Goal: Task Accomplishment & Management: Use online tool/utility

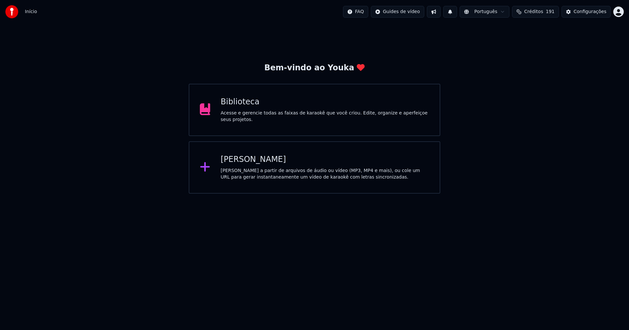
click at [247, 161] on div "[PERSON_NAME]" at bounding box center [325, 160] width 209 height 10
click at [239, 105] on div "Biblioteca" at bounding box center [325, 102] width 209 height 10
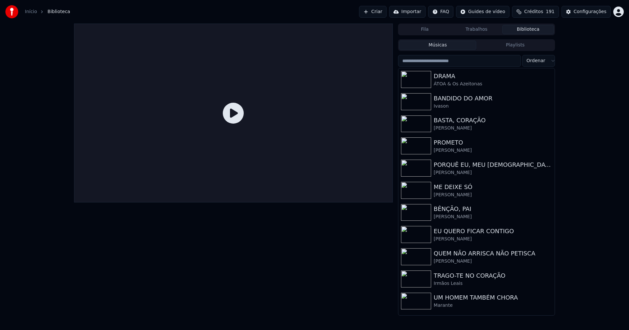
click at [30, 13] on link "Início" at bounding box center [31, 12] width 12 height 7
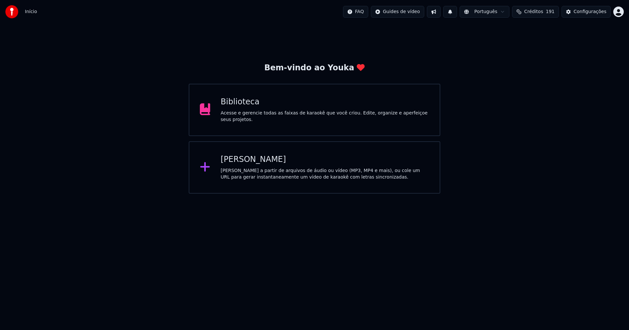
click at [246, 156] on div "[PERSON_NAME]" at bounding box center [325, 160] width 209 height 10
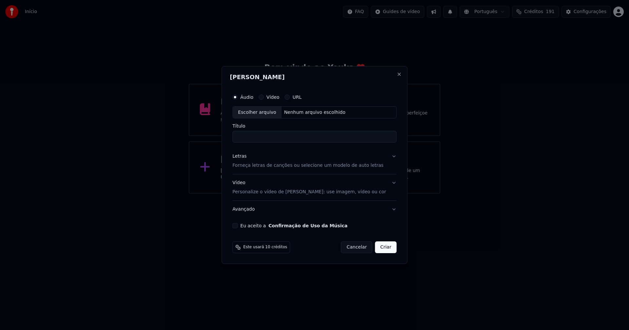
click at [262, 112] on div "Escolher arquivo" at bounding box center [257, 113] width 49 height 12
type input "**********"
click at [243, 158] on div "Letras" at bounding box center [239, 157] width 14 height 7
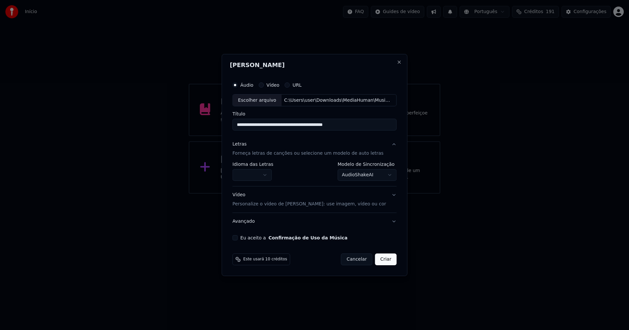
click at [251, 172] on body "**********" at bounding box center [314, 97] width 629 height 194
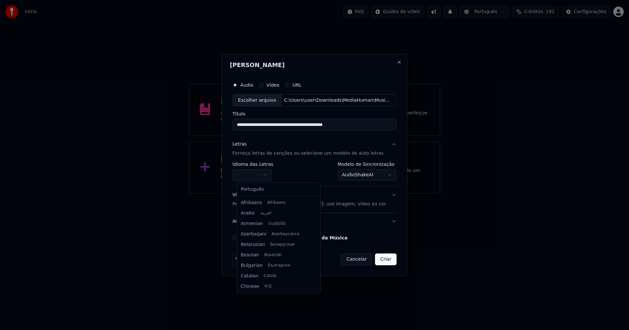
select select "**"
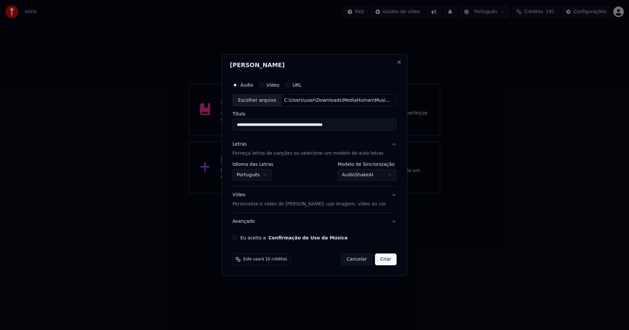
click at [361, 177] on body "**********" at bounding box center [314, 97] width 629 height 194
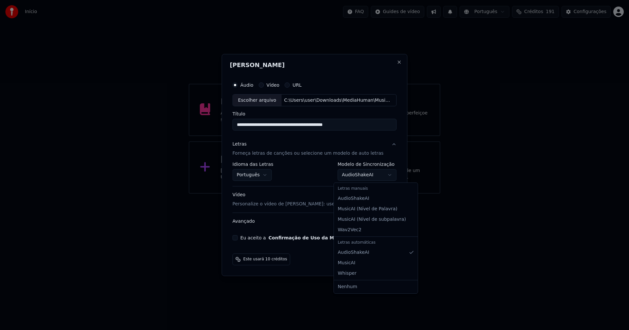
select select "**********"
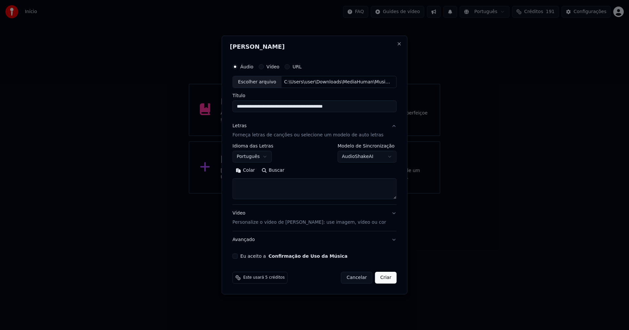
click at [250, 172] on button "Colar" at bounding box center [245, 171] width 26 height 10
click at [312, 171] on button "Expandir" at bounding box center [308, 171] width 34 height 10
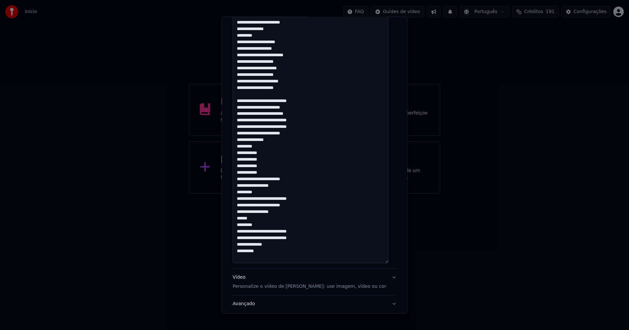
scroll to position [502, 0]
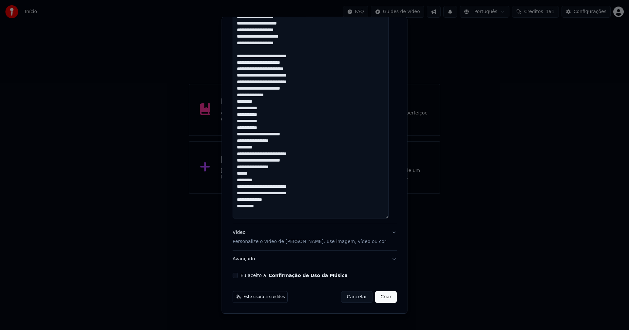
click at [237, 277] on button "Eu aceito a Confirmação de Uso da Música" at bounding box center [234, 275] width 5 height 5
click at [384, 299] on button "Criar" at bounding box center [386, 297] width 22 height 12
type textarea "**********"
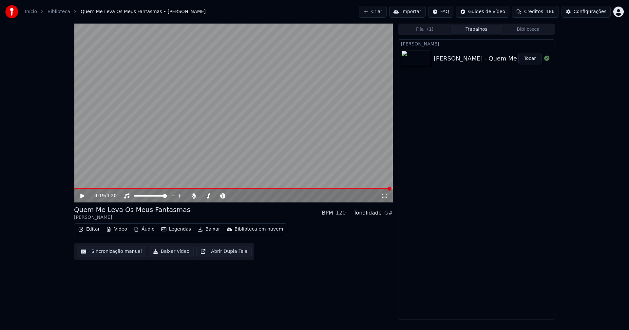
click at [144, 230] on button "Áudio" at bounding box center [144, 229] width 26 height 9
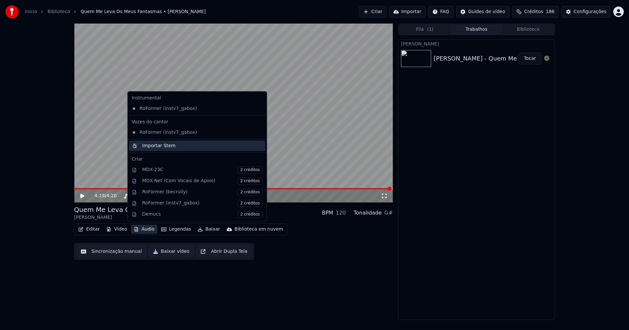
click at [148, 148] on div "Importar Stem" at bounding box center [158, 146] width 33 height 7
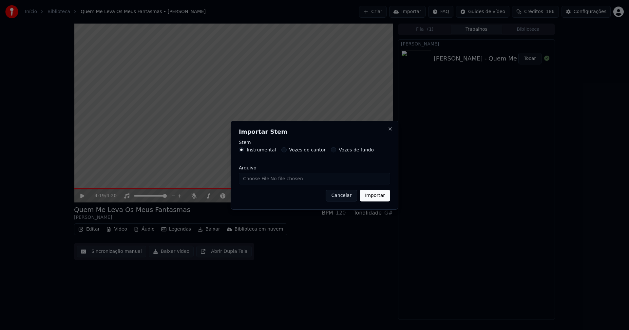
click at [260, 182] on input "Arquivo" at bounding box center [314, 179] width 151 height 12
type input "**********"
click at [376, 194] on button "Importar" at bounding box center [375, 196] width 30 height 12
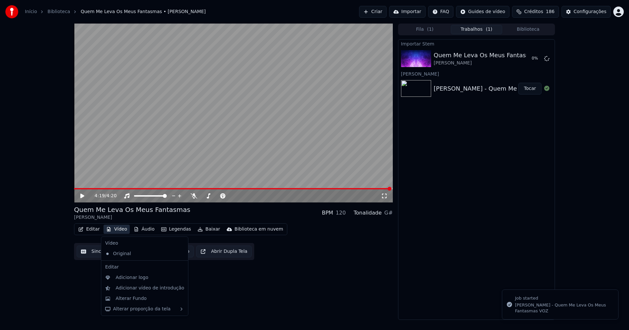
click at [120, 229] on button "Vídeo" at bounding box center [116, 229] width 26 height 9
click at [133, 279] on div "Adicionar logo" at bounding box center [132, 278] width 33 height 7
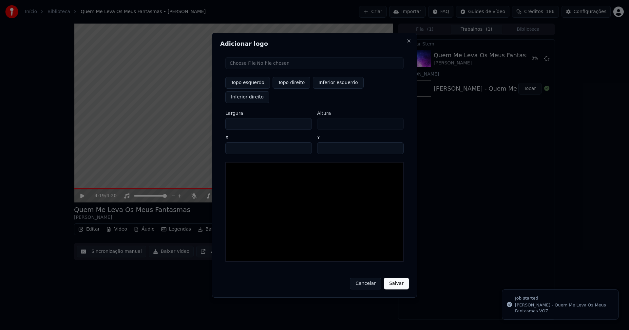
click at [254, 69] on input "file" at bounding box center [314, 63] width 178 height 12
type input "**********"
click at [298, 89] on button "Topo direito" at bounding box center [291, 83] width 38 height 12
type input "****"
drag, startPoint x: 235, startPoint y: 116, endPoint x: 203, endPoint y: 121, distance: 32.7
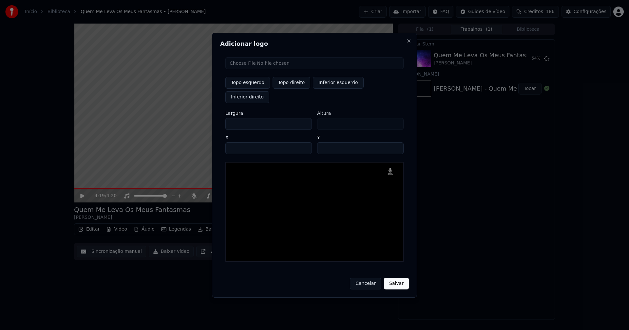
click at [204, 122] on body "Início Biblioteca Quem Me Leva Os Meus Fantasmas • [PERSON_NAME] Criar Importar…" at bounding box center [314, 165] width 629 height 330
type input "**"
type input "***"
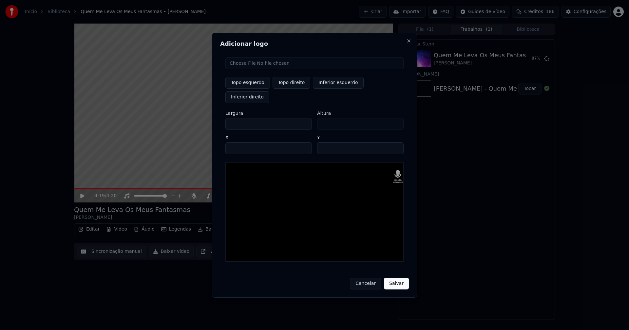
type input "***"
click at [238, 142] on input "****" at bounding box center [268, 148] width 86 height 12
type input "****"
click at [323, 142] on input "**" at bounding box center [360, 148] width 86 height 12
type input "**"
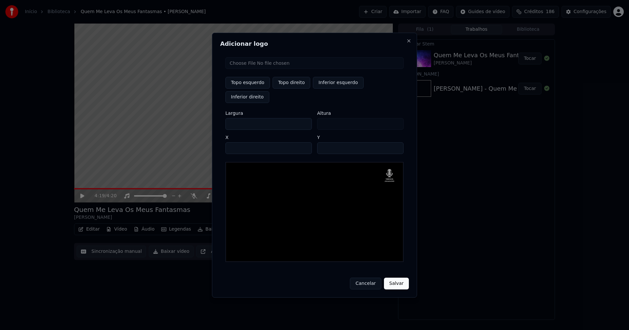
click at [396, 278] on button "Salvar" at bounding box center [396, 284] width 25 height 12
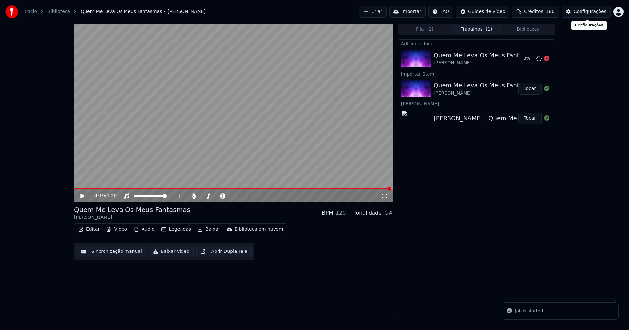
click at [591, 10] on div "Configurações" at bounding box center [589, 12] width 33 height 7
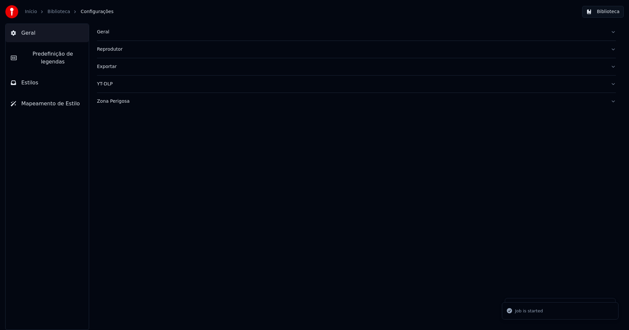
click at [45, 75] on button "Estilos" at bounding box center [47, 83] width 83 height 18
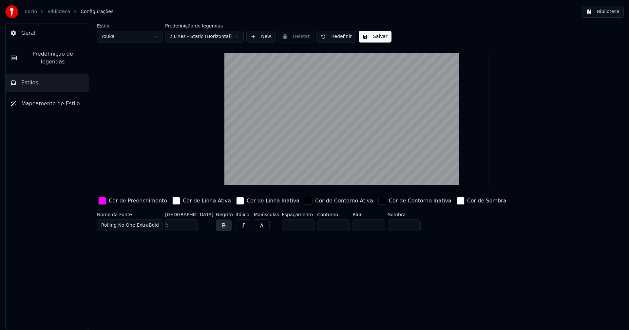
click at [102, 201] on div "button" at bounding box center [102, 201] width 8 height 8
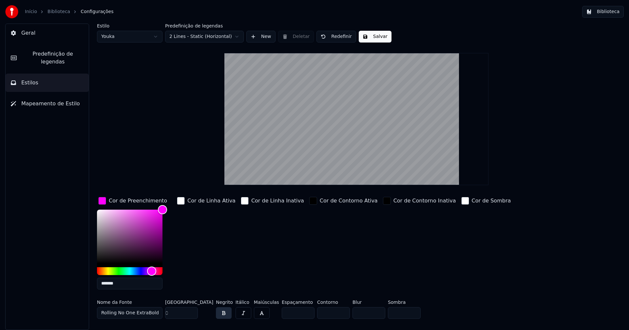
click at [119, 284] on input "*******" at bounding box center [129, 284] width 65 height 12
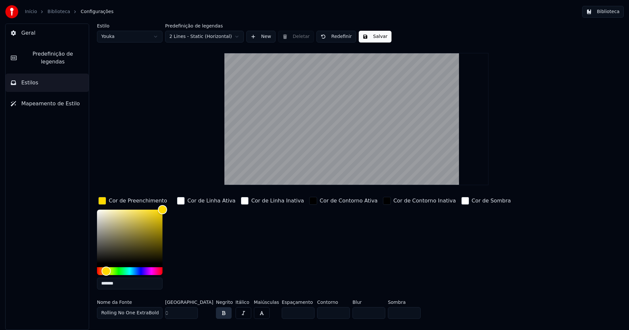
type input "*******"
click at [100, 201] on div "button" at bounding box center [102, 201] width 8 height 8
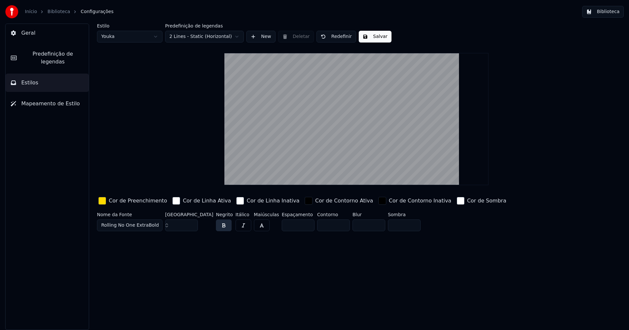
click at [379, 39] on button "Salvar" at bounding box center [375, 37] width 33 height 12
click at [614, 8] on button "Biblioteca" at bounding box center [603, 12] width 42 height 12
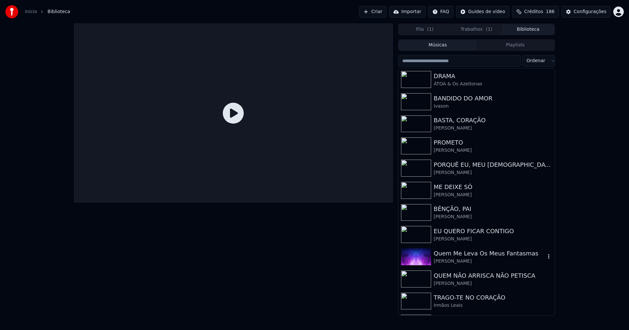
click at [451, 254] on div "Quem Me Leva Os Meus Fantasmas" at bounding box center [490, 253] width 112 height 9
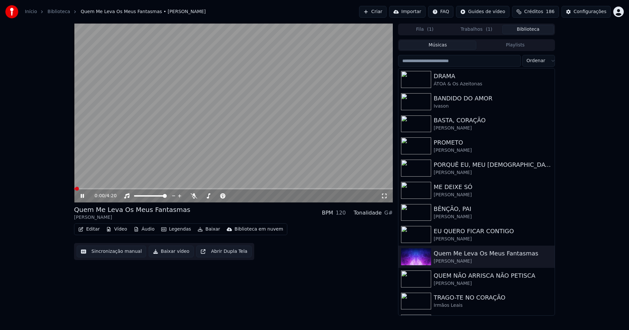
click at [82, 194] on icon at bounding box center [82, 196] width 3 height 4
click at [93, 231] on button "Editar" at bounding box center [89, 229] width 27 height 9
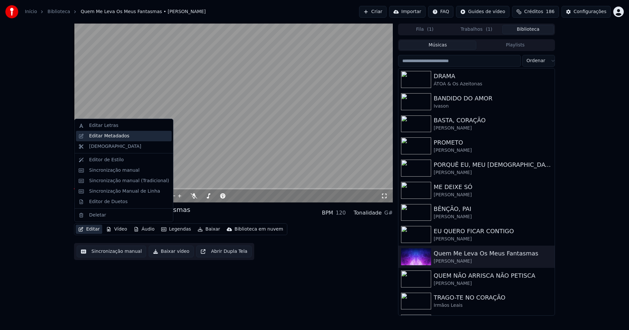
click at [112, 139] on div "Editar Metadados" at bounding box center [124, 136] width 96 height 10
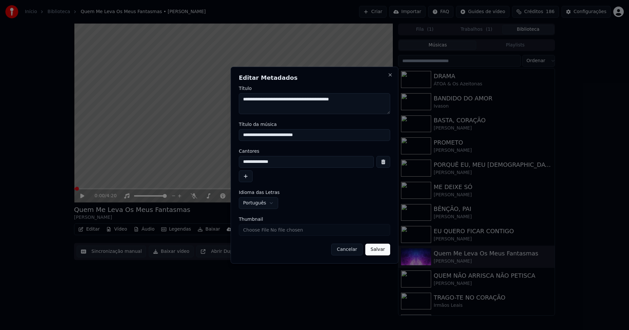
drag, startPoint x: 328, startPoint y: 134, endPoint x: 199, endPoint y: 138, distance: 128.7
click at [199, 138] on body "**********" at bounding box center [314, 165] width 629 height 330
type input "**********"
click at [379, 249] on button "Salvar" at bounding box center [377, 250] width 25 height 12
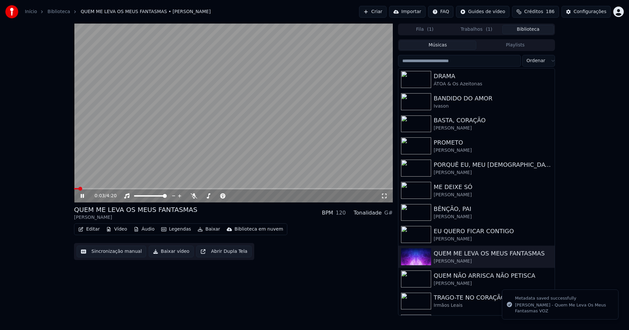
click at [74, 188] on span at bounding box center [76, 188] width 5 height 1
click at [80, 197] on icon at bounding box center [86, 196] width 15 height 5
click at [470, 28] on button "Trabalhos ( 1 )" at bounding box center [477, 29] width 52 height 9
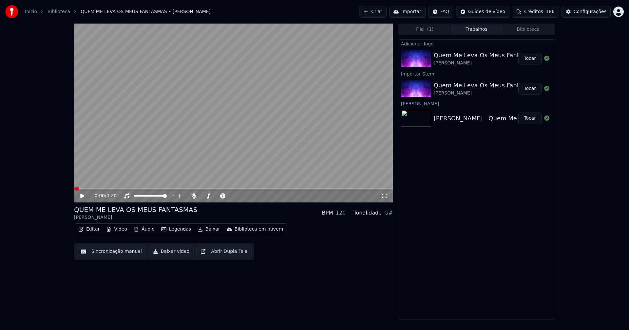
drag, startPoint x: 533, startPoint y: 61, endPoint x: 486, endPoint y: 55, distance: 47.4
click at [533, 61] on button "Tocar" at bounding box center [529, 59] width 23 height 12
click at [143, 231] on button "Áudio" at bounding box center [144, 229] width 26 height 9
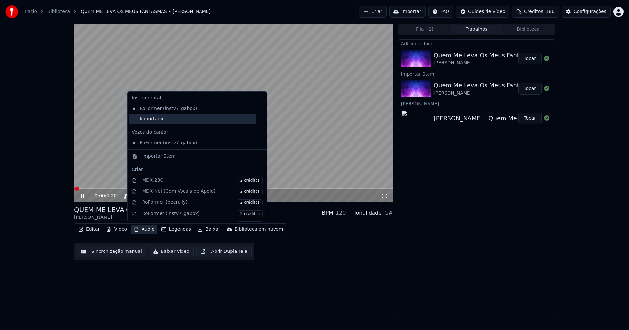
click at [136, 121] on div "Importado" at bounding box center [192, 119] width 126 height 10
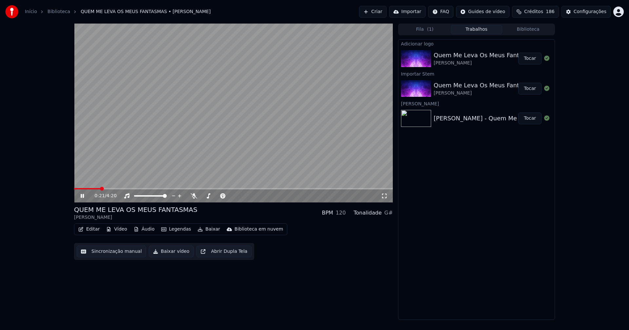
click at [92, 230] on button "Editar" at bounding box center [89, 229] width 27 height 9
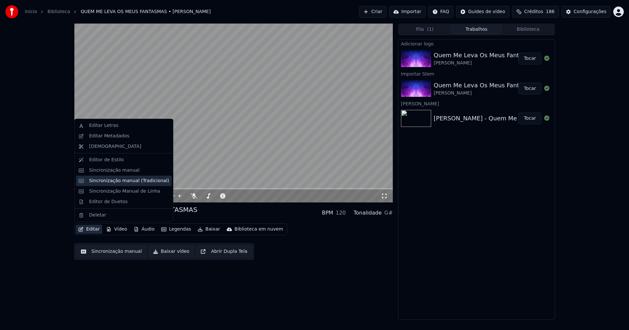
click at [117, 180] on div "Sincronização manual (Tradicional)" at bounding box center [129, 181] width 80 height 7
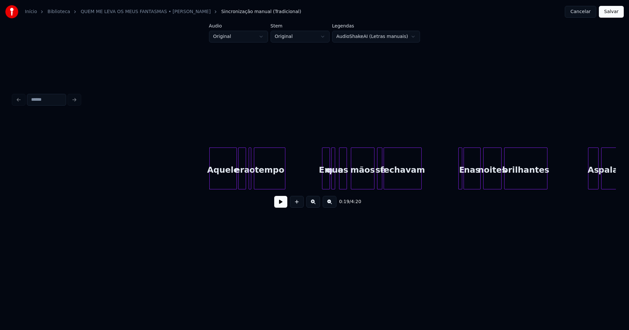
scroll to position [0, 1079]
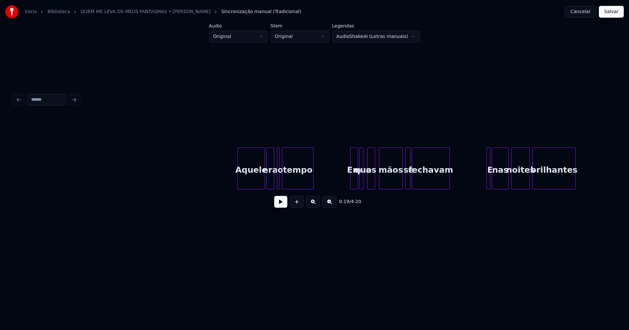
click at [285, 205] on button at bounding box center [280, 202] width 13 height 12
click at [280, 184] on div at bounding box center [280, 168] width 2 height 41
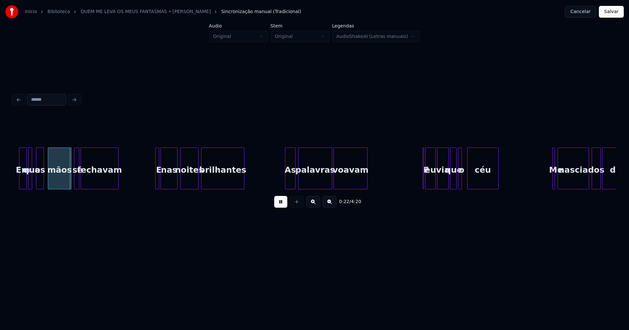
scroll to position [0, 1419]
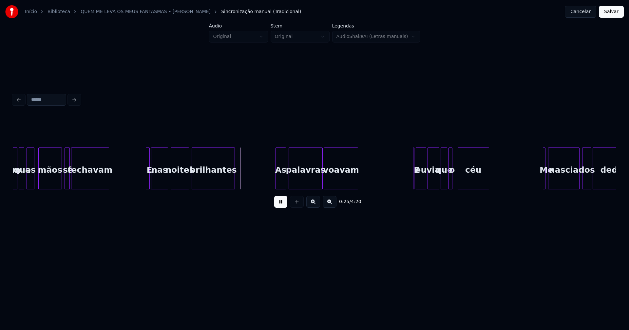
click at [24, 182] on div at bounding box center [23, 168] width 2 height 41
click at [144, 183] on div at bounding box center [145, 168] width 2 height 41
click at [276, 180] on div at bounding box center [275, 168] width 2 height 41
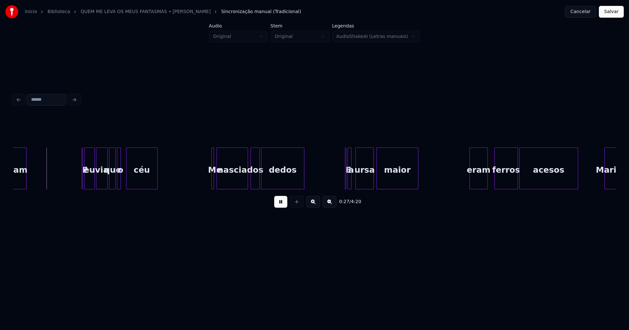
scroll to position [0, 1760]
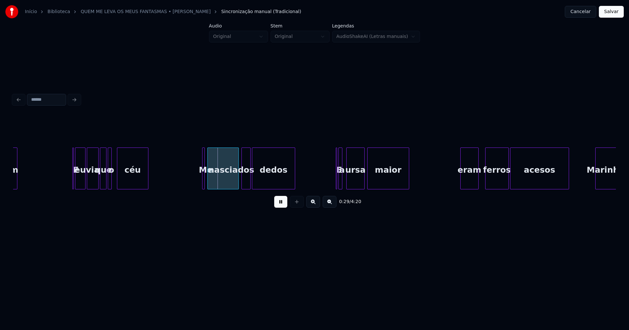
click at [283, 205] on button at bounding box center [280, 202] width 13 height 12
click at [204, 180] on div at bounding box center [205, 168] width 2 height 41
click at [197, 185] on div at bounding box center [198, 168] width 2 height 41
click at [213, 181] on div at bounding box center [213, 168] width 2 height 41
click at [209, 179] on div at bounding box center [208, 168] width 2 height 41
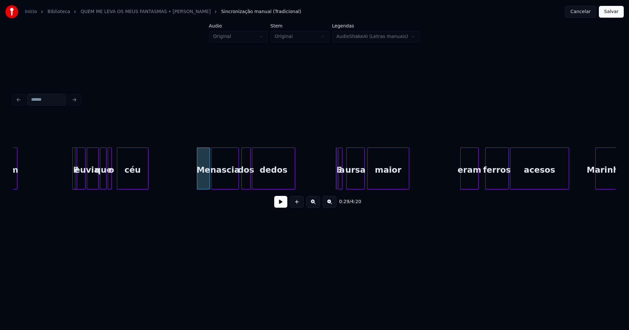
click at [66, 150] on div "E" at bounding box center [68, 169] width 5 height 42
click at [72, 181] on div at bounding box center [73, 168] width 2 height 41
click at [121, 178] on div at bounding box center [122, 168] width 2 height 41
click at [118, 177] on div at bounding box center [118, 168] width 2 height 41
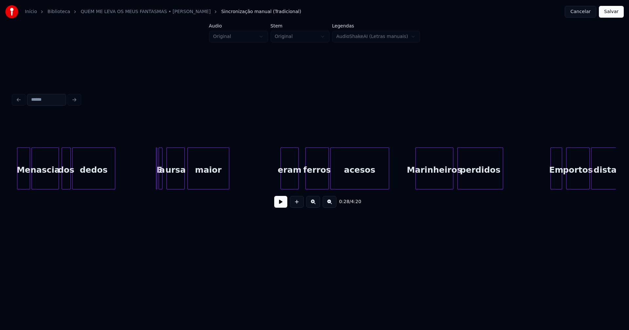
scroll to position [0, 1921]
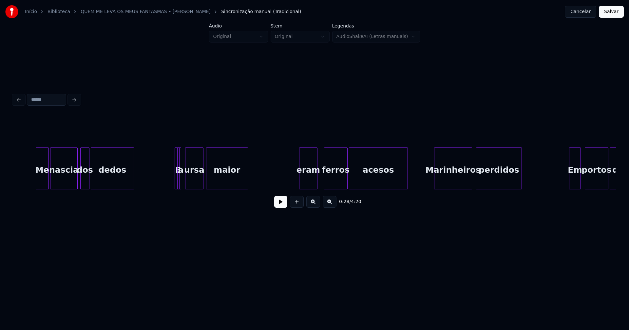
click at [169, 153] on div "E" at bounding box center [171, 169] width 5 height 42
click at [181, 179] on div at bounding box center [182, 168] width 2 height 41
click at [174, 180] on div at bounding box center [175, 168] width 2 height 41
click at [309, 180] on div "eram" at bounding box center [306, 170] width 18 height 45
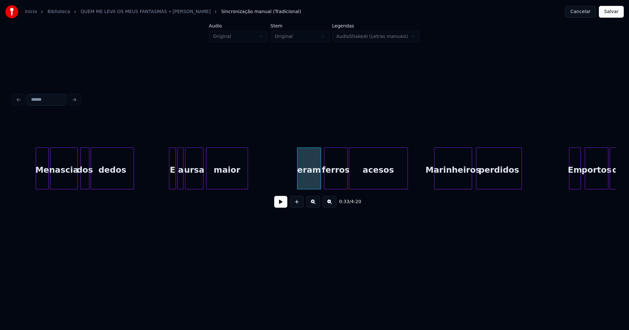
click at [320, 176] on div at bounding box center [320, 168] width 2 height 41
click at [313, 178] on div "eram" at bounding box center [308, 170] width 23 height 45
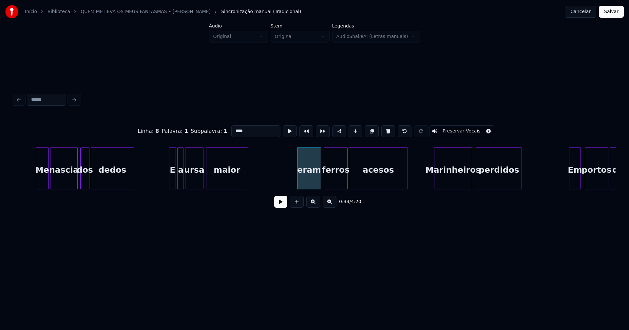
click at [233, 128] on input "****" at bounding box center [255, 131] width 49 height 12
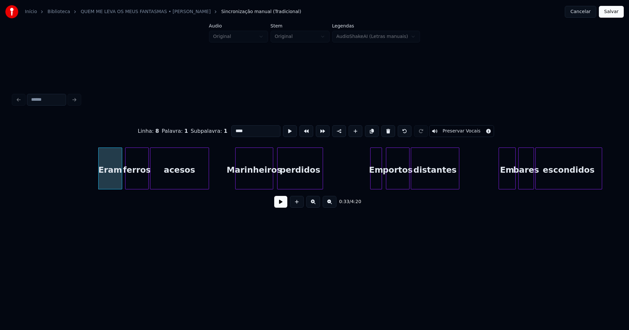
scroll to position [0, 2167]
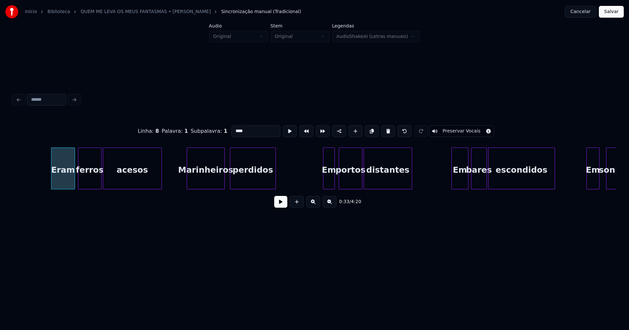
click at [207, 181] on div "Marinheiros" at bounding box center [205, 170] width 37 height 45
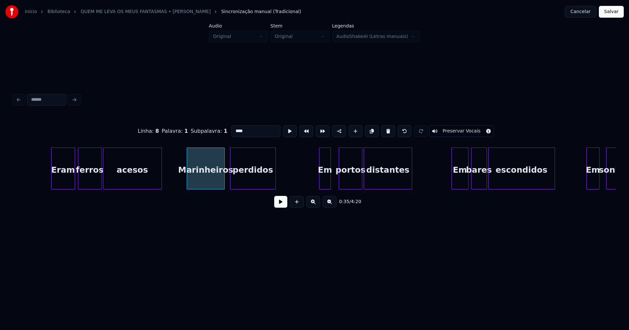
click at [327, 186] on div "Em" at bounding box center [324, 170] width 11 height 45
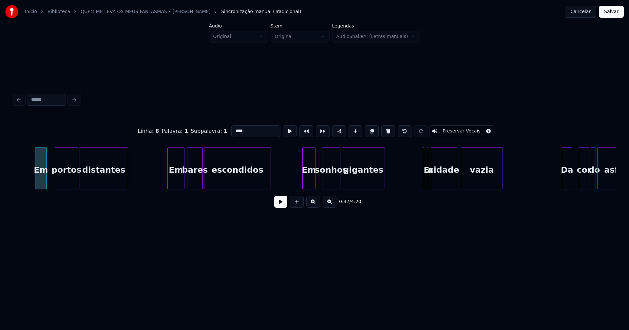
scroll to position [0, 2498]
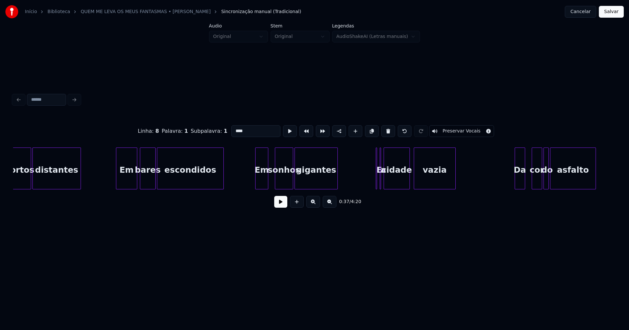
click at [117, 185] on div at bounding box center [117, 168] width 2 height 41
click at [253, 182] on div at bounding box center [254, 168] width 2 height 41
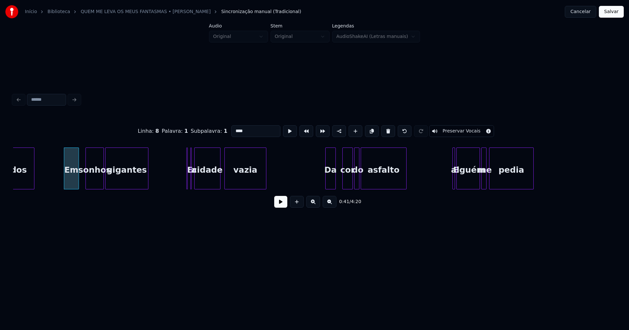
scroll to position [0, 2716]
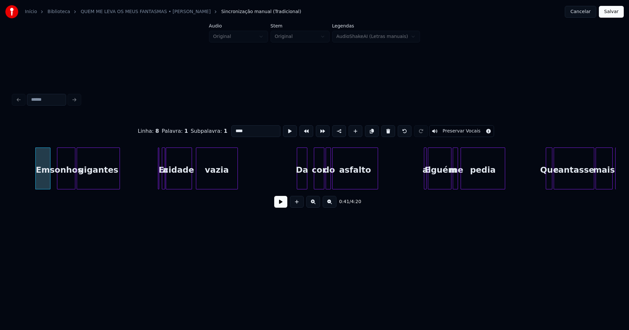
click at [164, 183] on div at bounding box center [164, 168] width 2 height 41
click at [151, 152] on div "E" at bounding box center [154, 169] width 6 height 42
click at [158, 180] on div at bounding box center [159, 168] width 2 height 41
click at [293, 190] on div "Em sonhos gigantes E a cidade vazia Da cor do asfalto E alguém me pedia Que can…" at bounding box center [314, 169] width 602 height 42
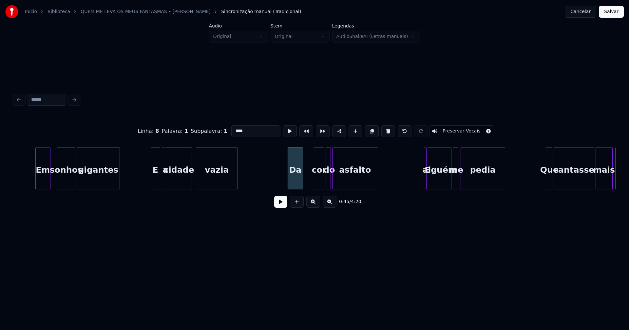
click at [302, 181] on div at bounding box center [302, 168] width 2 height 41
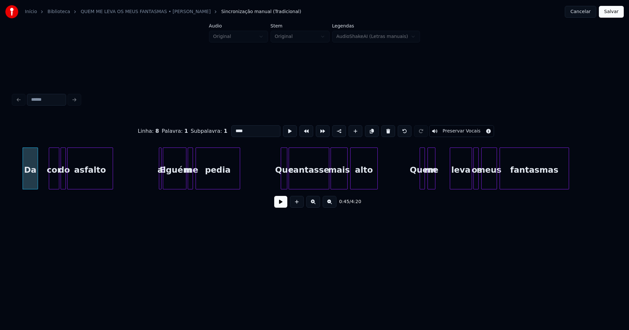
scroll to position [0, 2990]
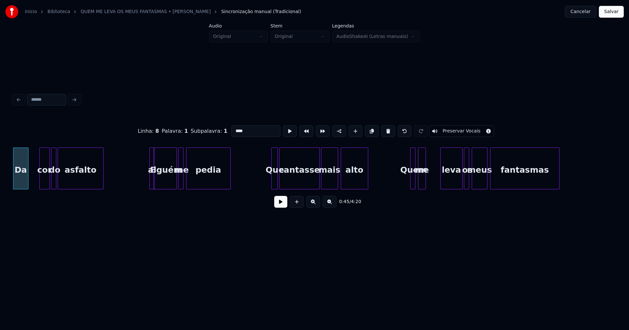
click at [153, 181] on div at bounding box center [153, 168] width 2 height 41
click at [145, 153] on div "E" at bounding box center [147, 169] width 5 height 42
click at [150, 183] on div at bounding box center [151, 168] width 2 height 41
click at [183, 181] on div at bounding box center [184, 168] width 2 height 41
click at [272, 181] on div at bounding box center [271, 168] width 2 height 41
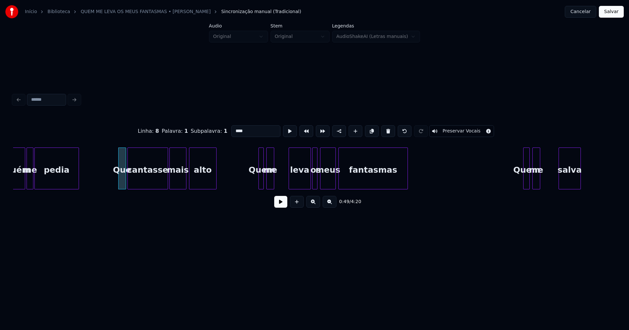
scroll to position [0, 3208]
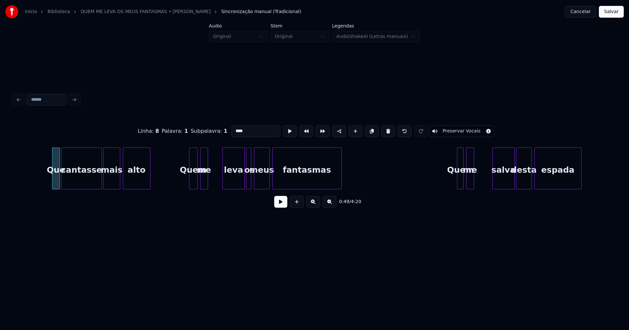
click at [190, 182] on div at bounding box center [190, 168] width 2 height 41
type input "****"
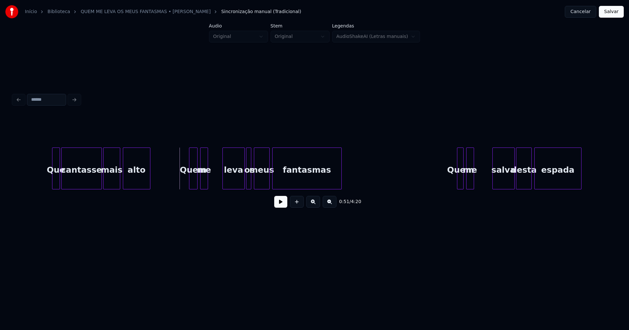
click at [281, 206] on button at bounding box center [280, 202] width 13 height 12
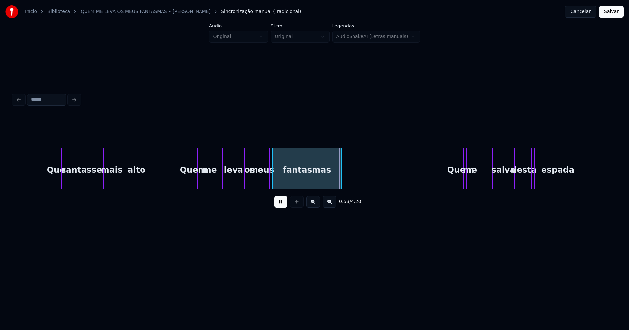
click at [218, 175] on div at bounding box center [218, 168] width 2 height 41
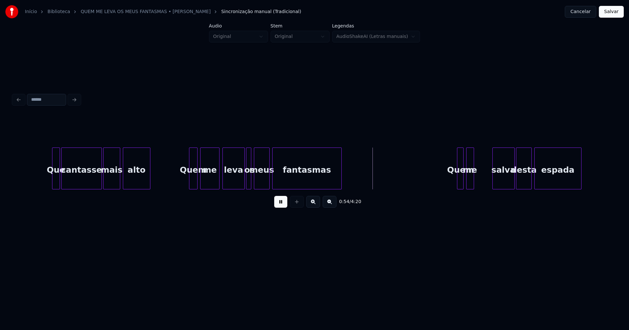
click at [281, 204] on button at bounding box center [280, 202] width 13 height 12
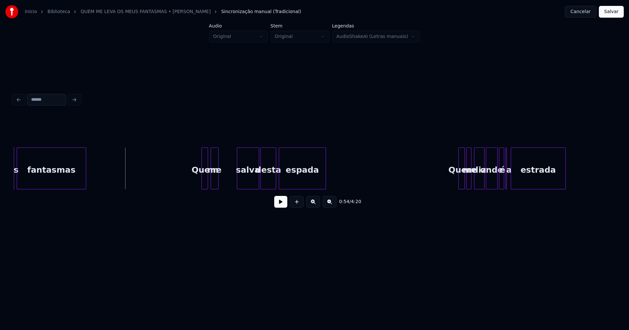
scroll to position [0, 3492]
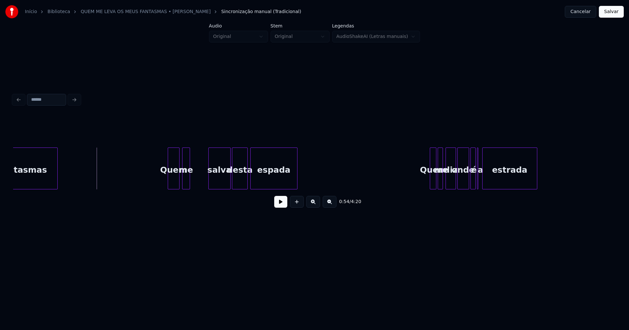
click at [169, 188] on div "fantasmas Quem me salva desta espada Quem me diz onde é a estrada" at bounding box center [314, 169] width 602 height 42
click at [204, 175] on div at bounding box center [205, 168] width 2 height 41
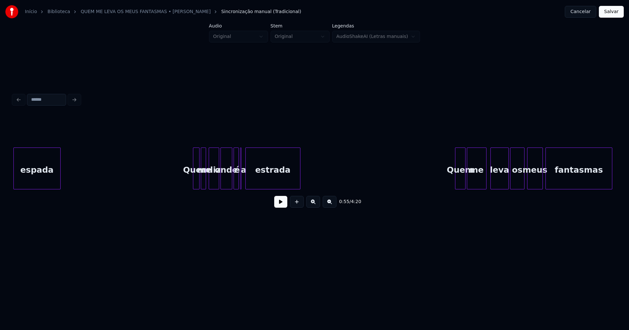
scroll to position [0, 3813]
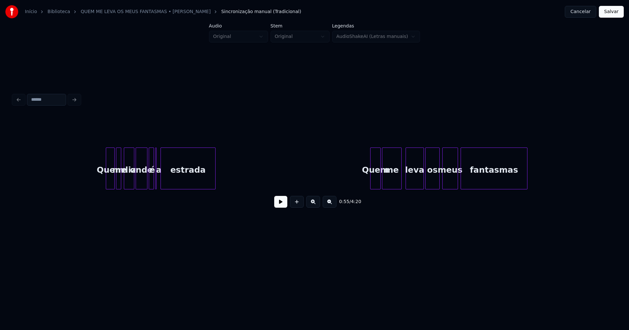
click at [106, 185] on div at bounding box center [107, 168] width 2 height 41
click at [157, 185] on div "a" at bounding box center [156, 169] width 2 height 42
click at [158, 184] on div at bounding box center [158, 168] width 2 height 41
click at [275, 203] on button at bounding box center [280, 202] width 13 height 12
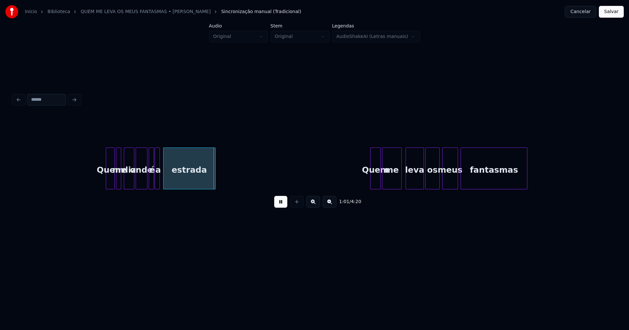
click at [164, 180] on div at bounding box center [164, 168] width 2 height 41
click at [162, 180] on div at bounding box center [163, 168] width 2 height 41
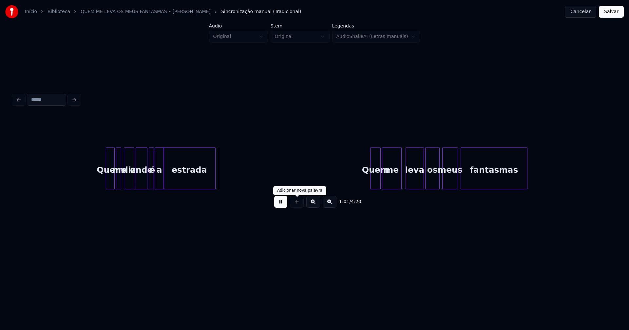
click at [284, 205] on button at bounding box center [280, 202] width 13 height 12
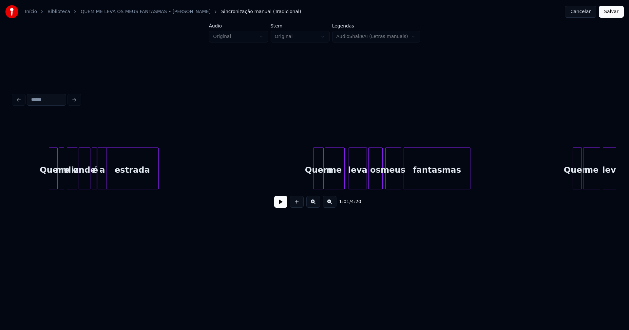
scroll to position [0, 4003]
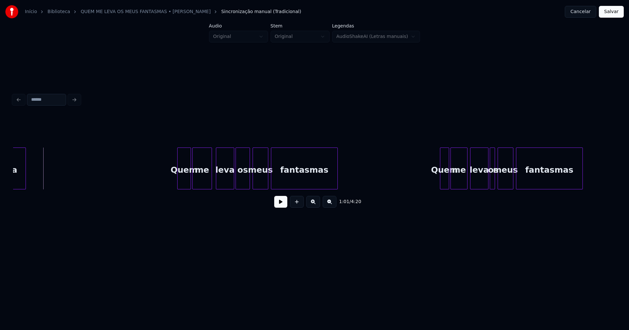
click at [178, 183] on div at bounding box center [178, 168] width 2 height 41
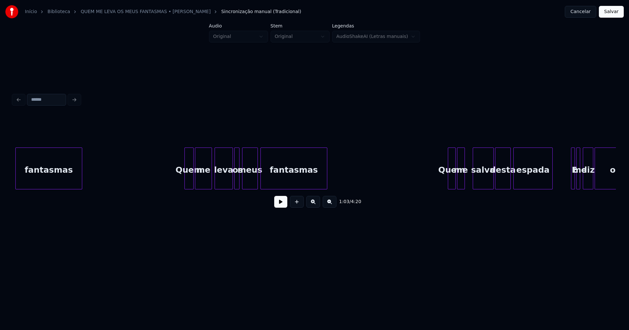
scroll to position [0, 4268]
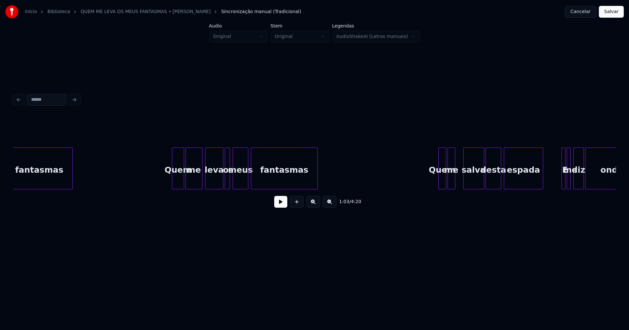
click at [173, 186] on div at bounding box center [173, 168] width 2 height 41
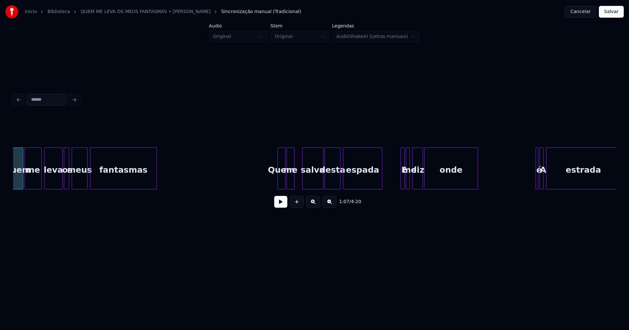
scroll to position [0, 4570]
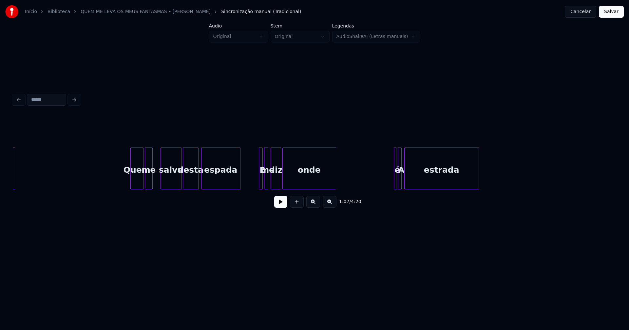
click at [132, 184] on div at bounding box center [132, 168] width 2 height 41
click at [157, 176] on div at bounding box center [158, 168] width 2 height 41
click at [256, 180] on div at bounding box center [257, 168] width 2 height 41
click at [410, 177] on div at bounding box center [410, 168] width 2 height 41
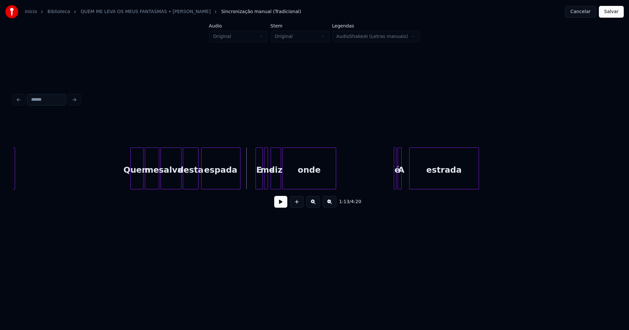
click at [281, 206] on button at bounding box center [280, 202] width 13 height 12
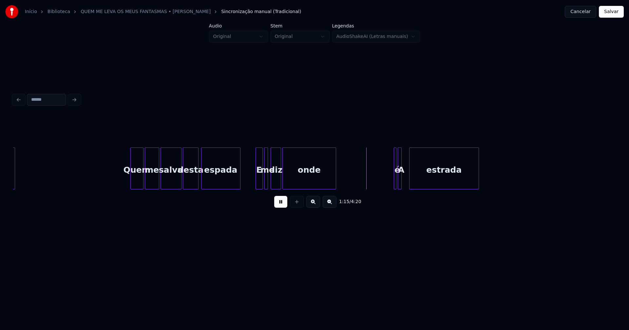
click at [282, 204] on button at bounding box center [280, 202] width 13 height 12
click at [300, 183] on div at bounding box center [301, 168] width 2 height 41
click at [304, 174] on div "é" at bounding box center [308, 169] width 9 height 42
click at [333, 175] on div at bounding box center [333, 168] width 2 height 41
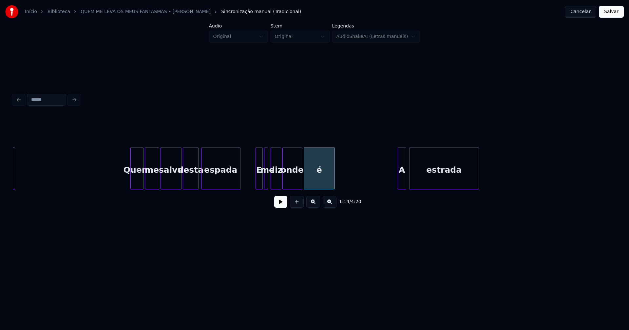
click at [404, 181] on div at bounding box center [405, 168] width 2 height 41
click at [393, 187] on div "A" at bounding box center [398, 169] width 15 height 42
click at [280, 204] on button at bounding box center [280, 202] width 13 height 12
drag, startPoint x: 250, startPoint y: 181, endPoint x: 268, endPoint y: 176, distance: 18.2
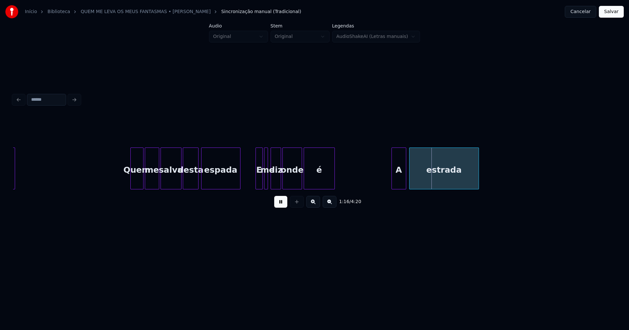
click at [295, 183] on div at bounding box center [294, 168] width 2 height 41
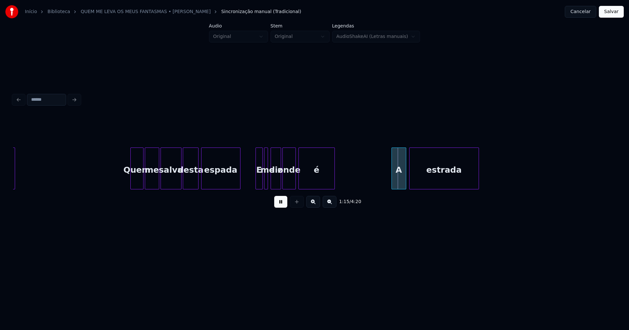
click at [299, 182] on div at bounding box center [300, 168] width 2 height 41
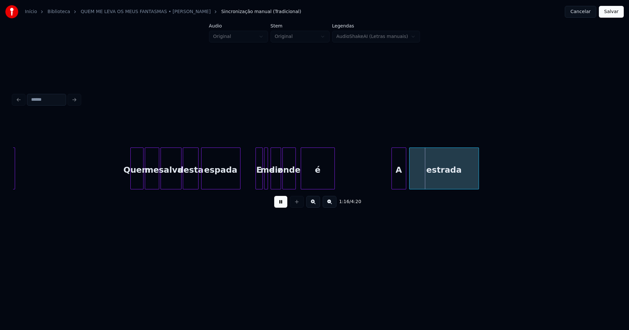
click at [302, 178] on div at bounding box center [302, 168] width 2 height 41
click at [297, 176] on div at bounding box center [297, 168] width 2 height 41
click at [283, 202] on button at bounding box center [280, 202] width 13 height 12
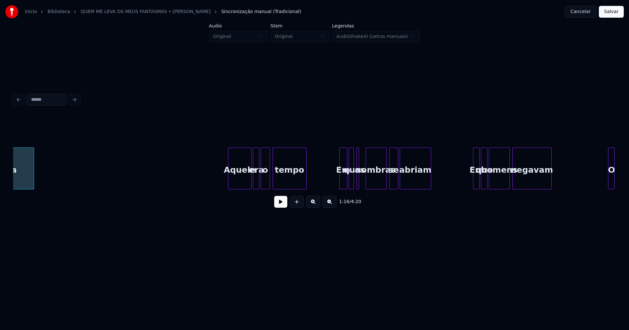
scroll to position [0, 5015]
click at [238, 185] on div "Aquele" at bounding box center [236, 170] width 23 height 45
click at [251, 186] on div at bounding box center [250, 168] width 2 height 41
click at [363, 182] on div at bounding box center [363, 168] width 2 height 41
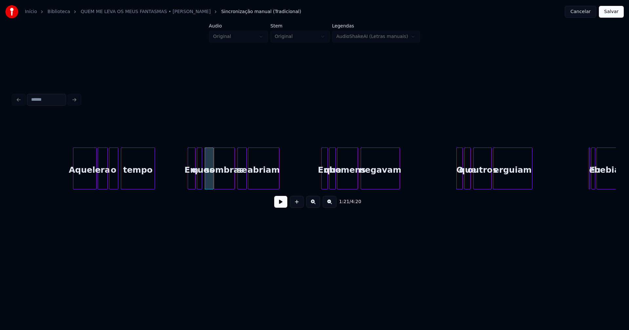
scroll to position [0, 5232]
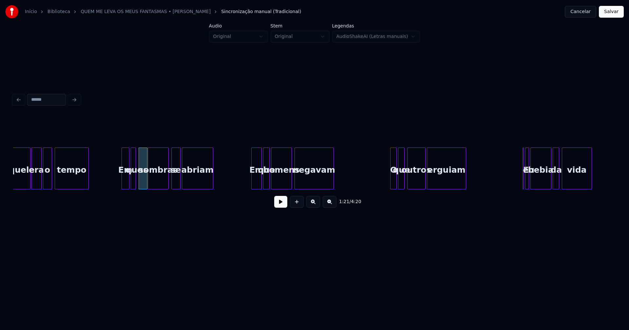
click at [252, 185] on div at bounding box center [252, 168] width 2 height 41
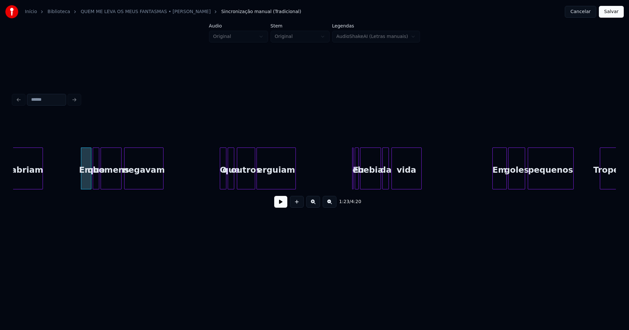
scroll to position [0, 5403]
click at [217, 183] on div at bounding box center [217, 168] width 2 height 41
click at [348, 150] on div "E" at bounding box center [350, 169] width 5 height 42
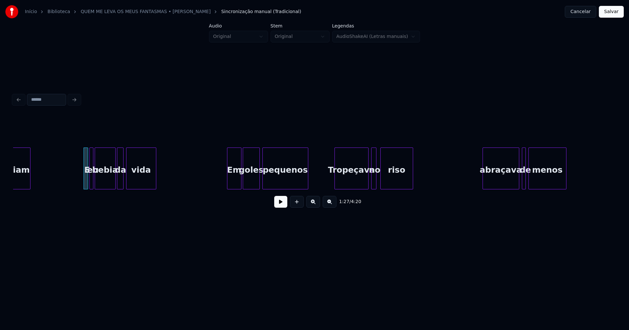
scroll to position [0, 5677]
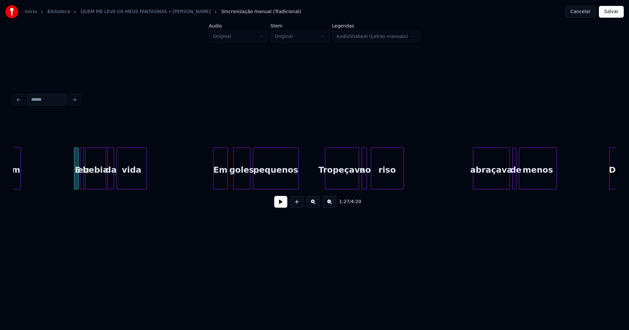
click at [221, 185] on div "Em" at bounding box center [220, 170] width 14 height 45
click at [229, 178] on div at bounding box center [229, 168] width 2 height 41
click at [365, 185] on div "no" at bounding box center [364, 170] width 7 height 45
click at [366, 182] on div at bounding box center [367, 168] width 2 height 41
click at [379, 180] on div "riso" at bounding box center [385, 170] width 32 height 45
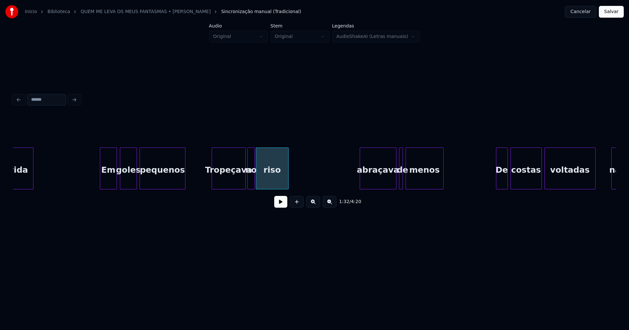
scroll to position [0, 5914]
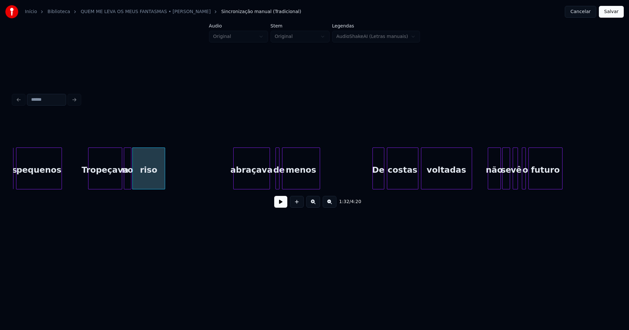
click at [247, 183] on div "abraçava" at bounding box center [251, 170] width 36 height 45
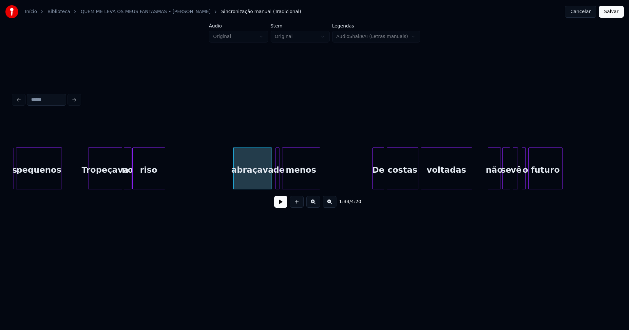
click at [270, 179] on div at bounding box center [270, 168] width 2 height 41
click at [279, 181] on div at bounding box center [280, 168] width 2 height 41
click at [274, 183] on div at bounding box center [275, 168] width 2 height 41
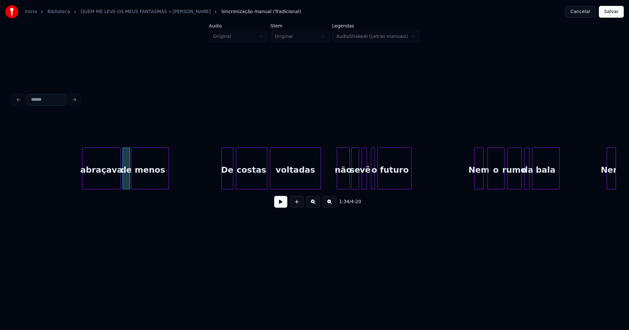
scroll to position [0, 6084]
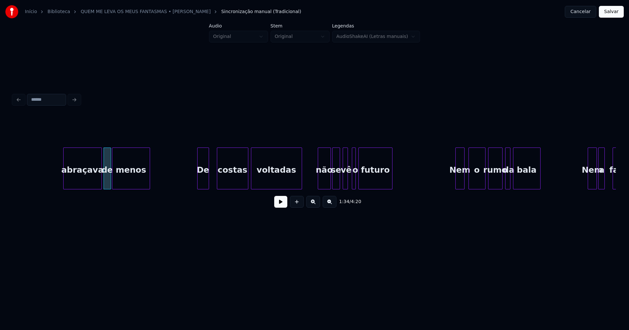
click at [202, 185] on div "De" at bounding box center [202, 170] width 11 height 45
click at [193, 186] on div "De" at bounding box center [201, 169] width 16 height 42
click at [323, 184] on div "não" at bounding box center [321, 170] width 12 height 45
click at [332, 184] on div "se" at bounding box center [332, 170] width 7 height 45
click at [339, 178] on div at bounding box center [339, 168] width 2 height 41
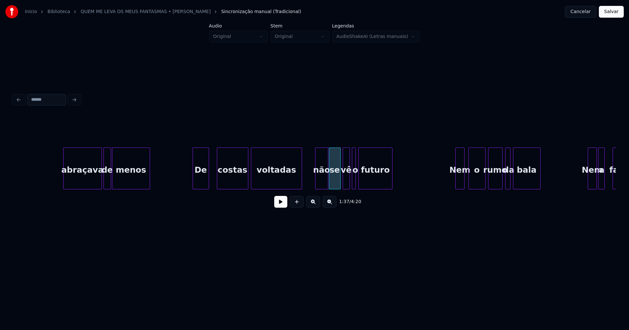
click at [347, 177] on div at bounding box center [348, 168] width 2 height 41
click at [366, 179] on div at bounding box center [366, 168] width 2 height 41
click at [361, 178] on div at bounding box center [361, 168] width 2 height 41
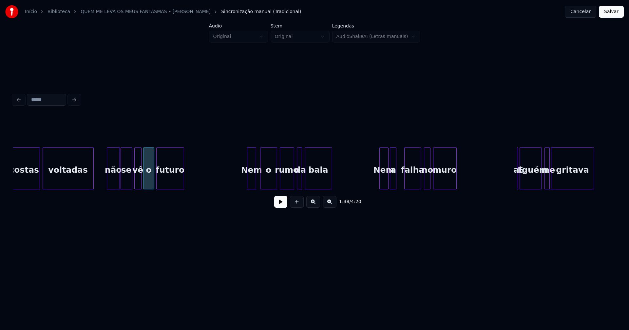
scroll to position [0, 6302]
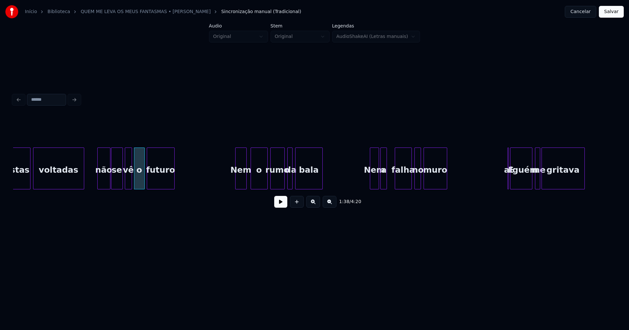
click at [237, 178] on div at bounding box center [236, 168] width 2 height 41
click at [292, 182] on div at bounding box center [292, 168] width 2 height 41
click at [369, 183] on div at bounding box center [368, 168] width 2 height 41
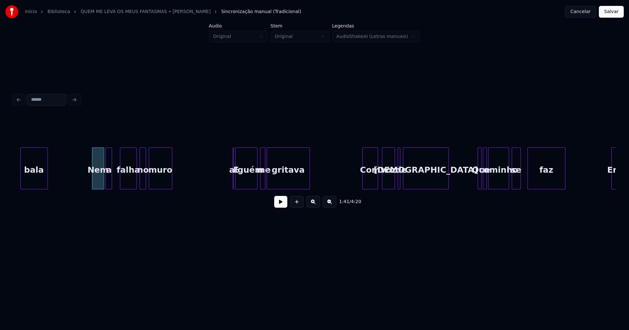
scroll to position [0, 6605]
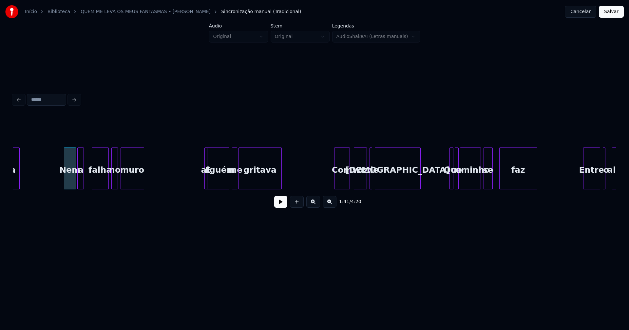
click at [199, 153] on div "E" at bounding box center [202, 169] width 6 height 42
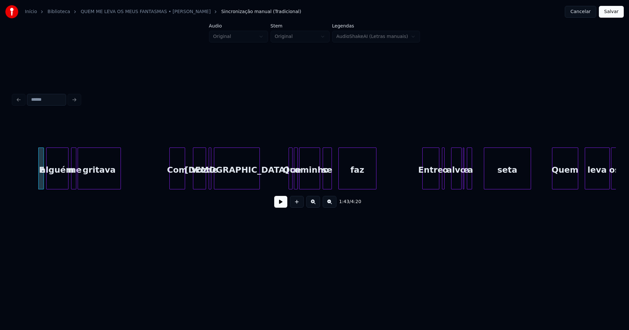
click at [179, 184] on div "Com" at bounding box center [177, 170] width 15 height 45
click at [197, 183] on div "voz" at bounding box center [197, 170] width 12 height 45
click at [210, 183] on div at bounding box center [211, 168] width 2 height 41
click at [205, 182] on div at bounding box center [206, 168] width 2 height 41
click at [288, 182] on div at bounding box center [288, 168] width 2 height 41
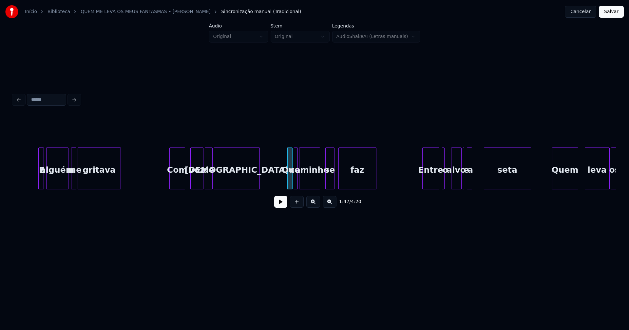
click at [328, 184] on div "se" at bounding box center [329, 170] width 9 height 45
click at [307, 183] on div "caminho" at bounding box center [311, 170] width 20 height 45
click at [295, 184] on div "o" at bounding box center [295, 169] width 3 height 42
click at [299, 183] on div at bounding box center [299, 168] width 2 height 41
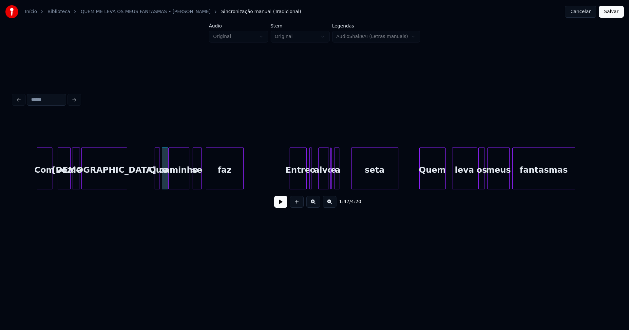
scroll to position [0, 6983]
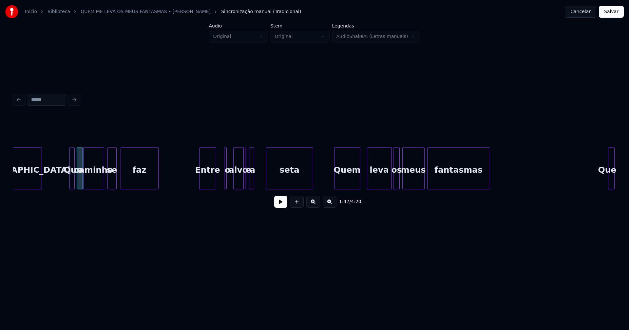
click at [209, 188] on div "[DEMOGRAPHIC_DATA] Que o caminho se faz Entre o alvo e a seta Quem leva os meus…" at bounding box center [314, 169] width 602 height 42
click at [254, 180] on div "a" at bounding box center [255, 170] width 7 height 45
click at [261, 178] on div at bounding box center [262, 168] width 2 height 41
click at [249, 183] on div at bounding box center [249, 168] width 2 height 41
click at [213, 179] on div at bounding box center [213, 168] width 2 height 41
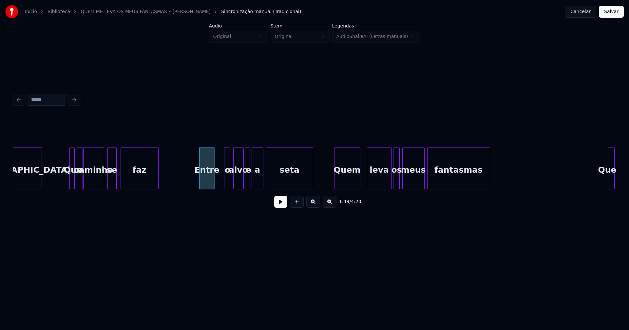
click at [228, 178] on div at bounding box center [229, 168] width 2 height 41
click at [219, 182] on div at bounding box center [220, 168] width 2 height 41
click at [281, 206] on button at bounding box center [280, 202] width 13 height 12
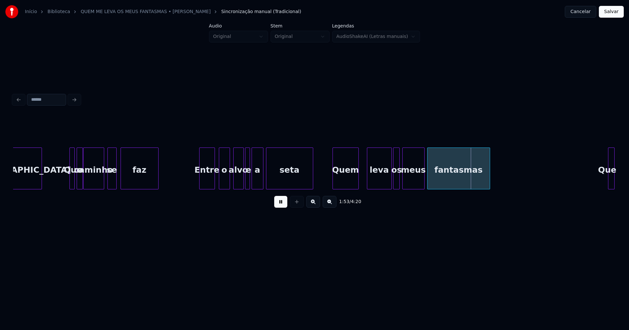
click at [343, 181] on div "Quem" at bounding box center [346, 170] width 26 height 45
click at [362, 177] on div at bounding box center [362, 168] width 2 height 41
click at [282, 206] on button at bounding box center [280, 202] width 13 height 12
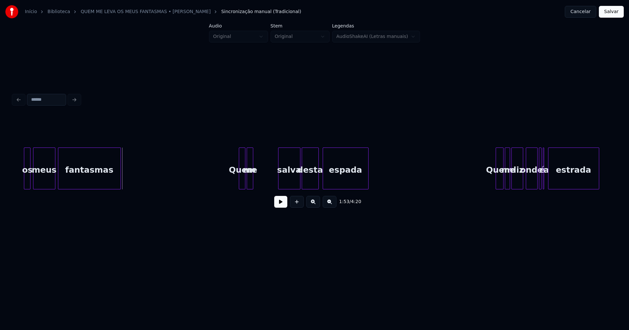
scroll to position [0, 7371]
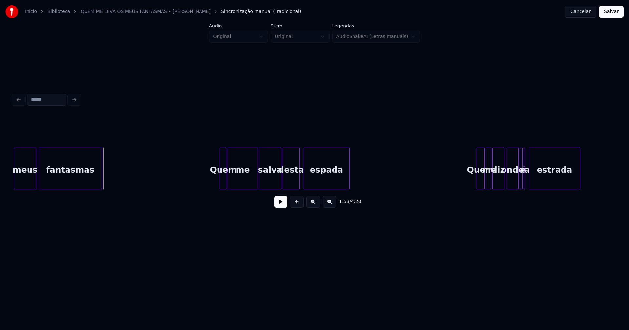
click at [256, 181] on div at bounding box center [257, 168] width 2 height 41
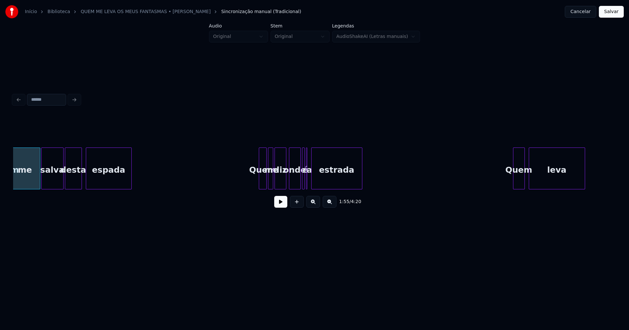
scroll to position [0, 7617]
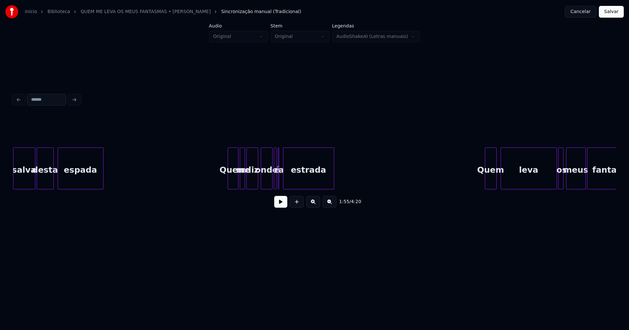
click at [228, 182] on div at bounding box center [229, 168] width 2 height 41
click at [281, 183] on div at bounding box center [281, 168] width 2 height 41
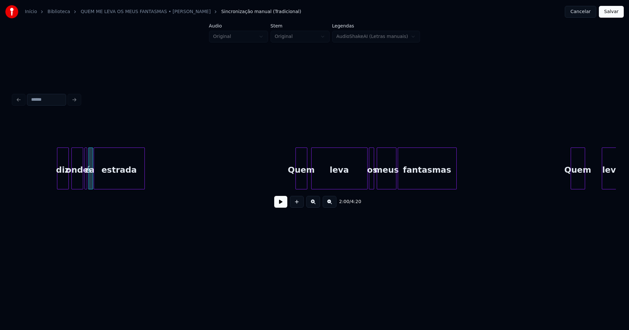
scroll to position [0, 7882]
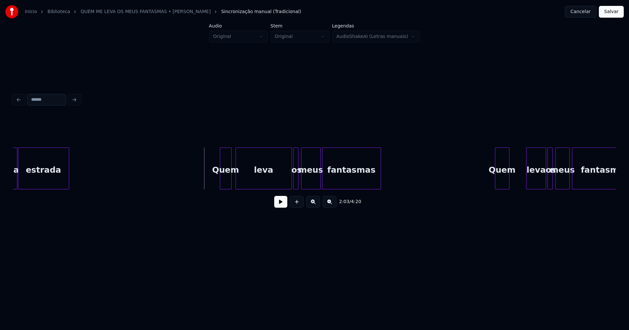
click at [281, 205] on button at bounding box center [280, 202] width 13 height 12
click at [280, 186] on div at bounding box center [280, 168] width 2 height 41
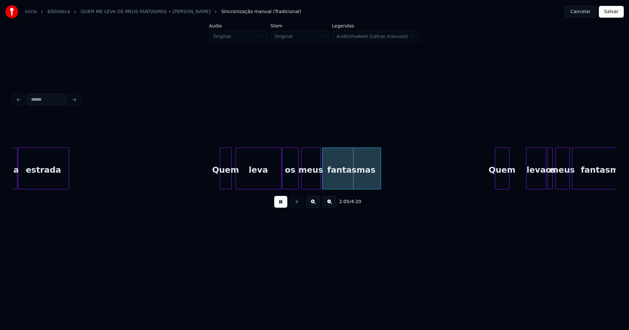
click at [283, 187] on div "a estrada Quem leva os meus fantasmas Quem leva os meus fantasmas" at bounding box center [314, 169] width 602 height 42
click at [295, 182] on div at bounding box center [295, 168] width 2 height 41
click at [312, 181] on div "meus" at bounding box center [309, 170] width 19 height 45
drag, startPoint x: 281, startPoint y: 204, endPoint x: 291, endPoint y: 199, distance: 11.3
click at [282, 204] on button at bounding box center [280, 202] width 13 height 12
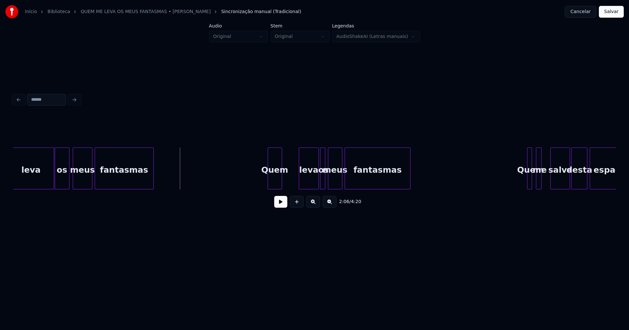
scroll to position [0, 8118]
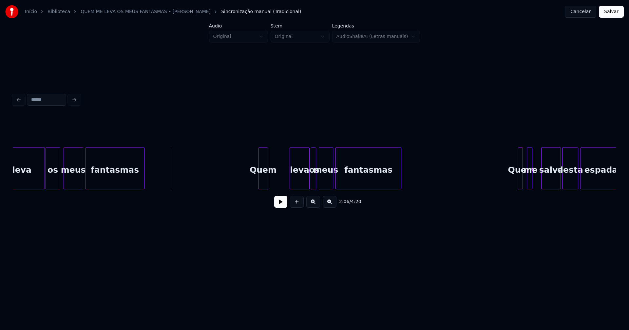
click at [267, 182] on div at bounding box center [267, 168] width 2 height 41
click at [279, 185] on div "leva" at bounding box center [280, 170] width 19 height 45
click at [299, 176] on div at bounding box center [300, 168] width 2 height 41
click at [306, 181] on div at bounding box center [306, 168] width 2 height 41
click at [307, 182] on div "os" at bounding box center [308, 170] width 10 height 45
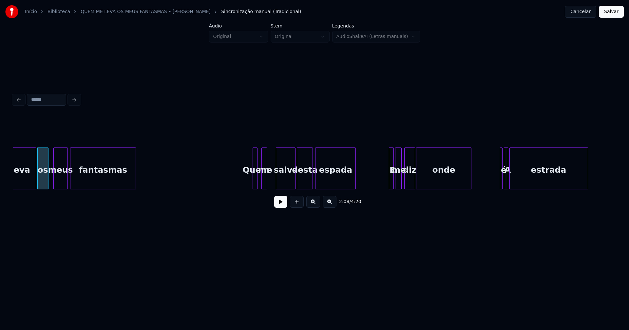
scroll to position [0, 8393]
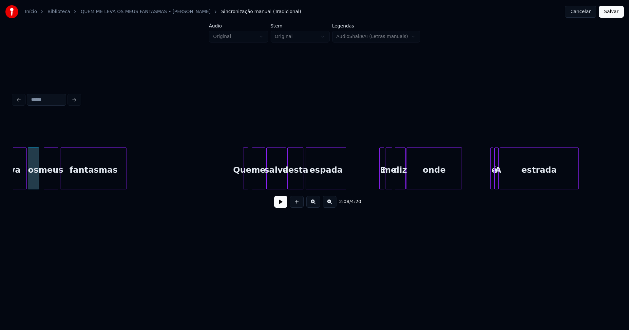
click at [264, 179] on div at bounding box center [264, 168] width 2 height 41
click at [313, 179] on div at bounding box center [314, 168] width 2 height 41
click at [308, 177] on div at bounding box center [308, 168] width 2 height 41
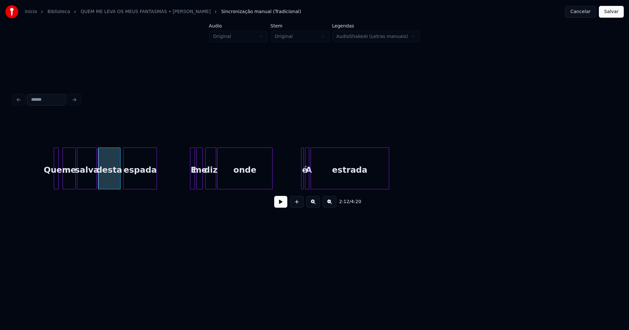
scroll to position [0, 8592]
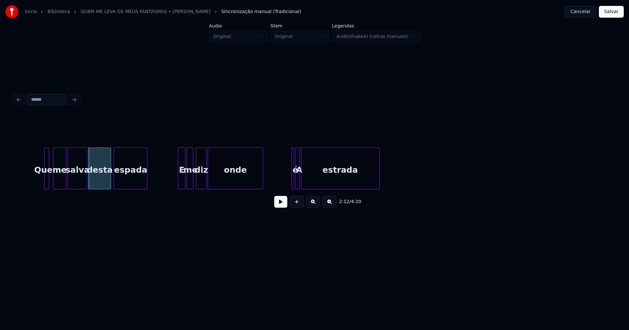
click at [179, 182] on div at bounding box center [179, 168] width 2 height 41
click at [308, 180] on div at bounding box center [307, 168] width 2 height 41
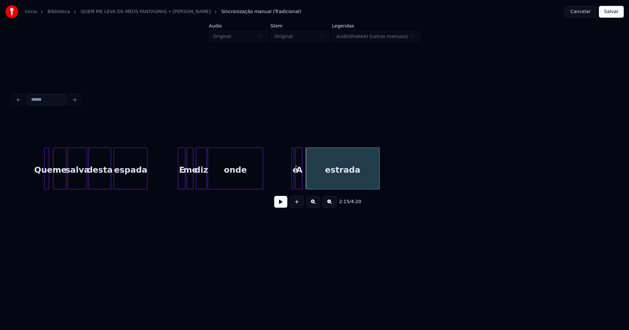
click at [301, 180] on div at bounding box center [301, 168] width 2 height 41
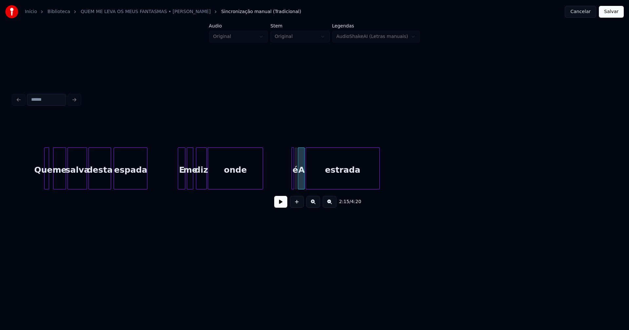
click at [302, 181] on div "A" at bounding box center [301, 170] width 7 height 45
click at [295, 181] on div at bounding box center [296, 168] width 2 height 41
click at [267, 187] on div "Quem me salva desta espada E me diz onde é A estrada" at bounding box center [314, 169] width 602 height 42
click at [288, 184] on div at bounding box center [289, 168] width 2 height 41
click at [227, 184] on div at bounding box center [227, 168] width 2 height 41
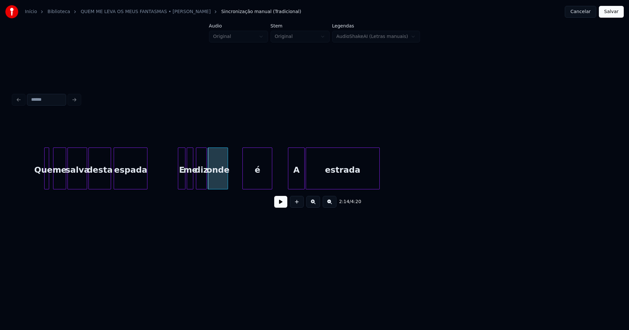
click at [244, 181] on div at bounding box center [244, 168] width 2 height 41
click at [253, 183] on div "é" at bounding box center [245, 170] width 29 height 45
drag, startPoint x: 168, startPoint y: 179, endPoint x: 231, endPoint y: 197, distance: 66.0
click at [280, 206] on button at bounding box center [280, 202] width 13 height 12
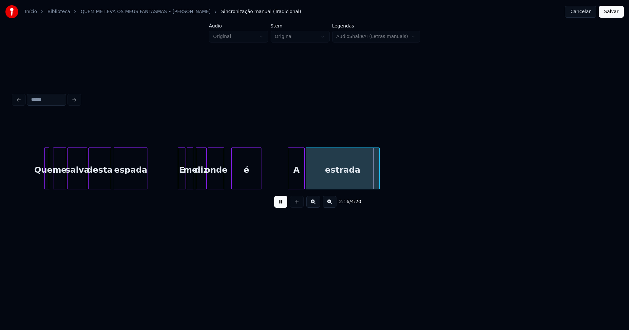
click at [223, 180] on div at bounding box center [223, 168] width 2 height 41
click at [228, 179] on div at bounding box center [227, 168] width 2 height 41
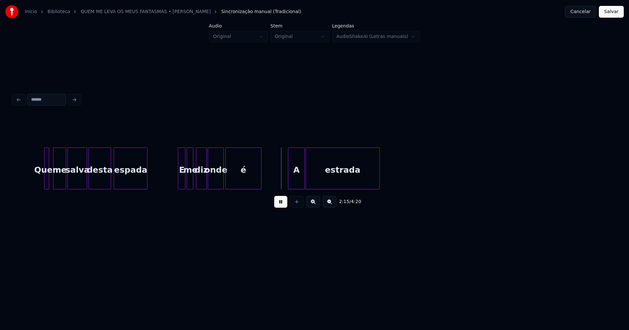
click at [201, 181] on div at bounding box center [202, 168] width 2 height 41
click at [214, 180] on div "onde" at bounding box center [212, 170] width 15 height 45
click at [224, 182] on div at bounding box center [224, 168] width 2 height 41
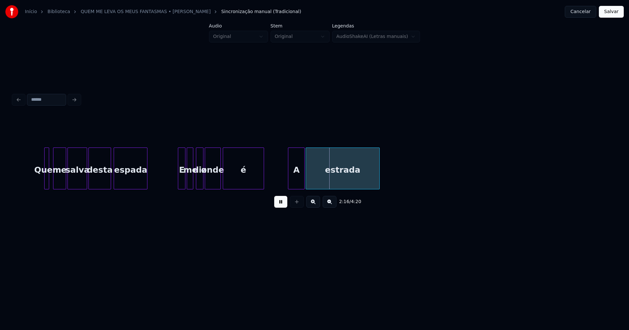
click at [262, 179] on div at bounding box center [263, 168] width 2 height 41
drag, startPoint x: 280, startPoint y: 208, endPoint x: 316, endPoint y: 201, distance: 36.1
click at [281, 207] on button at bounding box center [280, 202] width 13 height 12
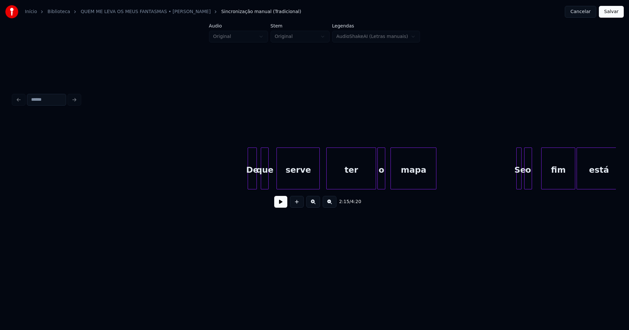
scroll to position [0, 9065]
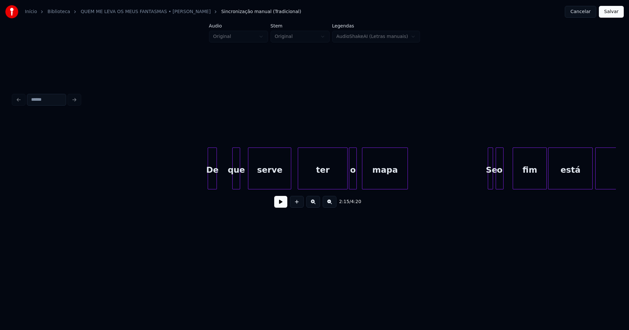
click at [212, 188] on div "De que serve ter o mapa Se o fim está traçado" at bounding box center [314, 169] width 602 height 42
click at [225, 178] on div at bounding box center [224, 168] width 2 height 41
click at [244, 177] on div at bounding box center [245, 168] width 2 height 41
click at [313, 178] on div "ter" at bounding box center [319, 170] width 49 height 45
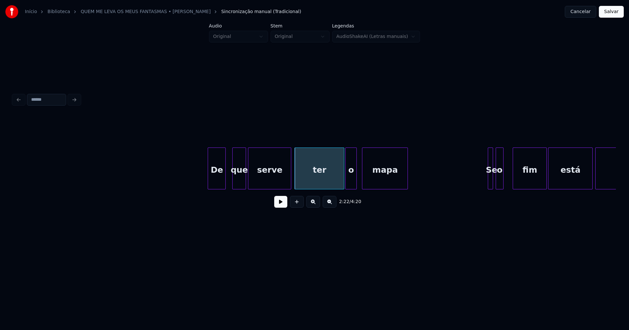
click at [346, 185] on div at bounding box center [346, 168] width 2 height 41
click at [357, 178] on div at bounding box center [358, 168] width 2 height 41
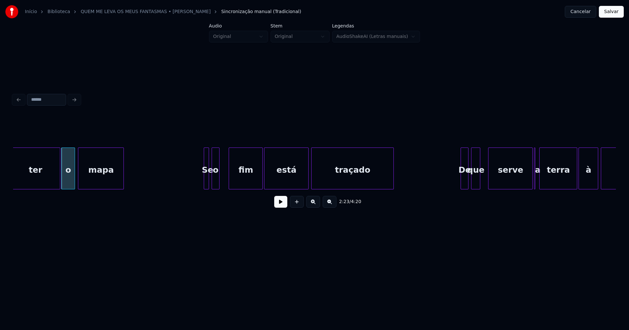
scroll to position [0, 9358]
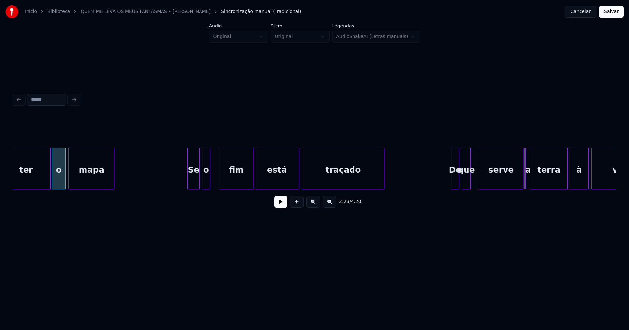
click at [188, 178] on div at bounding box center [189, 168] width 2 height 41
click at [216, 176] on div at bounding box center [216, 168] width 2 height 41
click at [281, 208] on button at bounding box center [280, 202] width 13 height 12
click at [267, 179] on div "está" at bounding box center [286, 170] width 44 height 45
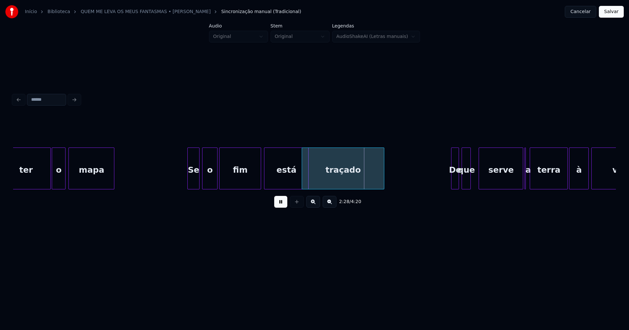
click at [259, 176] on div at bounding box center [260, 168] width 2 height 41
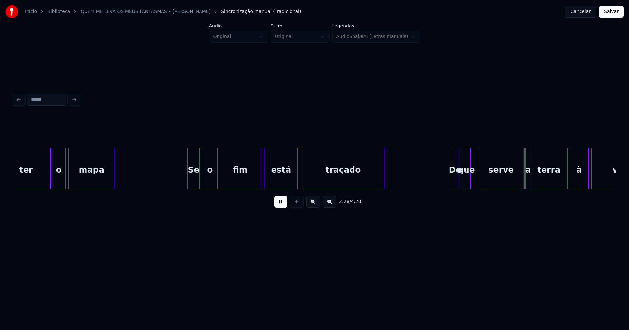
click at [297, 174] on div at bounding box center [296, 168] width 2 height 41
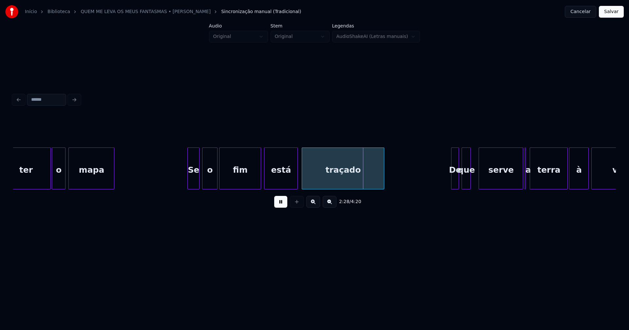
click at [282, 206] on button at bounding box center [280, 202] width 13 height 12
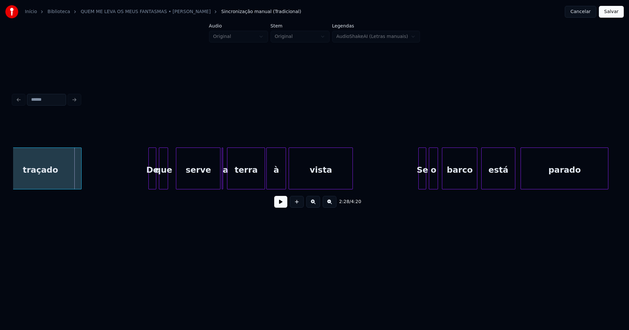
scroll to position [0, 9671]
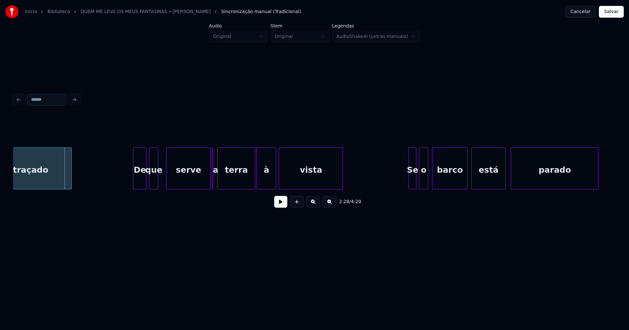
click at [134, 180] on div at bounding box center [134, 168] width 2 height 41
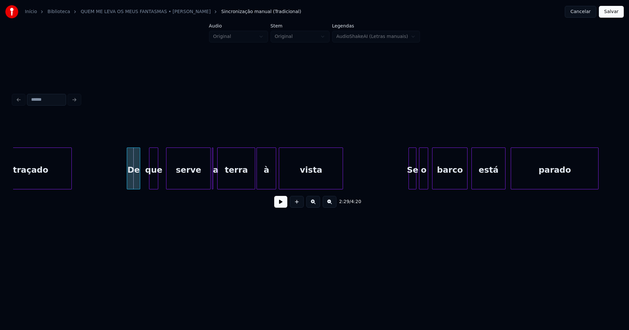
click at [134, 183] on div "De" at bounding box center [133, 170] width 13 height 45
click at [141, 176] on div at bounding box center [141, 168] width 2 height 41
click at [164, 177] on div at bounding box center [163, 168] width 2 height 41
click at [171, 177] on div at bounding box center [170, 168] width 2 height 41
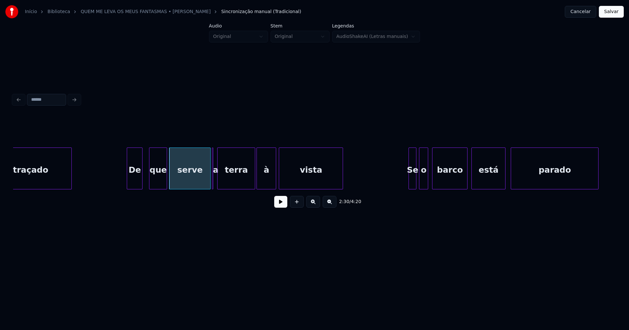
click at [167, 177] on div at bounding box center [166, 168] width 2 height 41
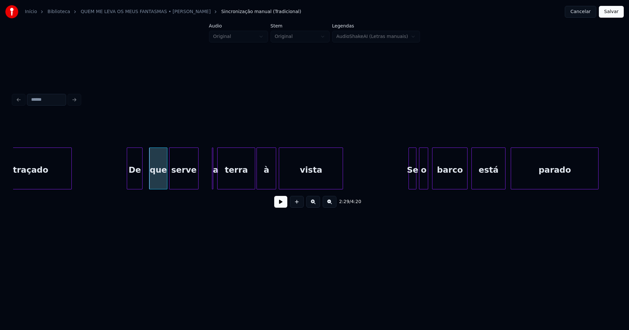
click at [197, 188] on div "traçado De que serve a terra à vista Se o barco está parado" at bounding box center [314, 169] width 602 height 42
click at [210, 185] on div "a" at bounding box center [208, 169] width 10 height 42
click at [209, 188] on div "traçado De que serve a terra à vista Se o barco está parado" at bounding box center [314, 169] width 602 height 42
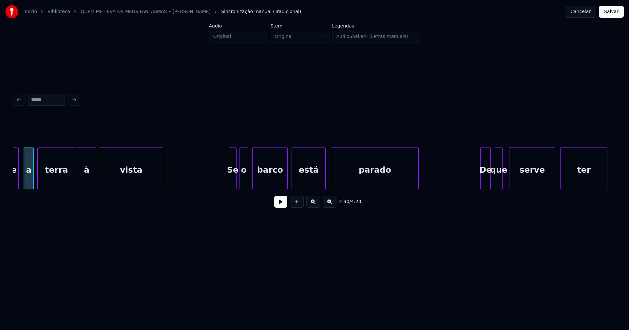
scroll to position [0, 9898]
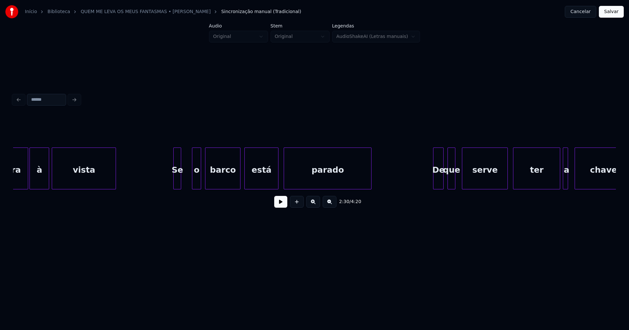
click at [177, 186] on div "Se" at bounding box center [177, 170] width 7 height 45
click at [184, 178] on div at bounding box center [184, 168] width 2 height 41
click at [191, 184] on div "o" at bounding box center [190, 170] width 9 height 45
drag, startPoint x: 157, startPoint y: 174, endPoint x: 194, endPoint y: 182, distance: 38.0
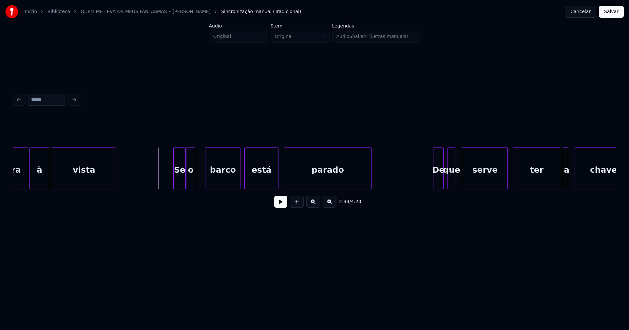
click at [279, 204] on button at bounding box center [280, 202] width 13 height 12
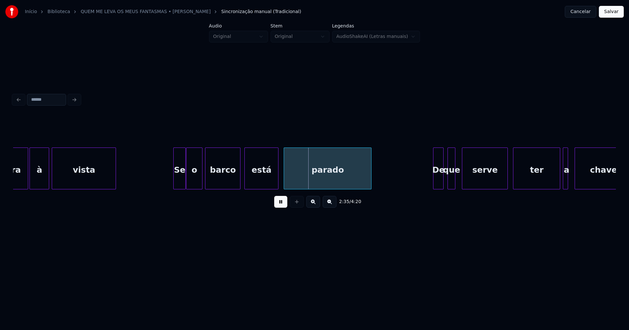
click at [201, 178] on div at bounding box center [201, 168] width 2 height 41
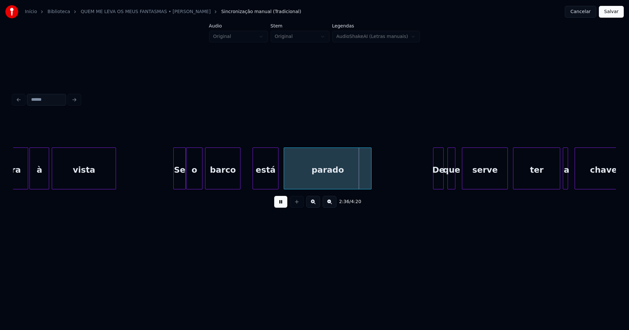
click at [255, 177] on div at bounding box center [254, 168] width 2 height 41
click at [249, 175] on div at bounding box center [248, 168] width 2 height 41
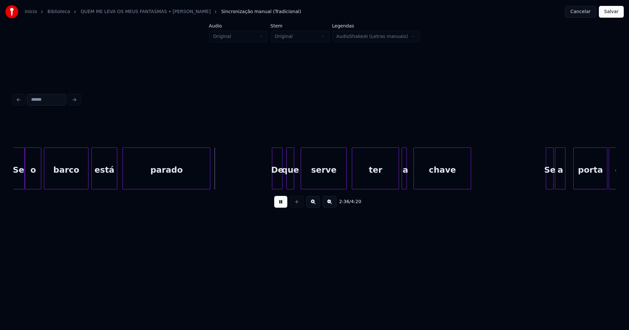
scroll to position [0, 10068]
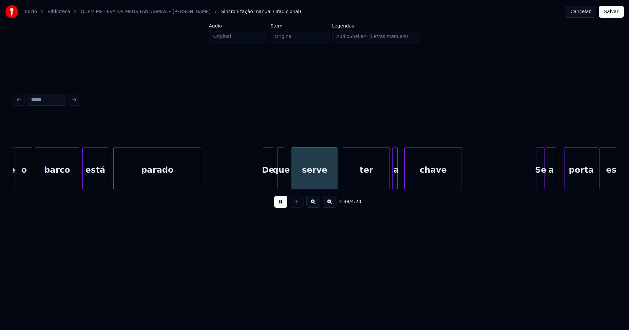
drag, startPoint x: 280, startPoint y: 206, endPoint x: 272, endPoint y: 188, distance: 19.0
click at [280, 205] on button at bounding box center [280, 202] width 13 height 12
click at [268, 178] on div "De" at bounding box center [268, 170] width 10 height 45
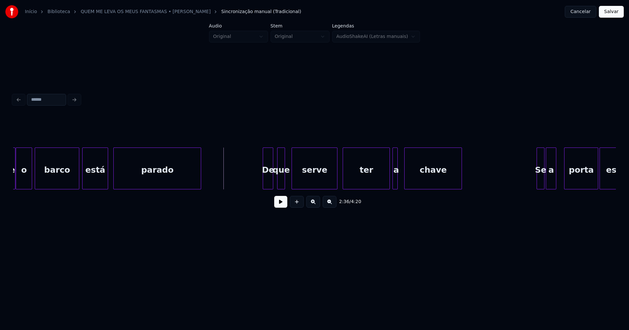
click at [282, 207] on button at bounding box center [280, 202] width 13 height 12
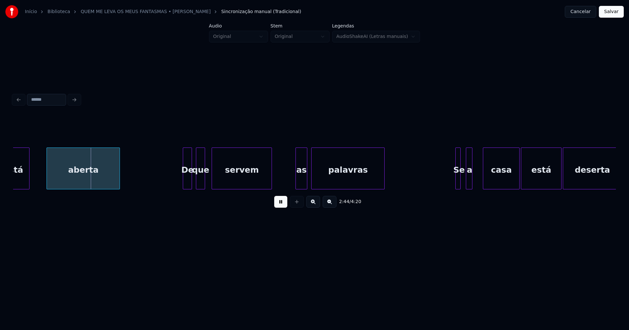
drag, startPoint x: 280, startPoint y: 205, endPoint x: 292, endPoint y: 201, distance: 13.5
click at [280, 205] on button at bounding box center [280, 202] width 13 height 12
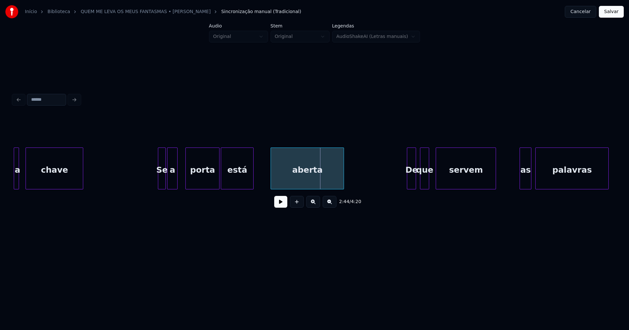
scroll to position [0, 10427]
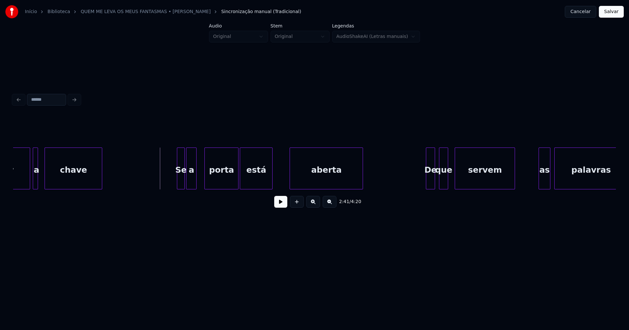
click at [281, 204] on button at bounding box center [280, 202] width 13 height 12
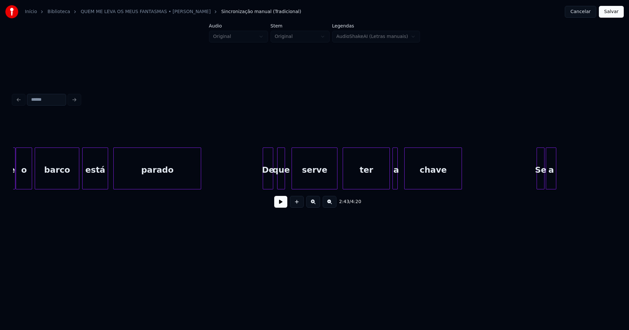
scroll to position [0, 10011]
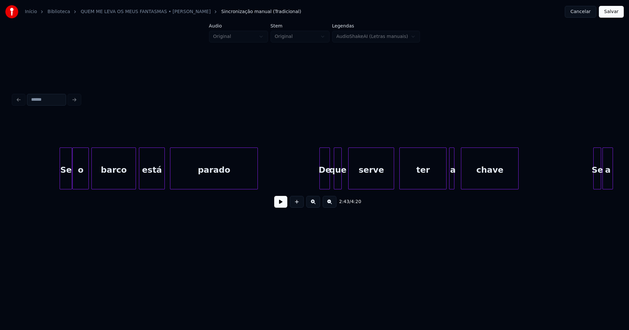
click at [279, 208] on button at bounding box center [280, 202] width 13 height 12
click at [283, 207] on button at bounding box center [280, 202] width 13 height 12
drag, startPoint x: 291, startPoint y: 176, endPoint x: 290, endPoint y: 180, distance: 4.1
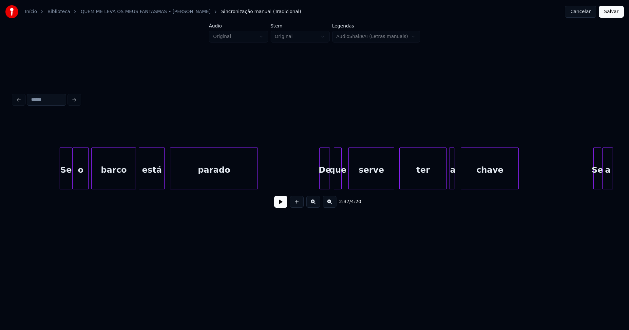
click at [283, 205] on button at bounding box center [280, 202] width 13 height 12
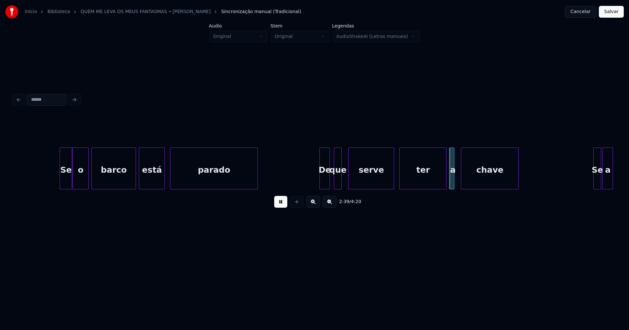
click at [282, 207] on button at bounding box center [280, 202] width 13 height 12
click at [309, 190] on div "Se a chave a ter serve De que parado está barco Se o" at bounding box center [314, 169] width 602 height 42
click at [326, 179] on div at bounding box center [325, 168] width 2 height 41
click at [353, 182] on div at bounding box center [353, 168] width 2 height 41
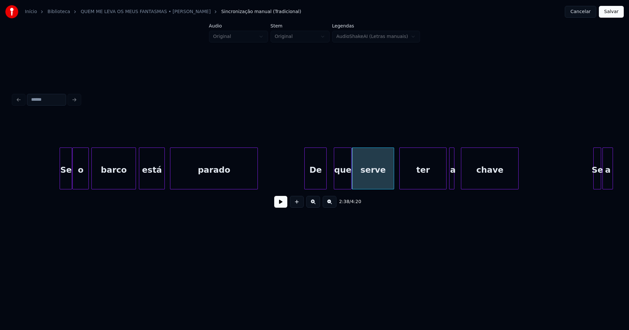
click at [350, 178] on div at bounding box center [350, 168] width 2 height 41
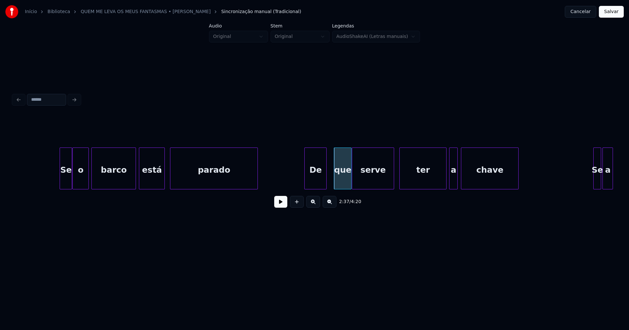
click at [456, 178] on div at bounding box center [456, 168] width 2 height 41
click at [463, 177] on div at bounding box center [464, 168] width 2 height 41
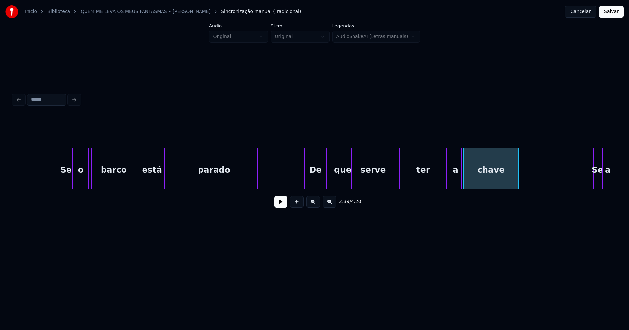
click at [460, 175] on div at bounding box center [460, 168] width 2 height 41
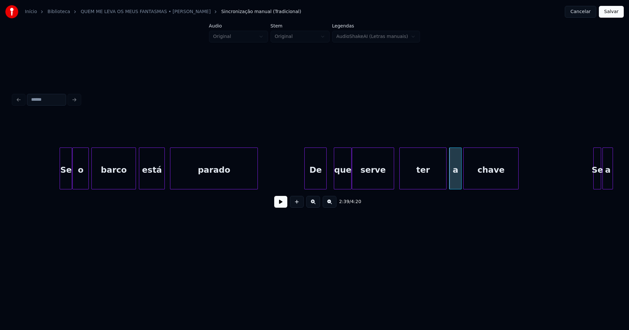
click at [318, 180] on div "De" at bounding box center [315, 170] width 22 height 45
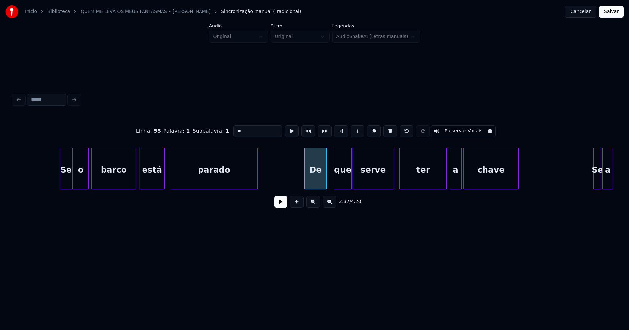
drag, startPoint x: 240, startPoint y: 128, endPoint x: 213, endPoint y: 130, distance: 26.9
click at [213, 130] on div "Linha : 53 [GEOGRAPHIC_DATA] : 1 Subpalavra : 1 ** Preservar Vocais" at bounding box center [314, 131] width 602 height 33
type input "****"
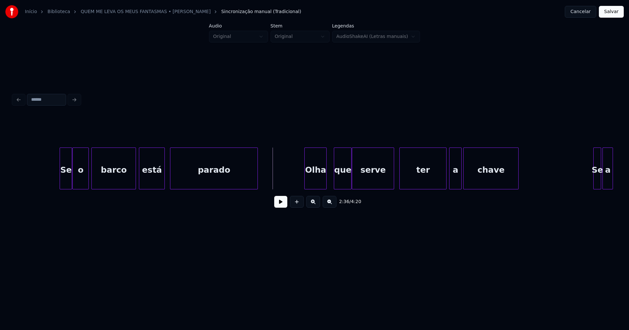
click at [284, 205] on button at bounding box center [280, 202] width 13 height 12
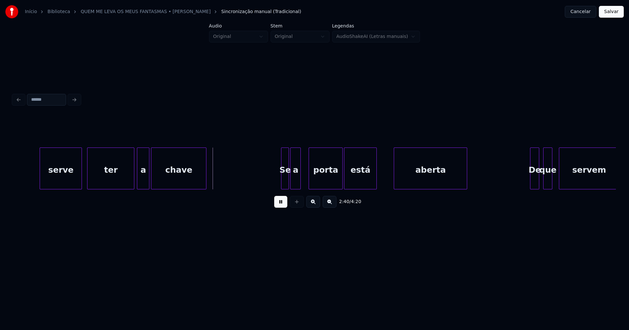
scroll to position [0, 10352]
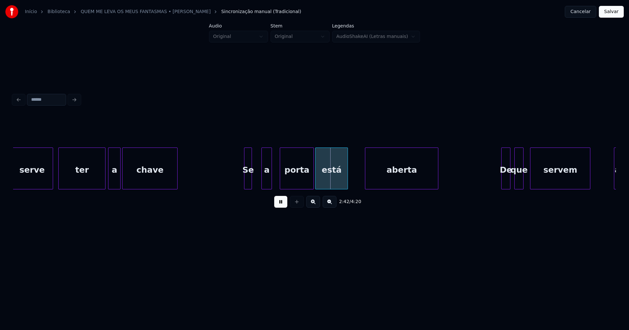
click at [248, 183] on div "Se" at bounding box center [247, 170] width 7 height 45
click at [263, 179] on div "a" at bounding box center [262, 170] width 10 height 45
click at [254, 178] on div at bounding box center [254, 168] width 2 height 41
click at [297, 182] on div "porta" at bounding box center [293, 170] width 33 height 45
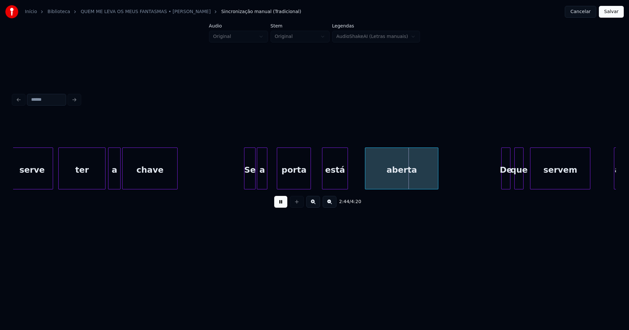
click at [323, 175] on div at bounding box center [323, 168] width 2 height 41
click at [320, 174] on div at bounding box center [319, 168] width 2 height 41
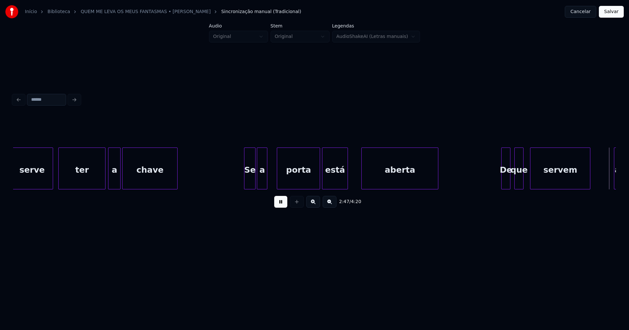
click at [363, 175] on div at bounding box center [362, 168] width 2 height 41
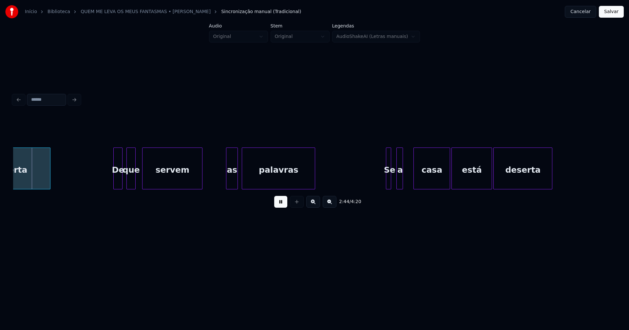
scroll to position [0, 10749]
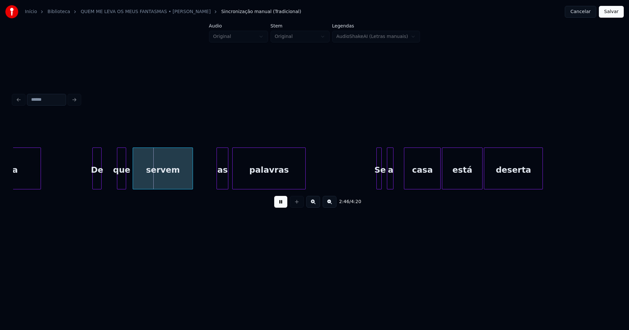
click at [97, 181] on div "De" at bounding box center [97, 170] width 9 height 45
click at [282, 206] on button at bounding box center [280, 202] width 13 height 12
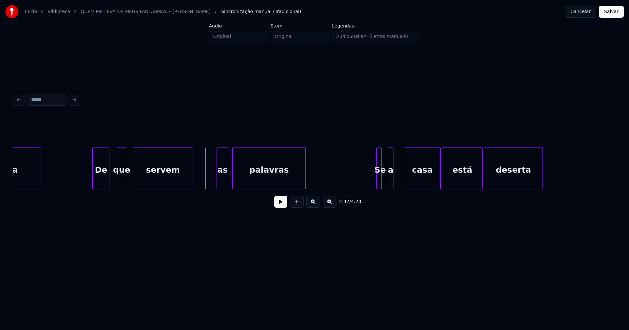
click at [108, 177] on div at bounding box center [108, 168] width 2 height 41
click at [277, 208] on button at bounding box center [280, 202] width 13 height 12
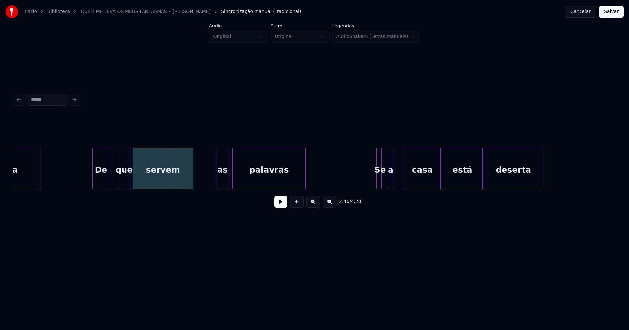
click at [130, 179] on div at bounding box center [130, 168] width 2 height 41
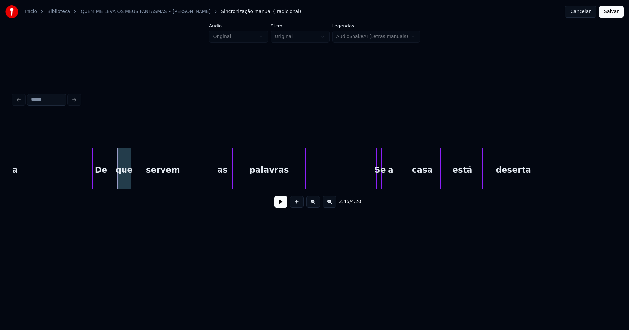
click at [100, 180] on div "De" at bounding box center [101, 170] width 16 height 45
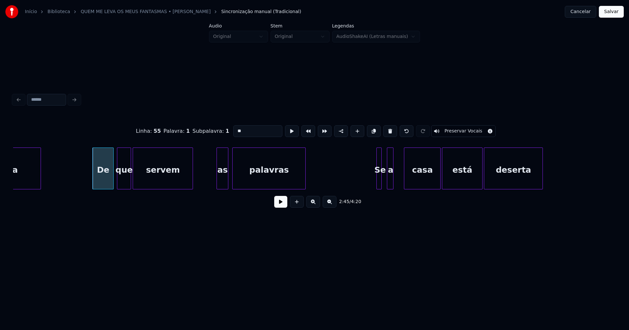
click at [113, 177] on div at bounding box center [112, 168] width 2 height 41
drag, startPoint x: 244, startPoint y: 130, endPoint x: 206, endPoint y: 133, distance: 38.2
click at [210, 130] on div "Linha : 55 [GEOGRAPHIC_DATA] : 1 Subpalavra : 1 ** Preservar Vocais" at bounding box center [314, 131] width 602 height 33
type input "****"
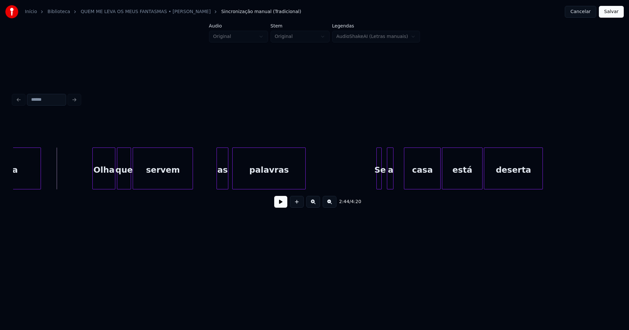
click at [283, 204] on button at bounding box center [280, 202] width 13 height 12
click at [223, 183] on div "as" at bounding box center [220, 170] width 11 height 45
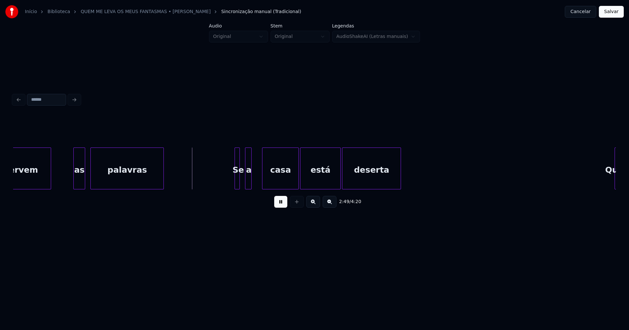
scroll to position [0, 10900]
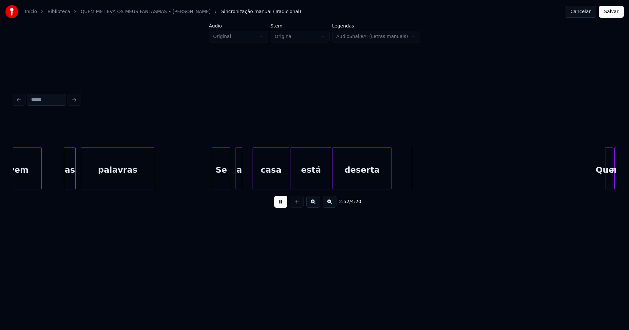
click at [212, 184] on div at bounding box center [213, 168] width 2 height 41
click at [234, 181] on div "a" at bounding box center [234, 170] width 7 height 45
click at [239, 178] on div at bounding box center [239, 168] width 2 height 41
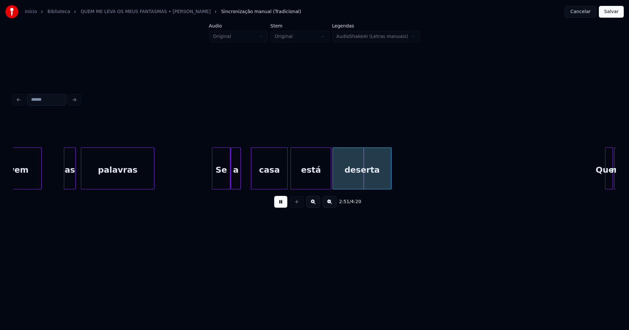
click at [266, 178] on div "casa" at bounding box center [269, 170] width 36 height 45
click at [299, 177] on div at bounding box center [299, 168] width 2 height 41
click at [294, 175] on div at bounding box center [295, 168] width 2 height 41
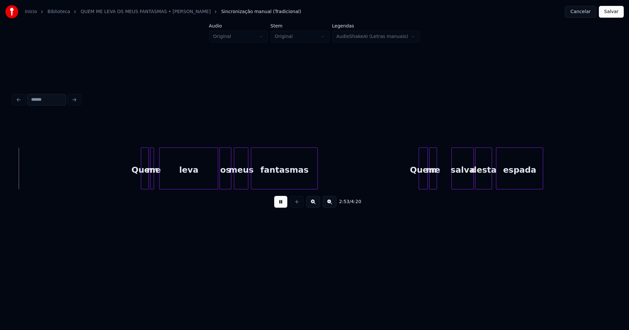
scroll to position [0, 11366]
click at [157, 176] on div at bounding box center [156, 168] width 2 height 41
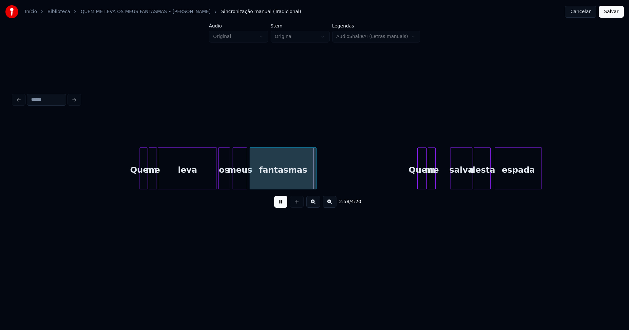
click at [217, 178] on div "leva" at bounding box center [187, 169] width 59 height 42
click at [209, 189] on div "Quem me leva os meus fantasmas Quem me salva desta espada" at bounding box center [314, 169] width 602 height 42
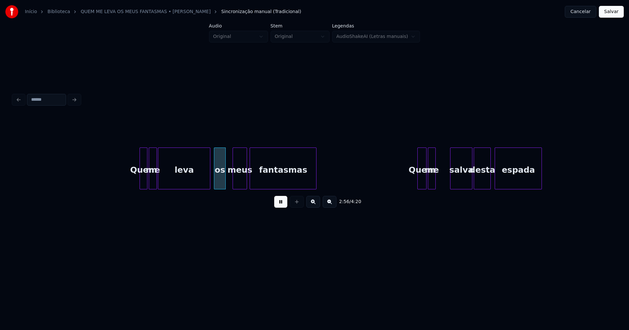
click at [222, 184] on div "os" at bounding box center [219, 170] width 11 height 45
click at [231, 182] on div at bounding box center [231, 168] width 2 height 41
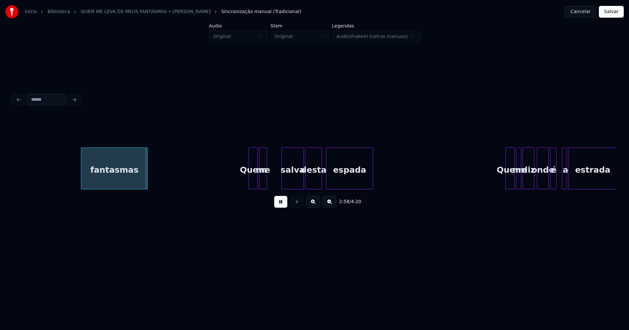
scroll to position [0, 11601]
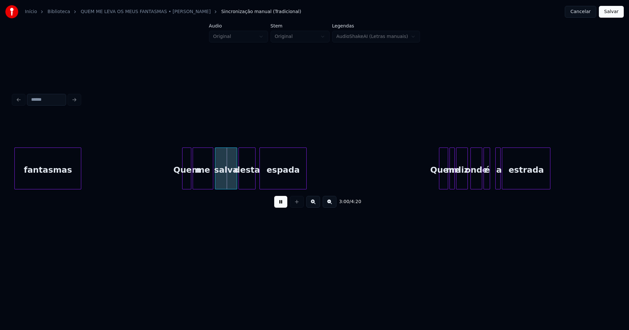
click at [211, 173] on div at bounding box center [212, 168] width 2 height 41
click at [256, 178] on div at bounding box center [255, 168] width 2 height 41
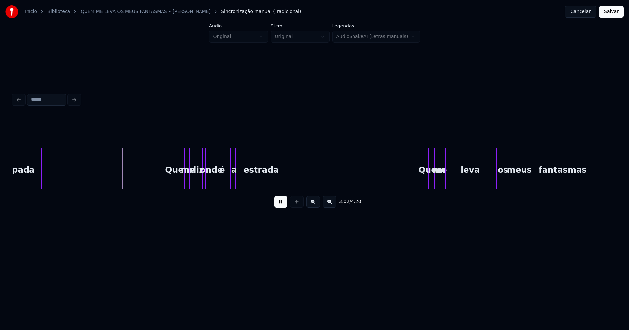
scroll to position [0, 11885]
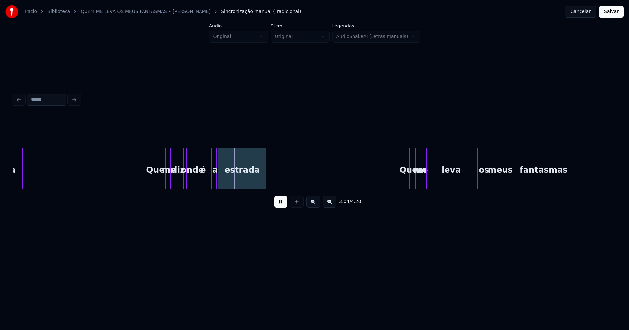
click at [210, 178] on div at bounding box center [210, 168] width 2 height 41
click at [153, 179] on div at bounding box center [153, 168] width 2 height 41
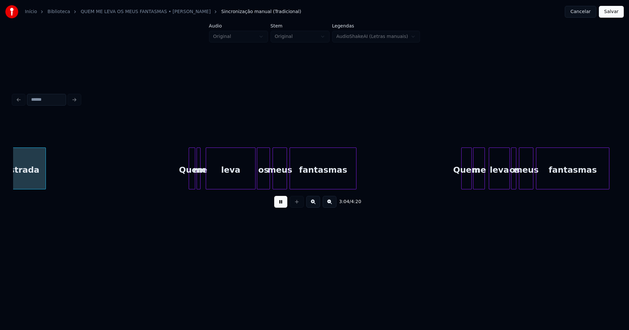
scroll to position [0, 12107]
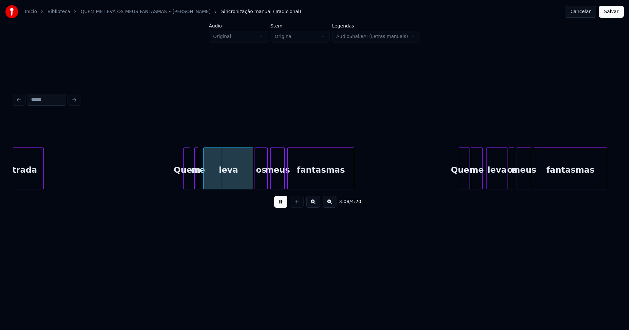
click at [183, 184] on div "Quem" at bounding box center [186, 169] width 7 height 42
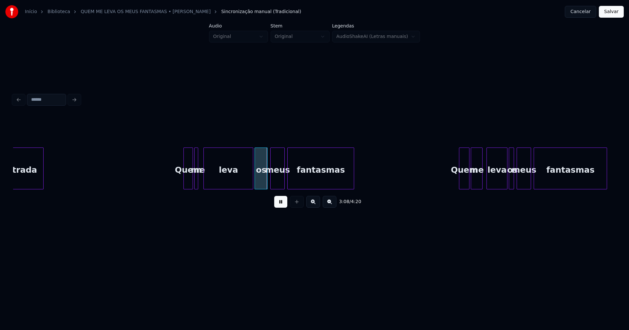
click at [192, 180] on div at bounding box center [192, 168] width 2 height 41
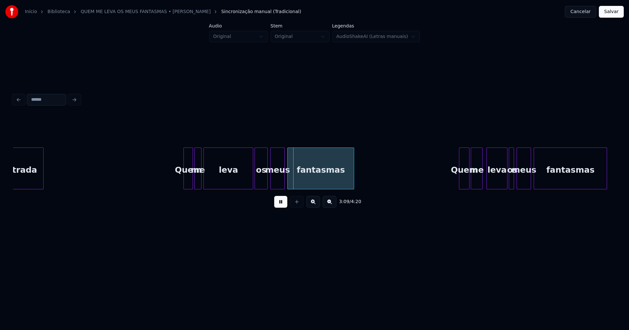
click at [201, 177] on div at bounding box center [200, 168] width 2 height 41
click at [247, 183] on div at bounding box center [247, 168] width 2 height 41
click at [256, 183] on div "os" at bounding box center [257, 170] width 12 height 45
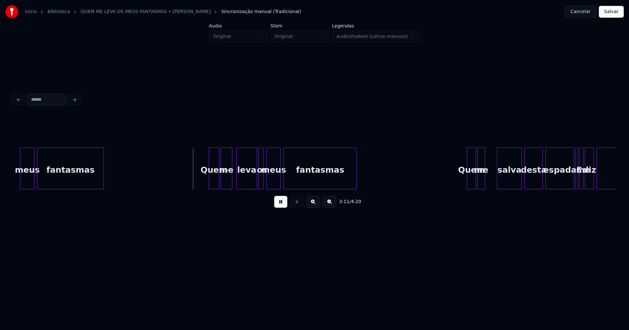
scroll to position [0, 12377]
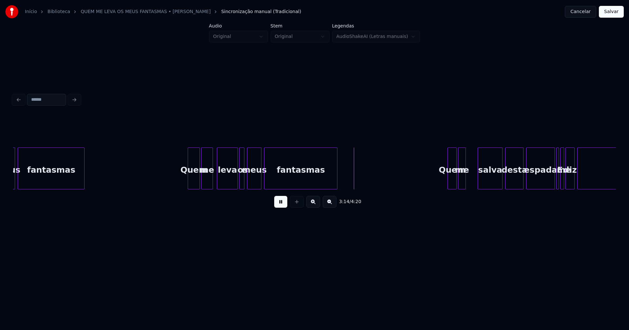
click at [189, 180] on div at bounding box center [189, 168] width 2 height 41
click at [229, 182] on div at bounding box center [228, 168] width 2 height 41
click at [232, 182] on div at bounding box center [233, 168] width 2 height 41
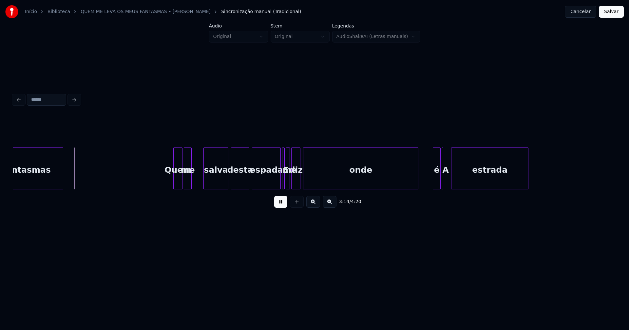
scroll to position [0, 12689]
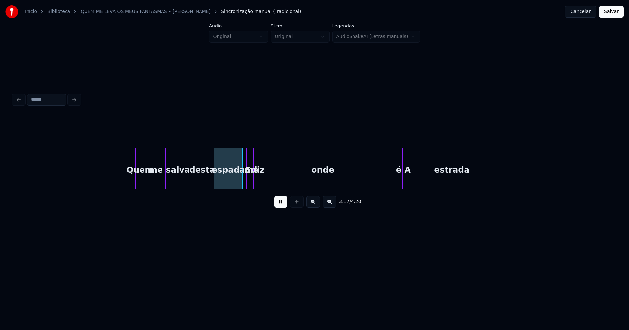
click at [165, 174] on div at bounding box center [164, 168] width 2 height 41
click at [135, 178] on div at bounding box center [135, 168] width 2 height 41
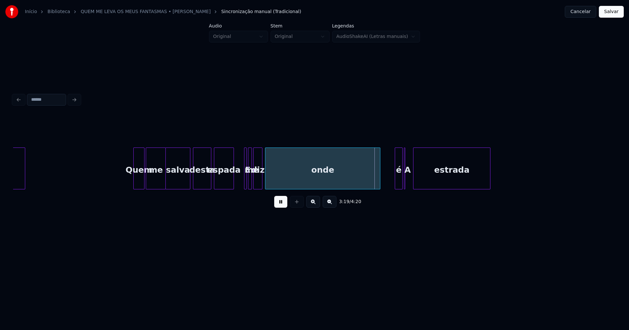
click at [233, 183] on div at bounding box center [232, 168] width 2 height 41
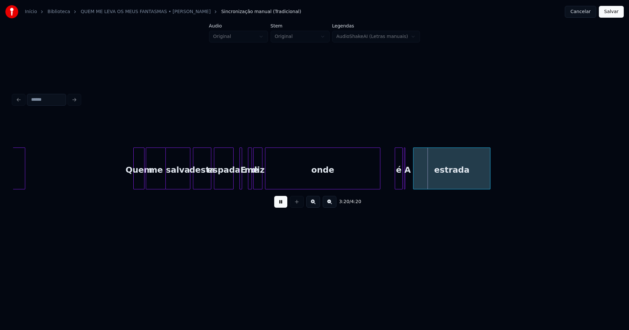
click at [239, 179] on div "E" at bounding box center [240, 169] width 3 height 42
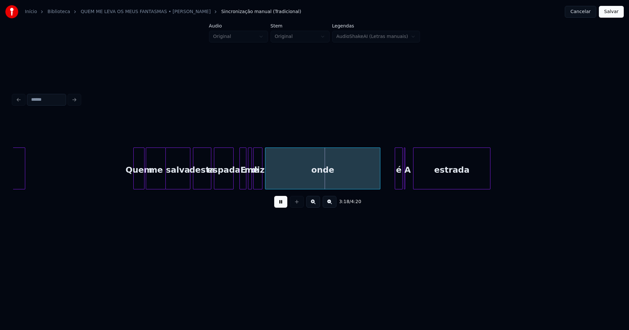
click at [244, 177] on div at bounding box center [245, 168] width 2 height 41
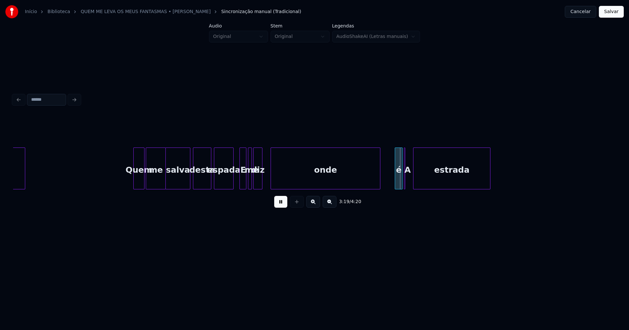
click at [271, 176] on div at bounding box center [272, 168] width 2 height 41
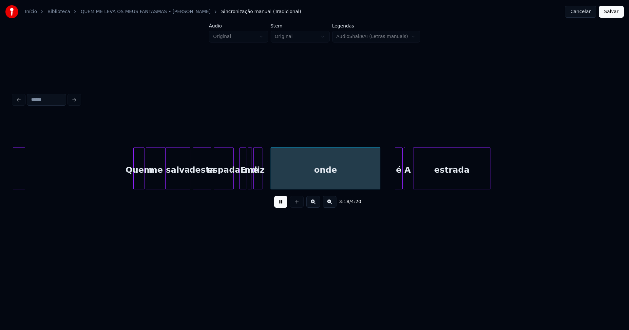
click at [281, 204] on button at bounding box center [280, 202] width 13 height 12
click at [310, 179] on div "onde" at bounding box center [321, 170] width 109 height 45
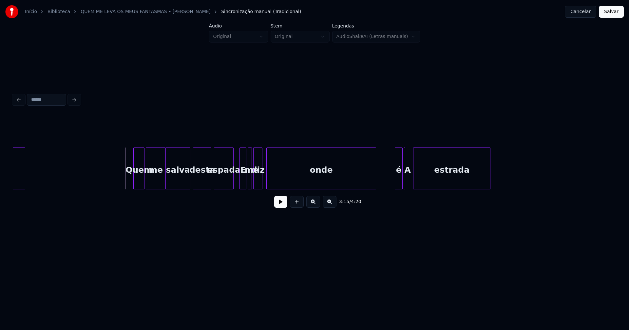
drag, startPoint x: 281, startPoint y: 205, endPoint x: 263, endPoint y: 196, distance: 19.9
click at [280, 205] on button at bounding box center [280, 202] width 13 height 12
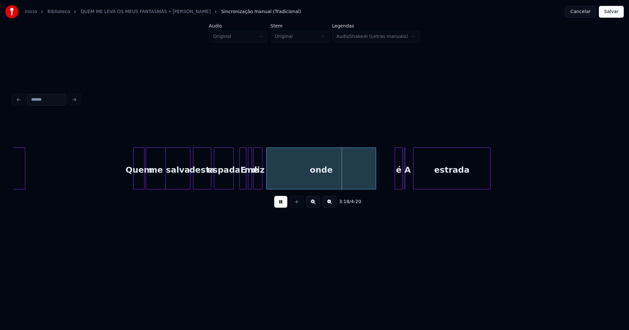
click at [280, 206] on button at bounding box center [280, 202] width 13 height 12
click at [181, 186] on div at bounding box center [181, 168] width 2 height 41
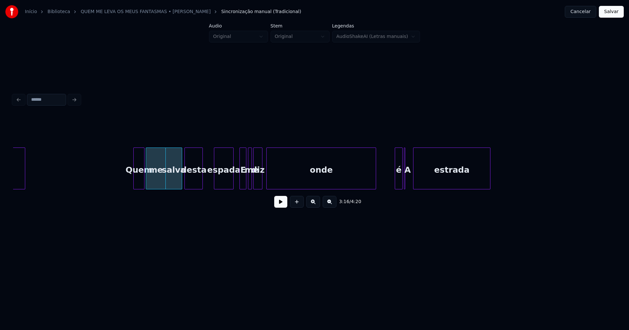
click at [197, 185] on div "desta" at bounding box center [194, 170] width 18 height 45
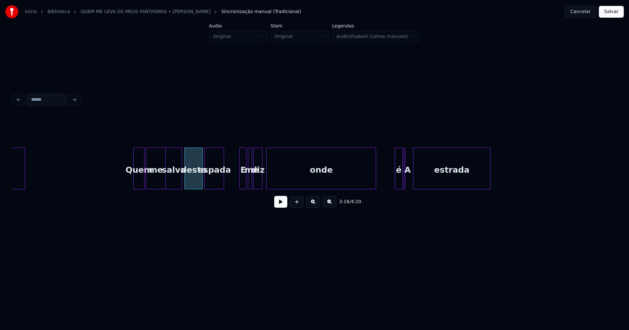
click at [218, 185] on div "espada" at bounding box center [214, 170] width 19 height 45
click at [244, 176] on div at bounding box center [245, 168] width 2 height 41
click at [232, 183] on div "E" at bounding box center [233, 170] width 7 height 45
click at [246, 182] on div at bounding box center [247, 168] width 2 height 41
click at [243, 181] on div "me" at bounding box center [242, 170] width 7 height 45
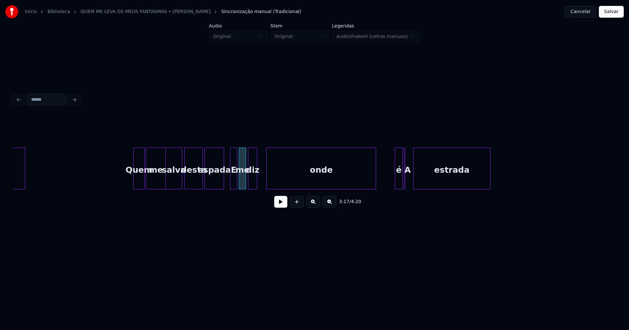
click at [252, 184] on div "diz" at bounding box center [252, 170] width 9 height 45
click at [307, 180] on div "onde" at bounding box center [313, 170] width 109 height 45
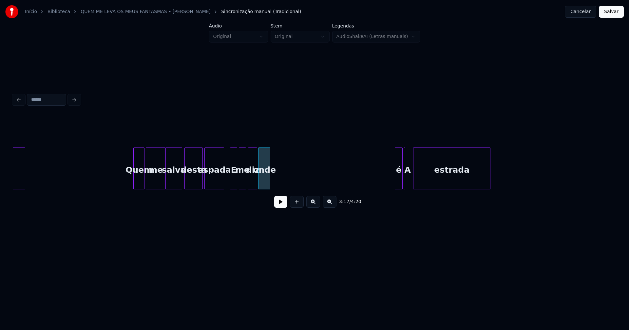
click at [268, 190] on div "fantasmas Quem me salva desta espada E me diz onde é A estrada" at bounding box center [314, 169] width 602 height 42
click at [318, 182] on div at bounding box center [319, 168] width 2 height 41
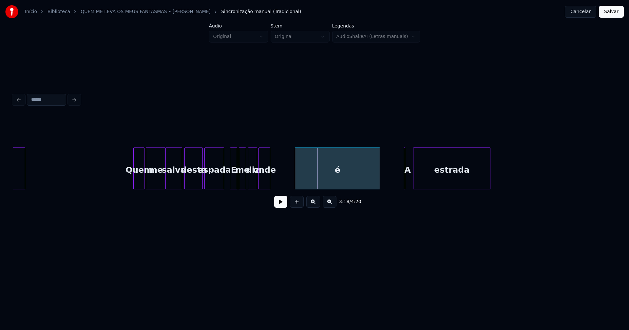
click at [360, 177] on div "é" at bounding box center [337, 170] width 84 height 45
click at [273, 181] on div at bounding box center [273, 168] width 2 height 41
click at [285, 208] on button at bounding box center [280, 202] width 13 height 12
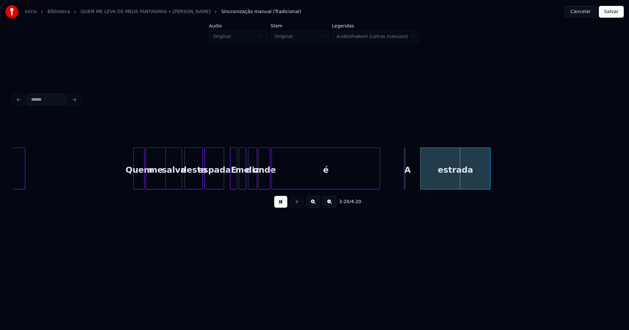
click at [422, 179] on div at bounding box center [421, 168] width 2 height 41
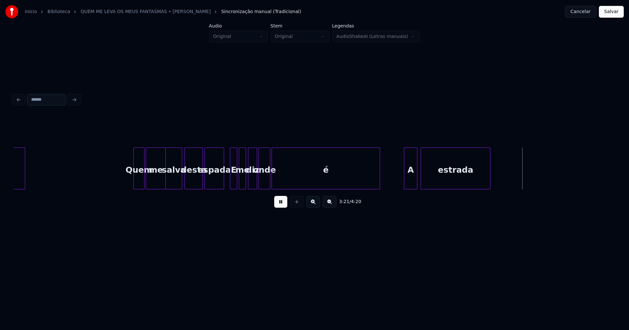
click at [416, 179] on div at bounding box center [416, 168] width 2 height 41
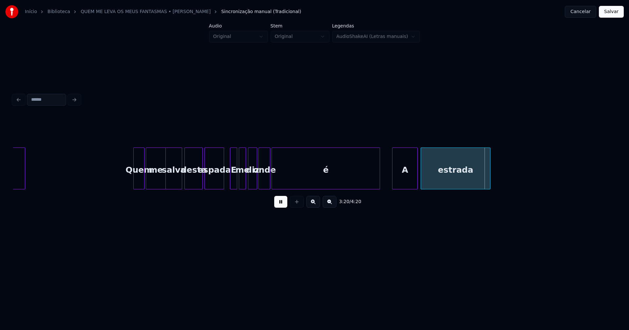
click at [393, 185] on div at bounding box center [393, 168] width 2 height 41
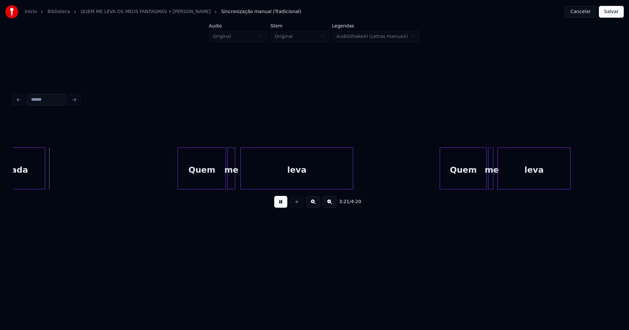
scroll to position [0, 13143]
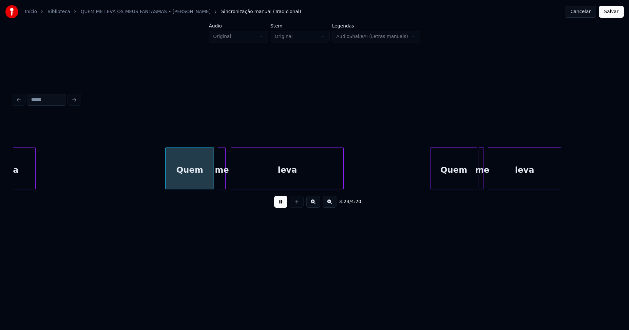
click at [190, 180] on div "Quem" at bounding box center [190, 170] width 48 height 45
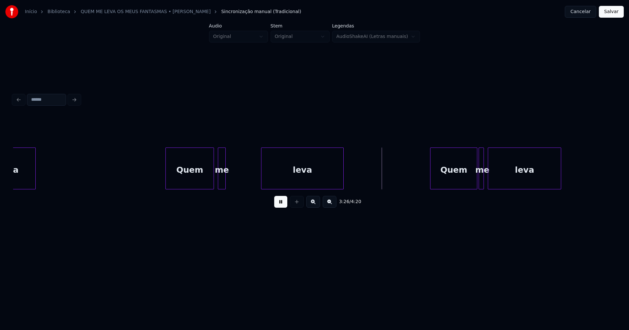
click at [262, 175] on div at bounding box center [262, 168] width 2 height 41
click at [251, 178] on div at bounding box center [250, 168] width 2 height 41
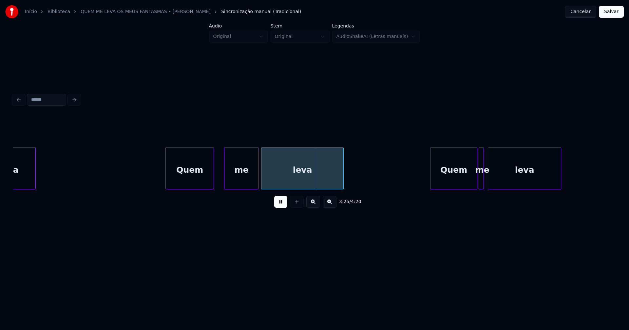
click at [240, 184] on div "me" at bounding box center [241, 170] width 34 height 45
click at [222, 182] on div at bounding box center [223, 168] width 2 height 41
click at [215, 179] on div at bounding box center [216, 168] width 2 height 41
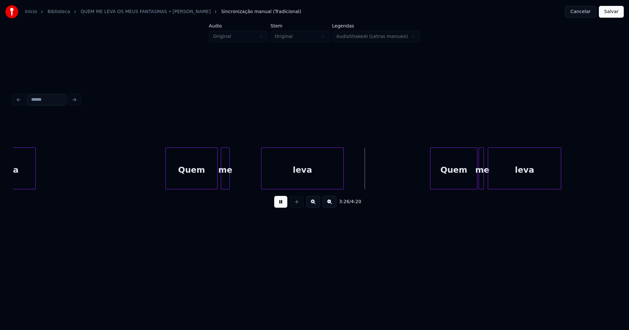
click at [227, 181] on div at bounding box center [228, 168] width 2 height 41
click at [234, 180] on div at bounding box center [234, 168] width 2 height 41
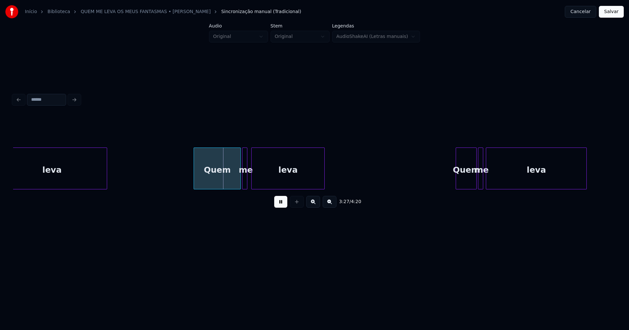
scroll to position [0, 13399]
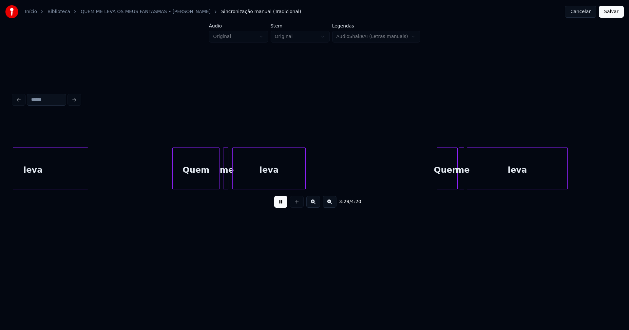
click at [191, 178] on div "Quem" at bounding box center [196, 170] width 46 height 45
click at [235, 178] on div at bounding box center [236, 168] width 2 height 41
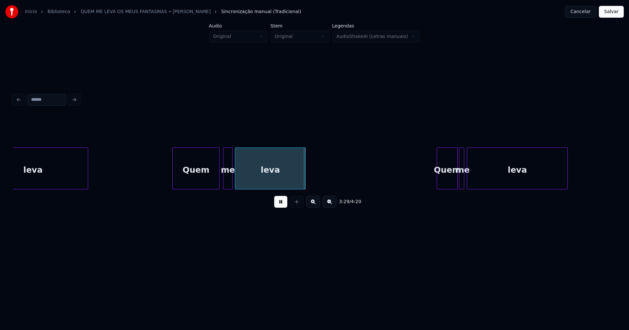
click at [231, 180] on div at bounding box center [231, 168] width 2 height 41
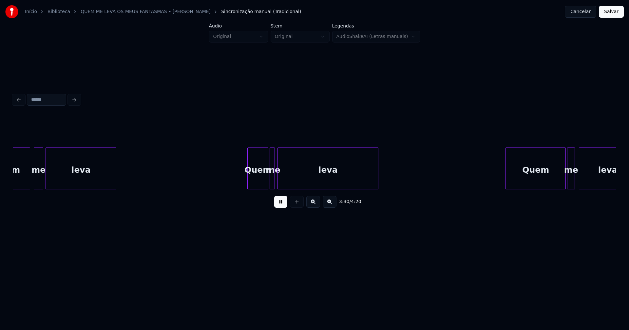
scroll to position [0, 13597]
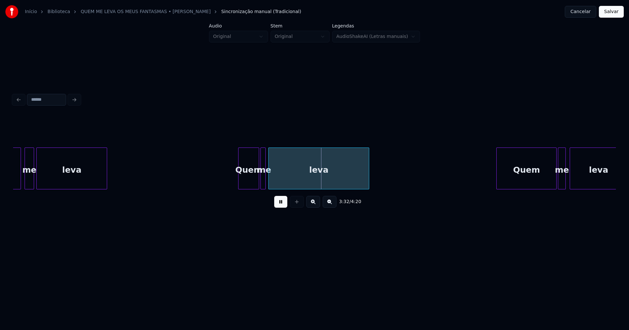
click at [250, 179] on div "Quem" at bounding box center [248, 170] width 20 height 45
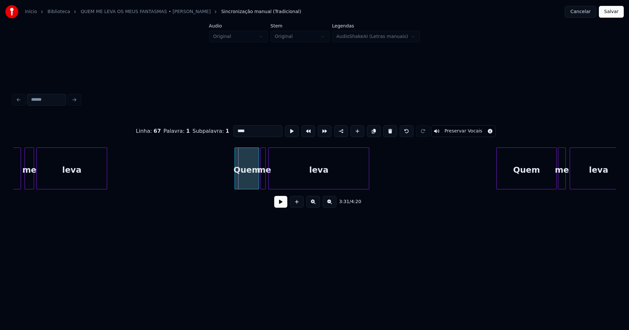
click at [235, 181] on div at bounding box center [236, 168] width 2 height 41
click at [272, 180] on div at bounding box center [272, 168] width 2 height 41
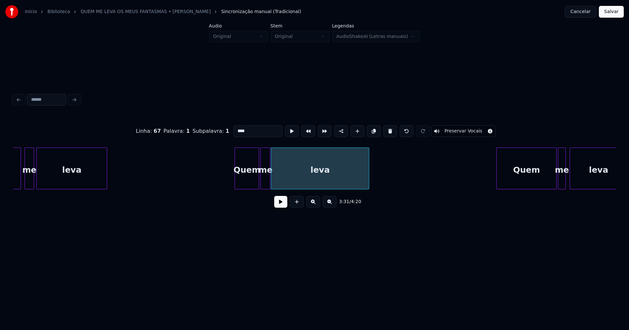
click at [268, 180] on div at bounding box center [269, 168] width 2 height 41
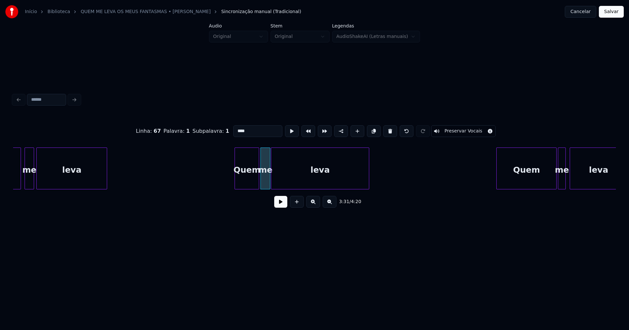
click at [278, 202] on button at bounding box center [280, 202] width 13 height 12
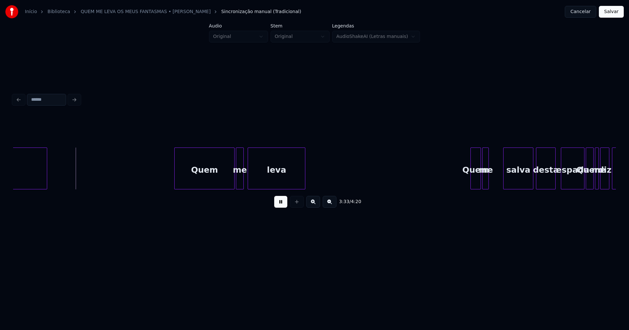
scroll to position [0, 13928]
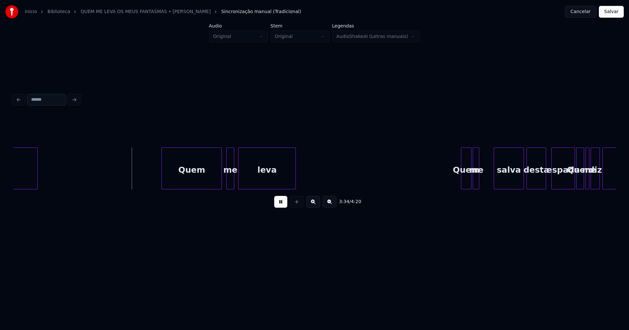
click at [192, 180] on div "Quem" at bounding box center [192, 170] width 60 height 45
click at [236, 181] on div at bounding box center [236, 168] width 2 height 41
click at [223, 182] on div at bounding box center [224, 168] width 2 height 41
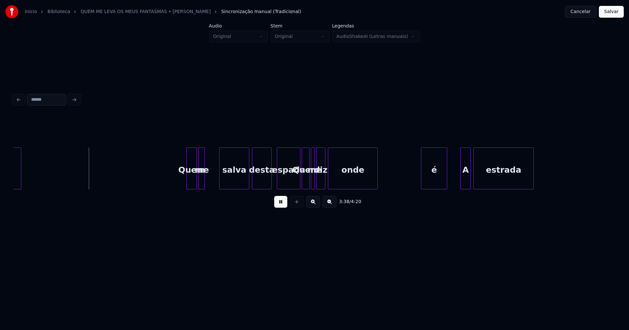
scroll to position [0, 14250]
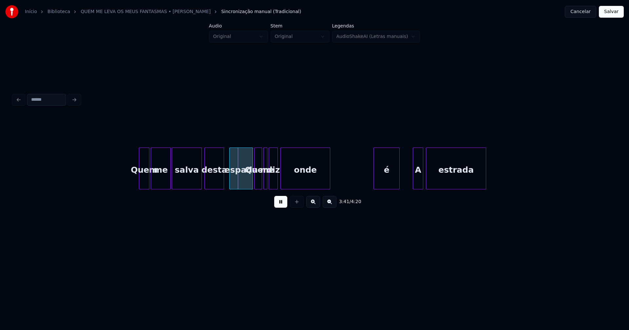
click at [169, 176] on div at bounding box center [169, 168] width 2 height 41
click at [138, 180] on div at bounding box center [138, 168] width 2 height 41
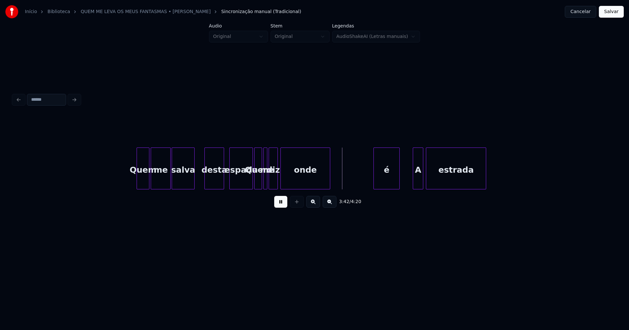
click at [194, 184] on div at bounding box center [193, 168] width 2 height 41
click at [207, 186] on div "desta" at bounding box center [205, 170] width 19 height 45
click at [230, 184] on div "espada" at bounding box center [229, 170] width 23 height 45
click at [235, 184] on div at bounding box center [234, 168] width 2 height 41
click at [280, 204] on button at bounding box center [280, 202] width 13 height 12
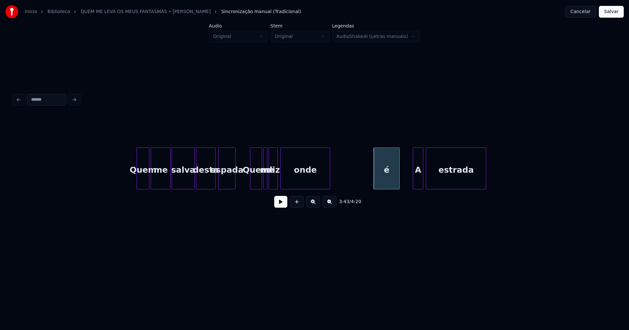
click at [252, 179] on div at bounding box center [251, 168] width 2 height 41
click at [251, 183] on div "Quem" at bounding box center [247, 170] width 11 height 45
click at [250, 180] on div at bounding box center [250, 168] width 2 height 41
click at [259, 182] on div at bounding box center [259, 168] width 2 height 41
click at [264, 183] on div at bounding box center [265, 168] width 2 height 41
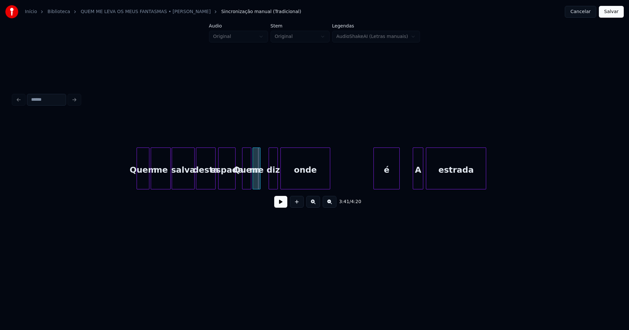
click at [256, 185] on div "me" at bounding box center [256, 170] width 7 height 45
click at [265, 183] on div at bounding box center [265, 168] width 2 height 41
click at [247, 181] on div "Quem" at bounding box center [246, 170] width 9 height 45
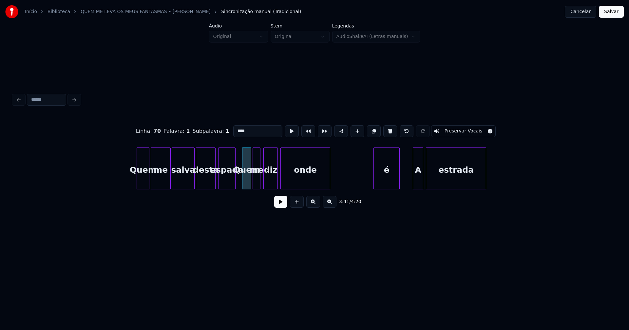
drag, startPoint x: 249, startPoint y: 130, endPoint x: 200, endPoint y: 128, distance: 49.5
click at [200, 128] on div "Linha : 70 Palavra : 1 Subpalavra : 1 **** Preservar Vocais" at bounding box center [314, 131] width 602 height 33
type input "*"
click at [285, 205] on button at bounding box center [280, 202] width 13 height 12
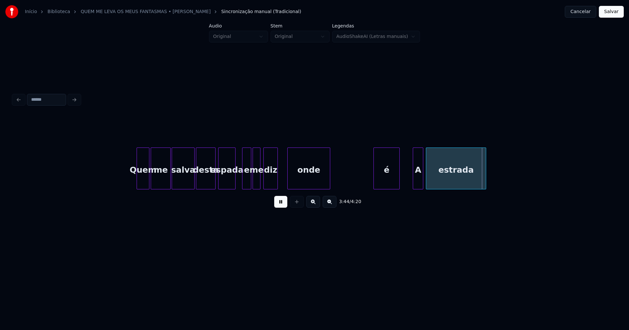
click at [288, 179] on div at bounding box center [288, 168] width 2 height 41
click at [303, 183] on div at bounding box center [303, 168] width 2 height 41
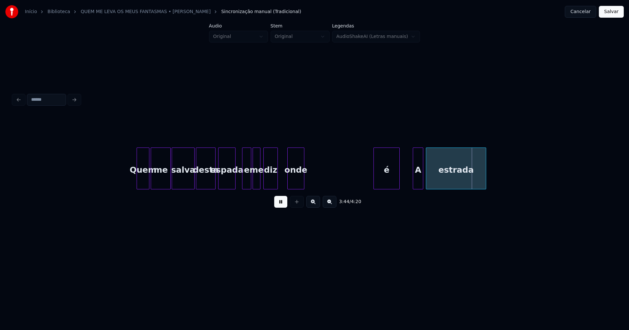
click at [385, 174] on div "é" at bounding box center [387, 170] width 26 height 45
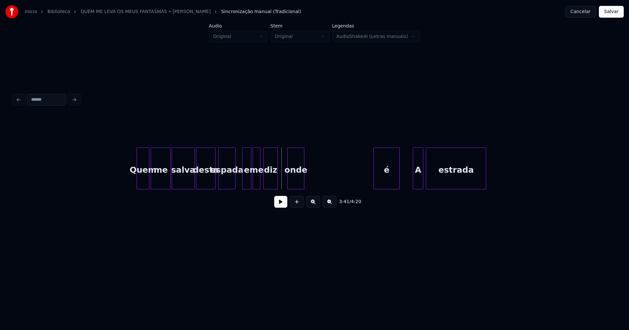
click at [281, 208] on button at bounding box center [280, 202] width 13 height 12
click at [281, 206] on button at bounding box center [280, 202] width 13 height 12
click at [366, 182] on div at bounding box center [366, 168] width 2 height 41
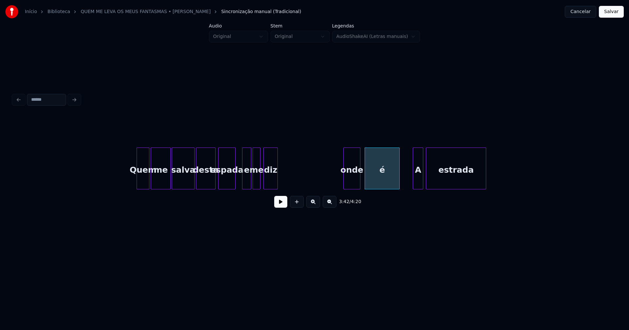
click at [350, 181] on div "onde" at bounding box center [351, 170] width 16 height 45
click at [362, 178] on div at bounding box center [361, 168] width 2 height 41
click at [278, 205] on button at bounding box center [280, 202] width 13 height 12
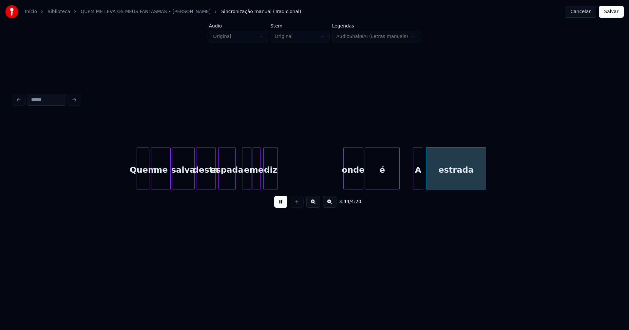
click at [281, 206] on button at bounding box center [280, 202] width 13 height 12
click at [284, 207] on button at bounding box center [280, 202] width 13 height 12
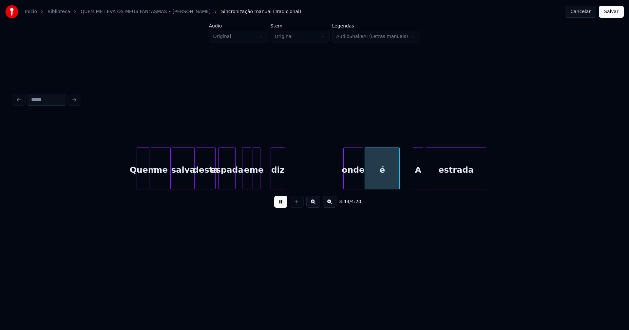
click at [278, 182] on div "diz" at bounding box center [278, 170] width 14 height 45
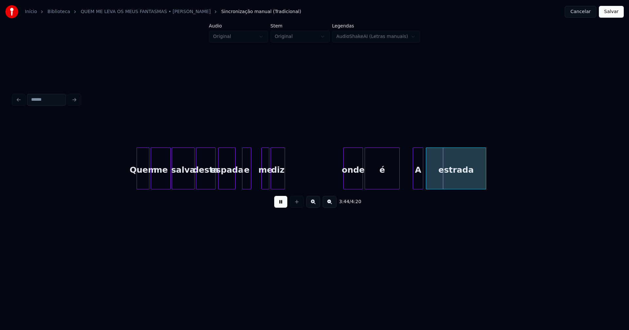
click at [264, 185] on div "me" at bounding box center [265, 170] width 7 height 45
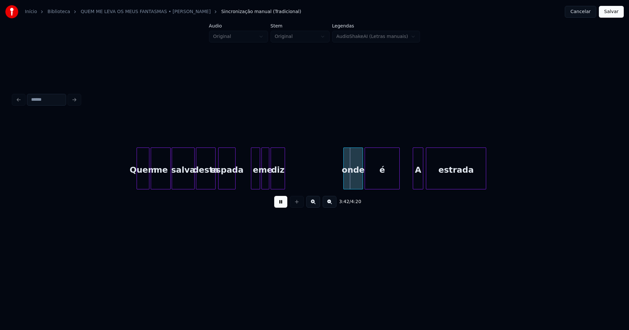
click at [254, 186] on div "e" at bounding box center [255, 170] width 9 height 45
click at [245, 179] on div at bounding box center [244, 168] width 2 height 41
click at [282, 207] on button at bounding box center [280, 202] width 13 height 12
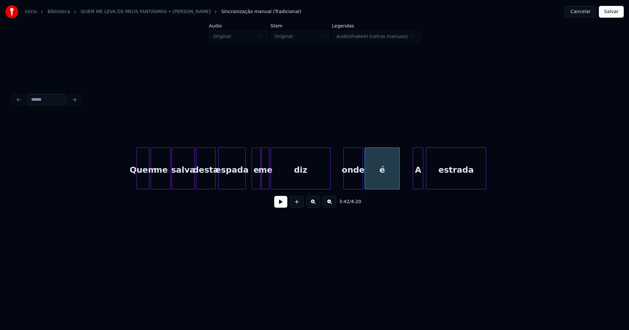
click at [330, 177] on div at bounding box center [329, 168] width 2 height 41
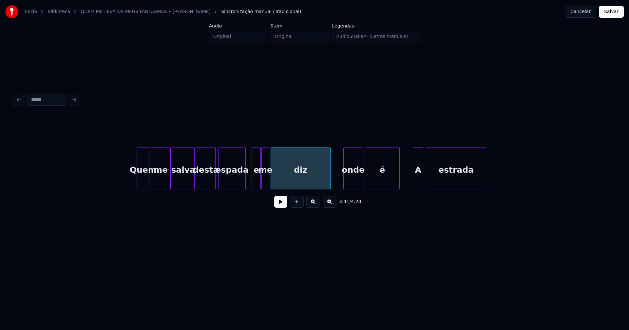
click at [311, 177] on div "diz" at bounding box center [300, 170] width 59 height 45
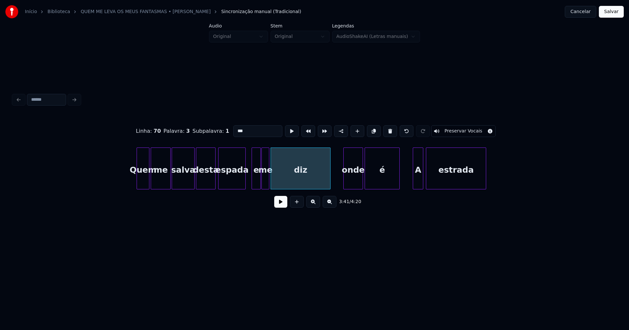
click at [251, 130] on input "***" at bounding box center [257, 131] width 49 height 12
type input "**********"
click at [283, 206] on button at bounding box center [280, 202] width 13 height 12
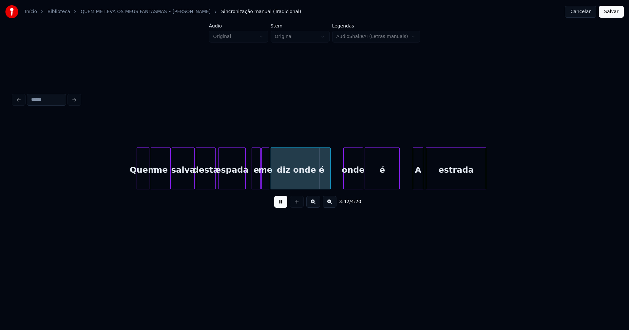
click at [255, 182] on div at bounding box center [255, 168] width 2 height 41
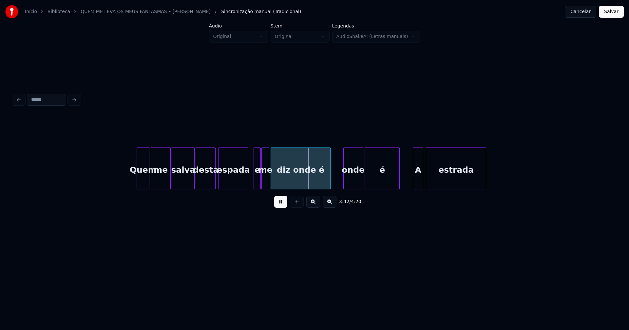
click at [248, 179] on div at bounding box center [247, 168] width 2 height 41
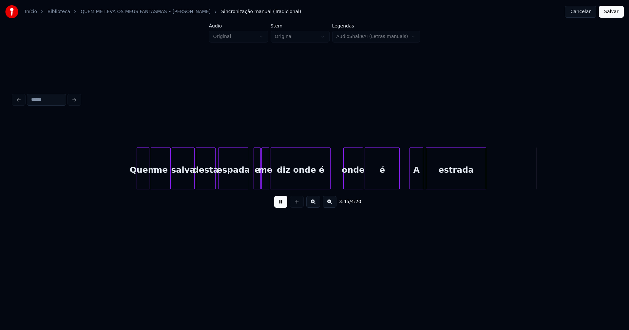
click at [410, 181] on div at bounding box center [411, 168] width 2 height 41
click at [433, 177] on div at bounding box center [434, 168] width 2 height 41
click at [428, 175] on div at bounding box center [428, 168] width 2 height 41
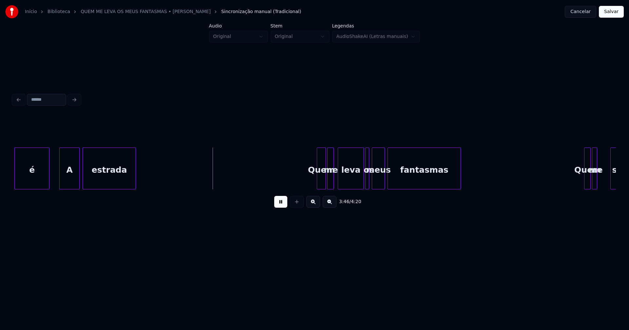
scroll to position [0, 14780]
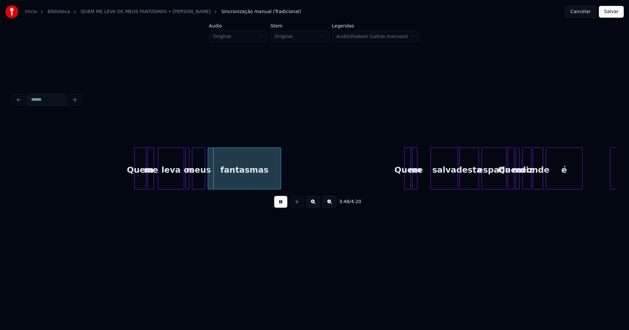
click at [135, 180] on div at bounding box center [136, 168] width 2 height 41
click at [190, 181] on div at bounding box center [190, 168] width 2 height 41
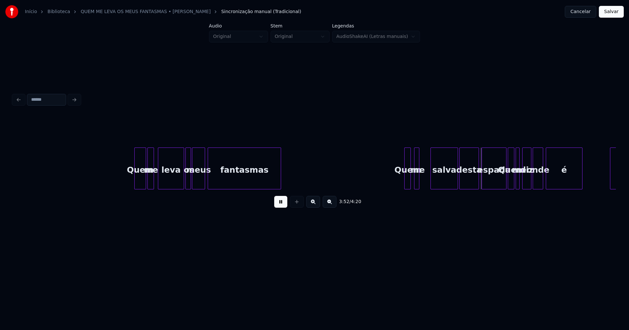
click at [419, 183] on div "me" at bounding box center [417, 170] width 7 height 45
click at [429, 178] on div at bounding box center [428, 168] width 2 height 41
click at [403, 182] on div at bounding box center [403, 168] width 2 height 41
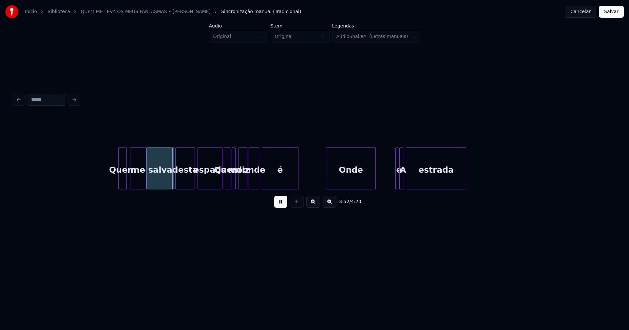
scroll to position [0, 15121]
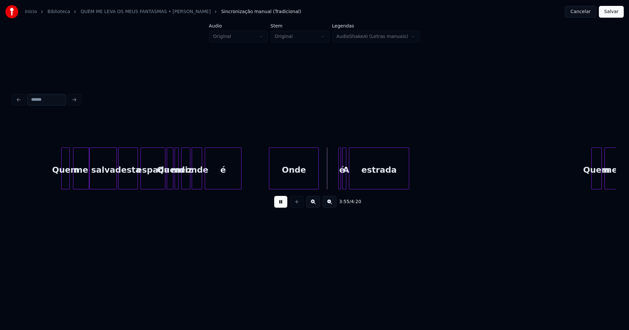
click at [282, 206] on button at bounding box center [280, 202] width 13 height 12
click at [158, 183] on div at bounding box center [158, 168] width 2 height 41
click at [169, 182] on div at bounding box center [168, 168] width 2 height 41
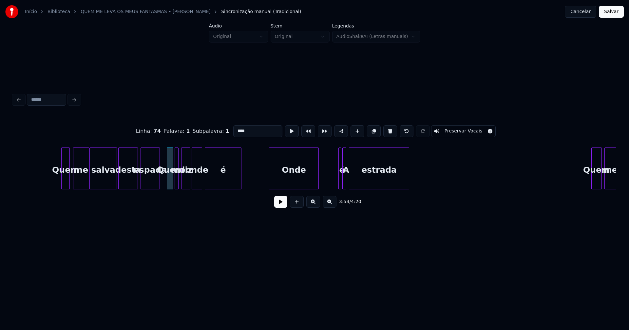
drag, startPoint x: 251, startPoint y: 131, endPoint x: 208, endPoint y: 131, distance: 43.2
click at [208, 131] on div "Linha : 74 Palavra : 1 Subpalavra : 1 **** Preservar Vocais" at bounding box center [314, 131] width 602 height 33
type input "*"
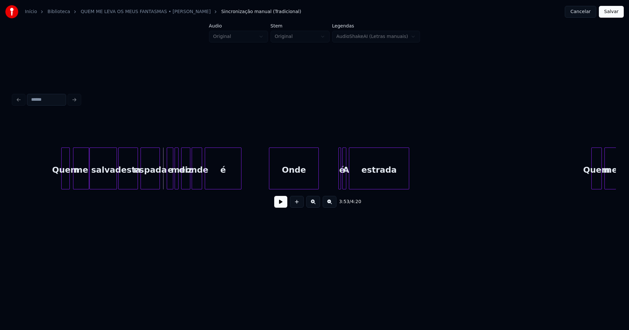
click at [281, 204] on button at bounding box center [280, 202] width 13 height 12
click at [285, 182] on div "Onde" at bounding box center [292, 170] width 49 height 45
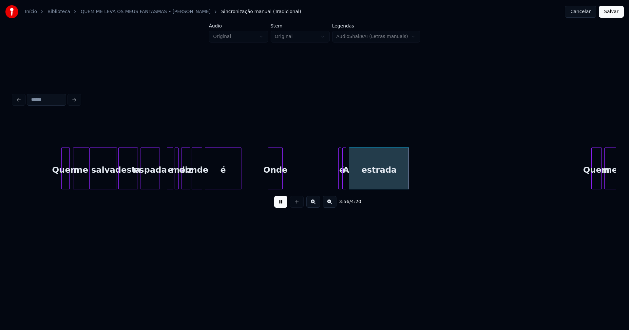
click at [282, 188] on div "Quem me salva desta espada e me diz onde é [PERSON_NAME] é A estrada Quem me" at bounding box center [314, 169] width 602 height 42
click at [279, 205] on button at bounding box center [280, 202] width 13 height 12
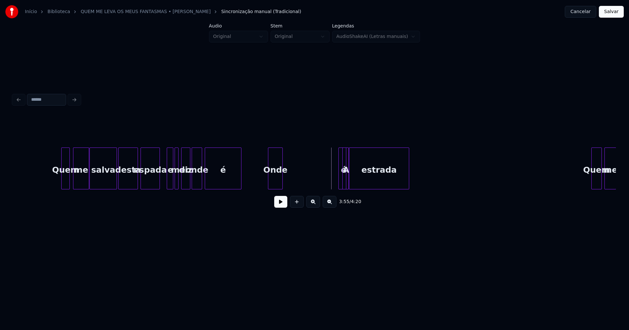
click at [347, 178] on div at bounding box center [347, 168] width 2 height 41
click at [285, 173] on div "é" at bounding box center [290, 169] width 11 height 42
click at [317, 177] on div at bounding box center [318, 168] width 2 height 41
click at [282, 208] on button at bounding box center [280, 202] width 13 height 12
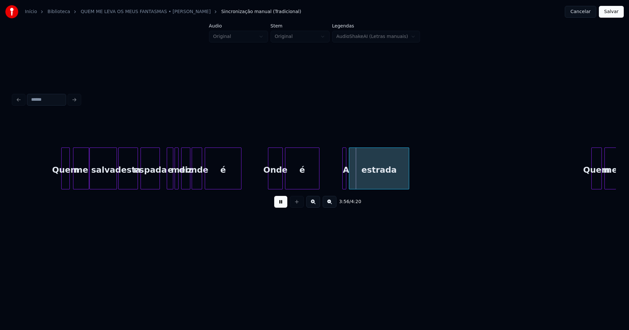
click at [276, 177] on div "Onde" at bounding box center [275, 170] width 14 height 45
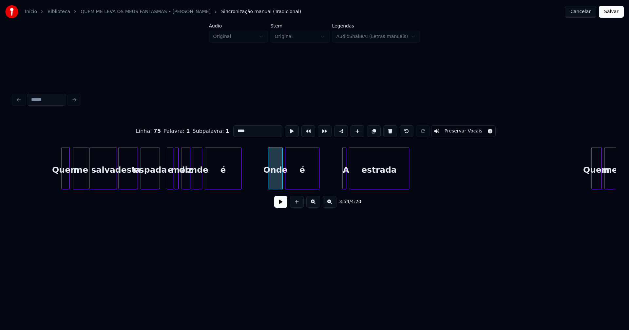
click at [235, 128] on input "****" at bounding box center [257, 131] width 49 height 12
click at [361, 178] on div at bounding box center [361, 168] width 2 height 41
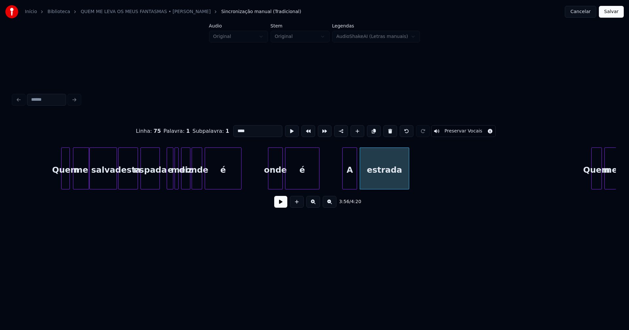
click at [357, 176] on div at bounding box center [356, 168] width 2 height 41
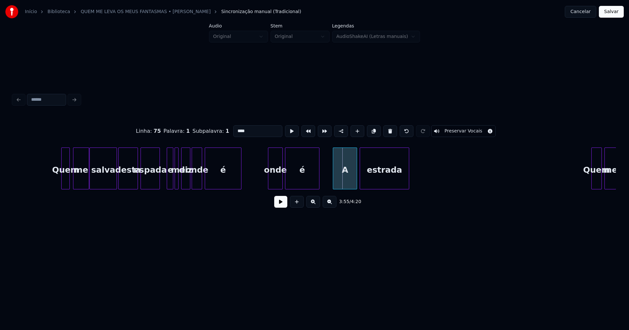
click at [334, 183] on div at bounding box center [334, 168] width 2 height 41
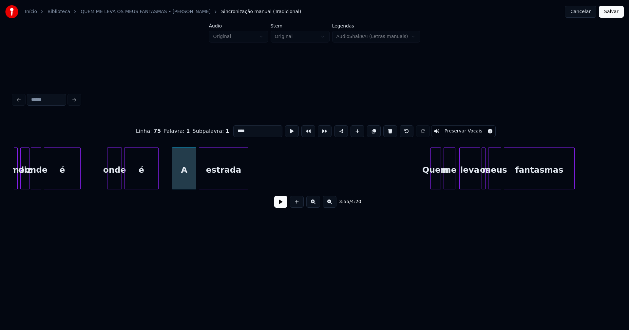
scroll to position [0, 15386]
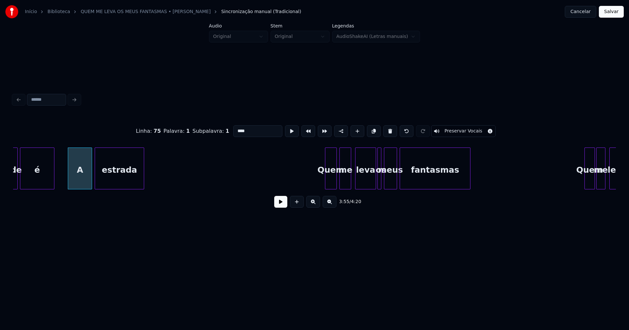
click at [325, 183] on div at bounding box center [326, 168] width 2 height 41
click at [367, 184] on div "leva" at bounding box center [364, 170] width 20 height 45
click at [376, 185] on div at bounding box center [377, 168] width 2 height 41
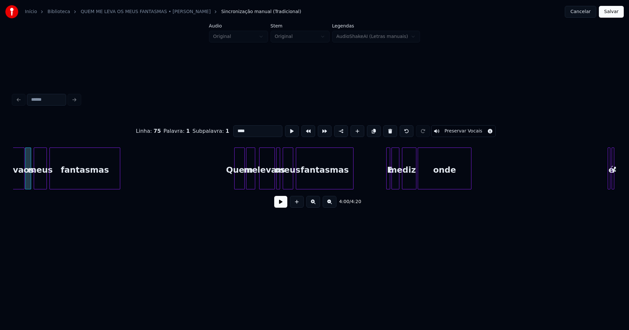
scroll to position [0, 15745]
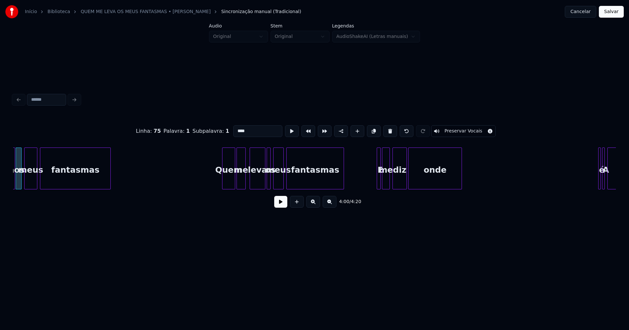
click at [223, 185] on div at bounding box center [223, 168] width 2 height 41
click at [271, 183] on div at bounding box center [271, 168] width 2 height 41
click at [374, 178] on div at bounding box center [375, 168] width 2 height 41
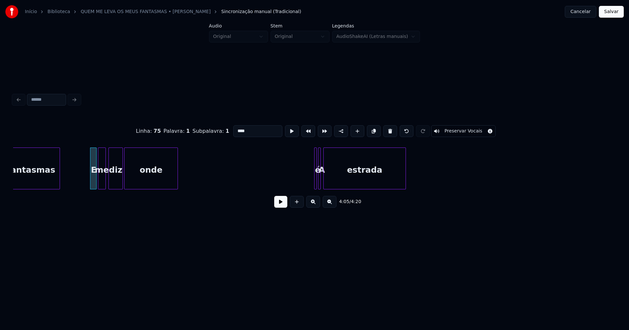
scroll to position [0, 16076]
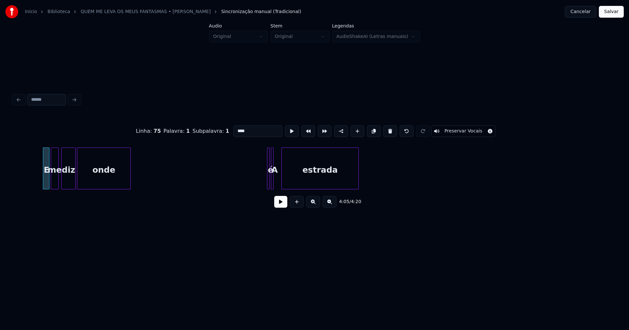
click at [283, 180] on div at bounding box center [283, 168] width 2 height 41
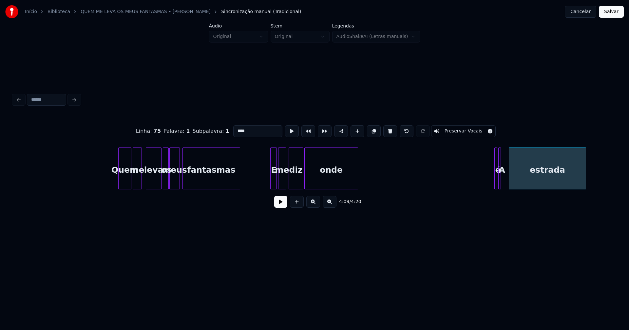
scroll to position [0, 15830]
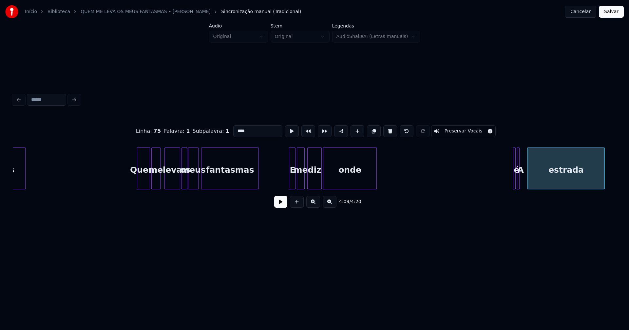
type input "****"
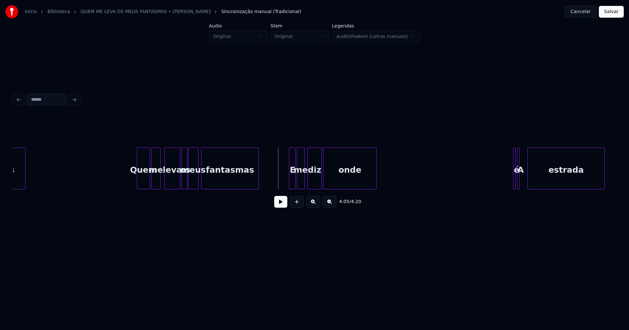
click at [279, 205] on button at bounding box center [280, 202] width 13 height 12
click at [314, 180] on div at bounding box center [314, 168] width 2 height 41
click at [349, 184] on div "onde" at bounding box center [343, 170] width 53 height 45
click at [338, 186] on div at bounding box center [338, 168] width 2 height 41
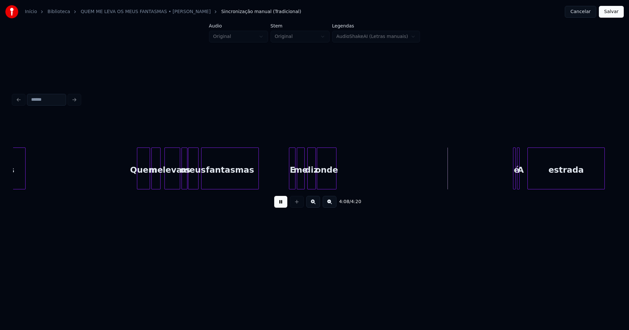
click at [335, 189] on div "E me diz onde é A estrada fantasmas meus leva os Quem me fantasmas" at bounding box center [314, 169] width 602 height 42
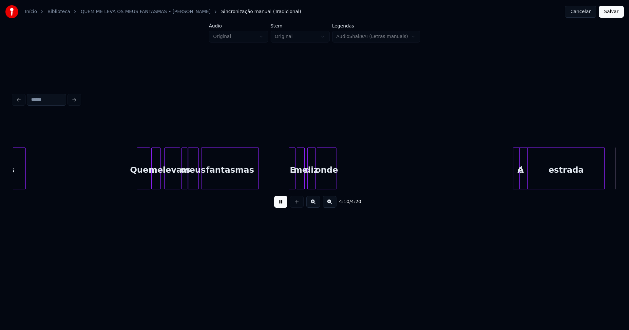
scroll to position [0, 16433]
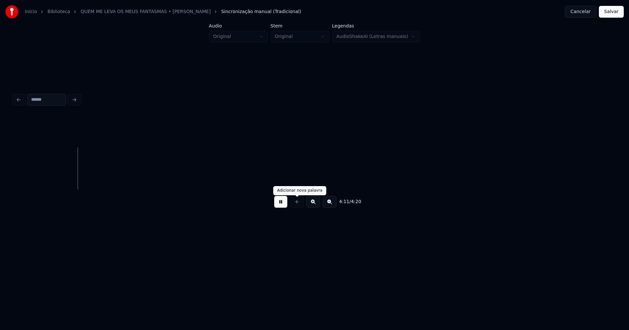
drag, startPoint x: 277, startPoint y: 206, endPoint x: 280, endPoint y: 205, distance: 3.8
click at [277, 206] on button at bounding box center [280, 202] width 13 height 12
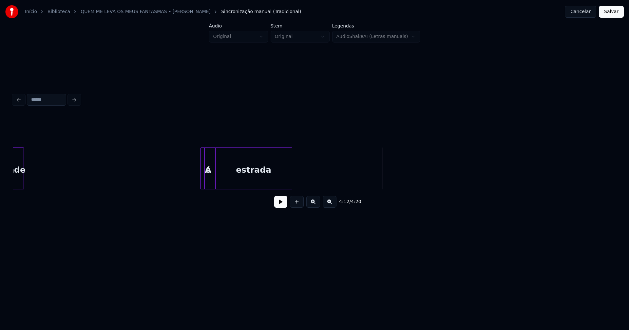
scroll to position [0, 16105]
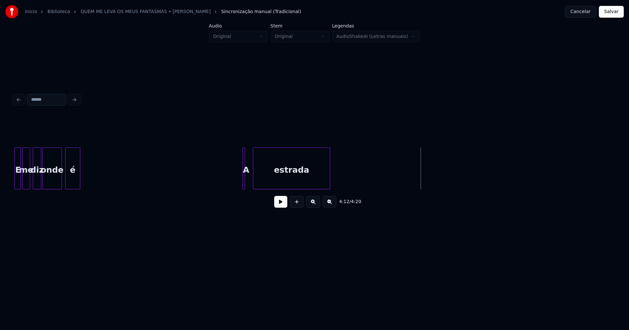
click at [65, 194] on div "4:12 / 4:20" at bounding box center [314, 165] width 602 height 100
click at [101, 176] on div at bounding box center [101, 168] width 2 height 41
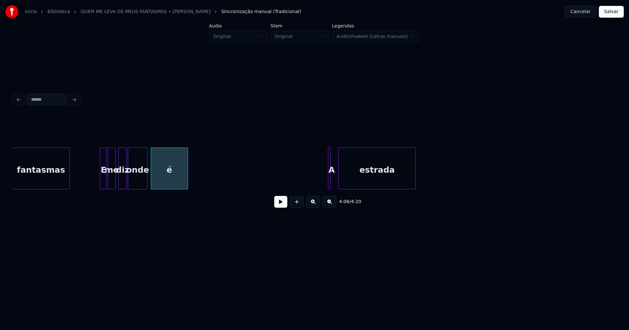
scroll to position [0, 15991]
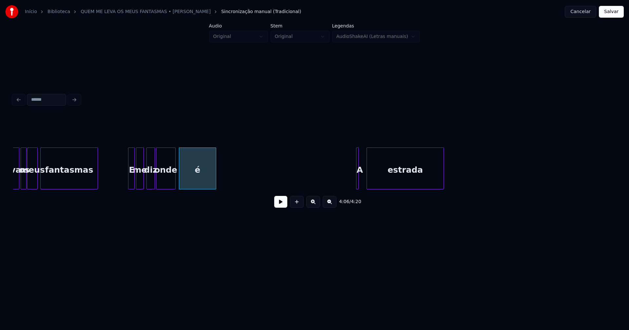
click at [282, 208] on button at bounding box center [280, 202] width 13 height 12
click at [169, 182] on div at bounding box center [168, 168] width 2 height 41
click at [174, 183] on div at bounding box center [175, 168] width 2 height 41
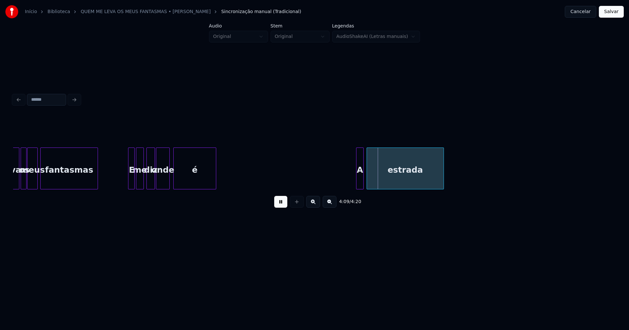
click at [363, 179] on div at bounding box center [362, 168] width 2 height 41
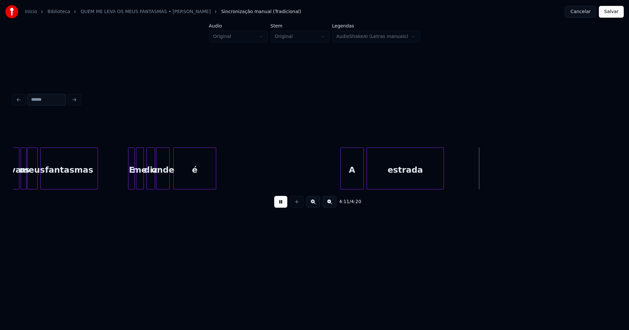
click at [341, 185] on div at bounding box center [342, 168] width 2 height 41
click at [363, 182] on div at bounding box center [363, 168] width 2 height 41
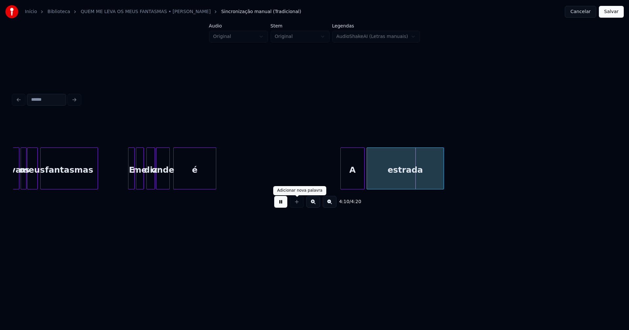
click at [277, 208] on button at bounding box center [280, 202] width 13 height 12
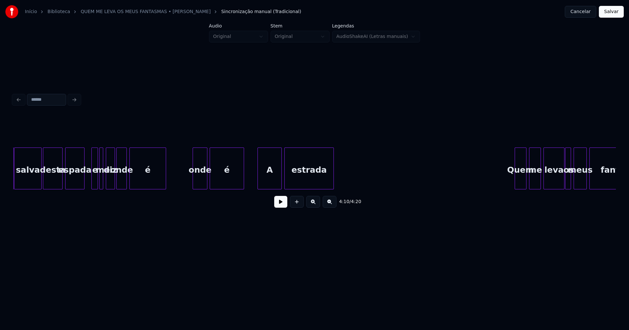
scroll to position [0, 14969]
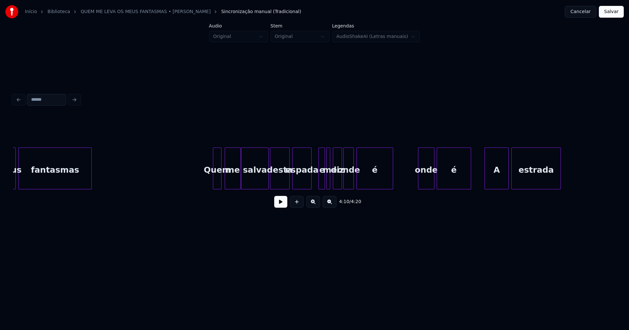
click at [418, 182] on div at bounding box center [419, 168] width 2 height 41
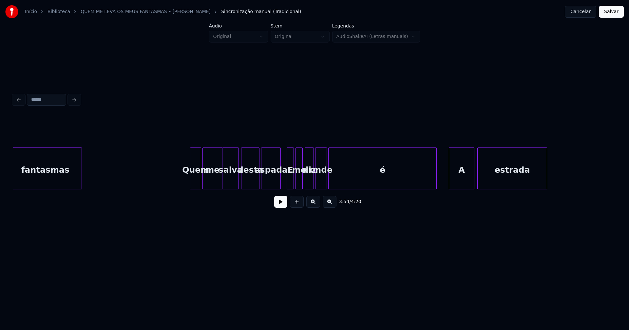
scroll to position [0, 12556]
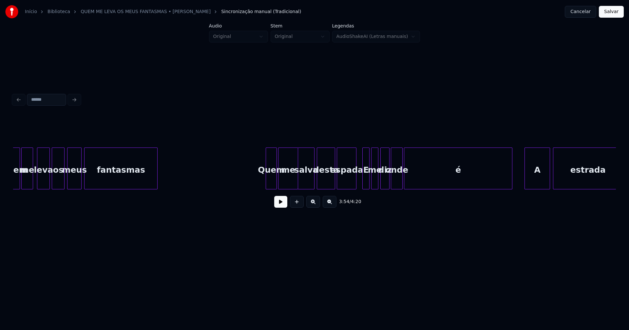
click at [367, 179] on div at bounding box center [368, 168] width 2 height 41
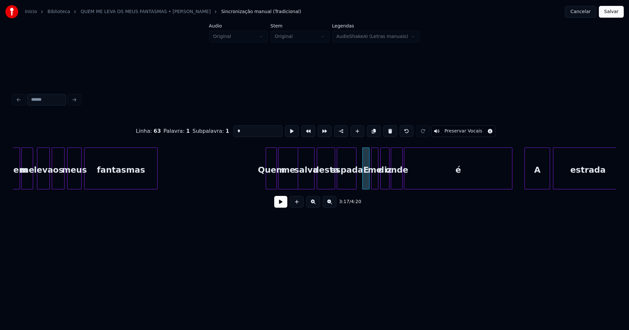
drag, startPoint x: 236, startPoint y: 128, endPoint x: 213, endPoint y: 134, distance: 23.0
click at [215, 133] on div "Linha : 63 Palavra : 1 Subpalavra : 1 * Preservar Vocais" at bounding box center [314, 131] width 602 height 33
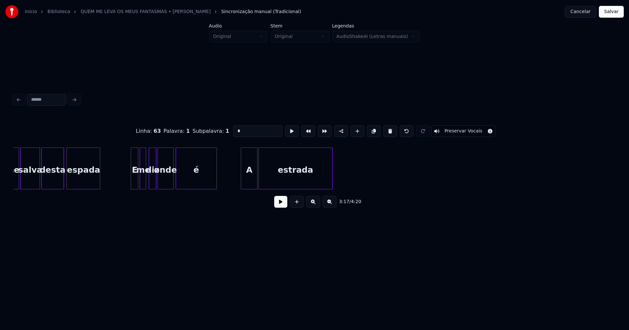
scroll to position [0, 8610]
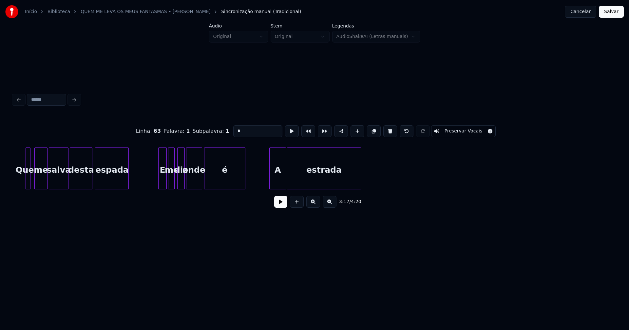
click at [160, 178] on div at bounding box center [159, 168] width 2 height 41
click at [163, 178] on div "E" at bounding box center [162, 170] width 8 height 45
drag, startPoint x: 245, startPoint y: 128, endPoint x: 202, endPoint y: 129, distance: 42.9
click at [203, 129] on div "Linha : 47 [GEOGRAPHIC_DATA] : 1 Subpalavra : 1 * Preservar Vocais" at bounding box center [314, 131] width 602 height 33
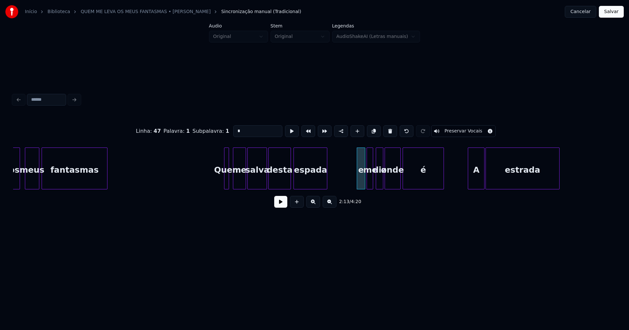
scroll to position [0, 8365]
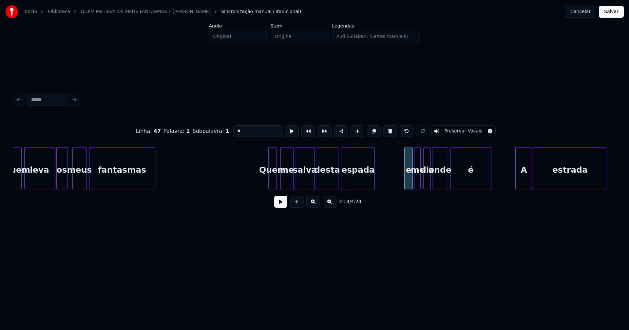
click at [269, 178] on div at bounding box center [269, 168] width 2 height 41
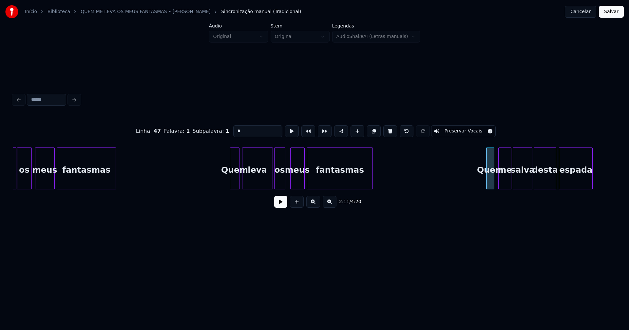
scroll to position [0, 8128]
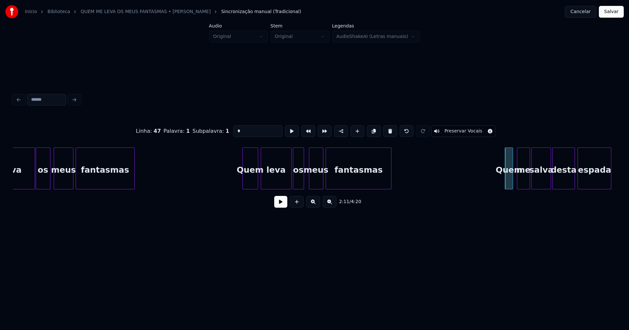
click at [243, 180] on div at bounding box center [244, 168] width 2 height 41
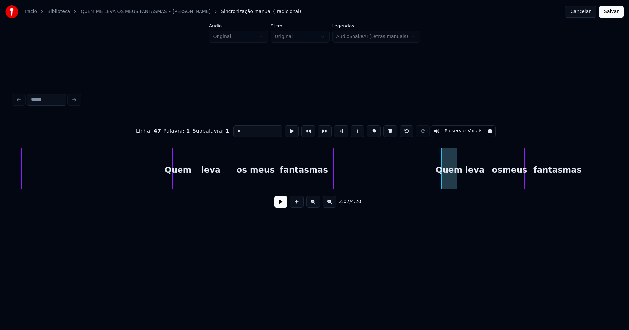
scroll to position [0, 7910]
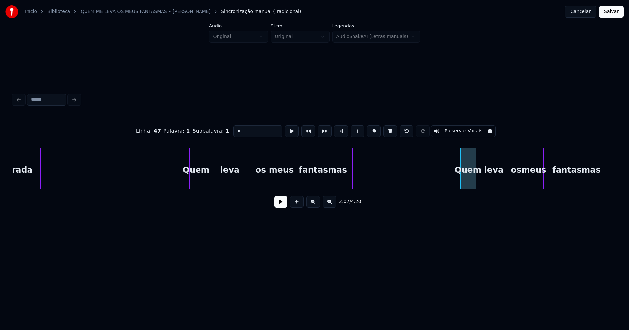
click at [192, 182] on div at bounding box center [191, 168] width 2 height 41
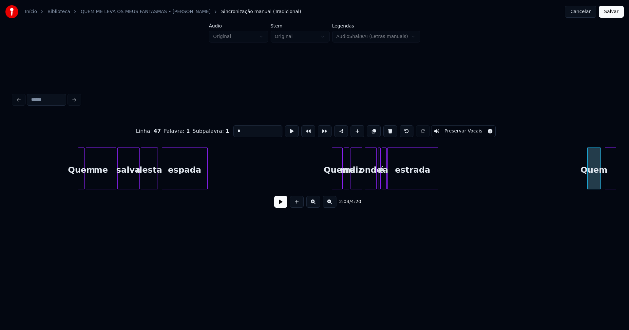
scroll to position [0, 7494]
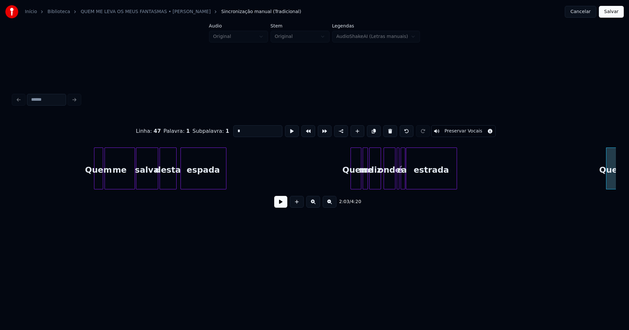
click at [95, 178] on div at bounding box center [95, 168] width 2 height 41
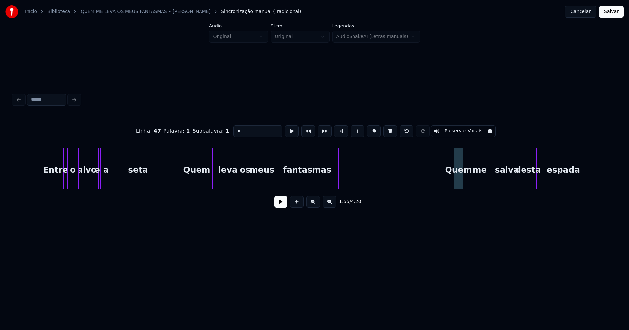
scroll to position [0, 7078]
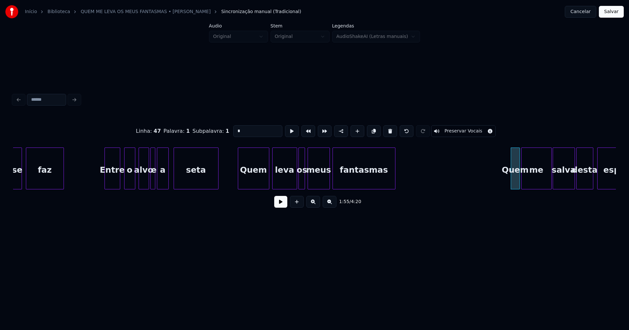
click at [174, 182] on div at bounding box center [175, 168] width 2 height 41
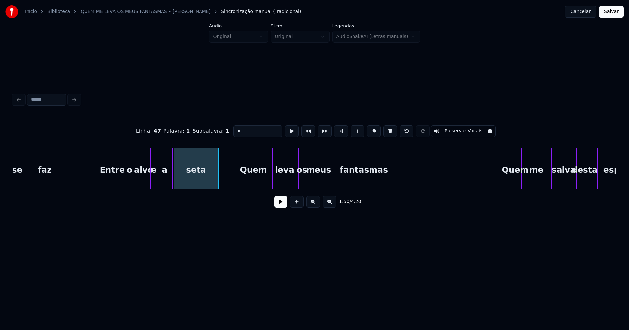
click at [172, 177] on div at bounding box center [171, 168] width 2 height 41
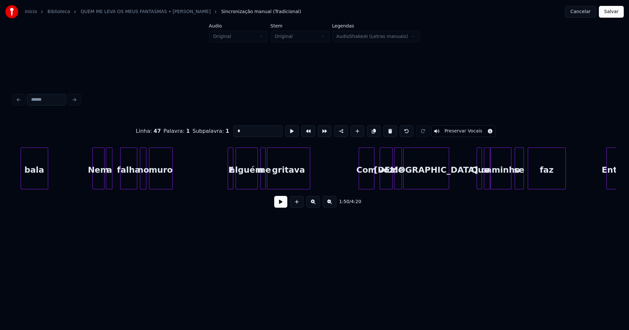
scroll to position [0, 6529]
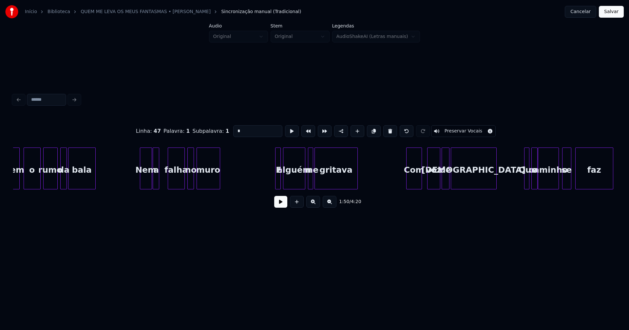
click at [159, 181] on div "a" at bounding box center [156, 170] width 7 height 45
click at [163, 177] on div at bounding box center [163, 168] width 2 height 41
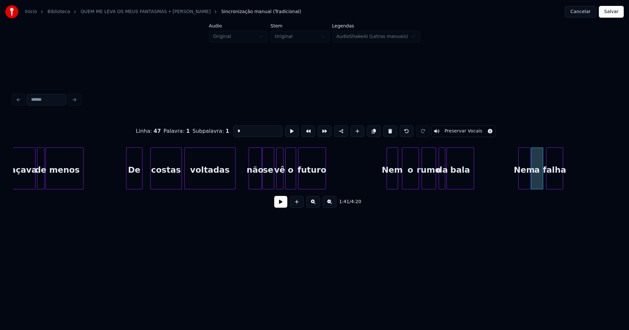
scroll to position [0, 6084]
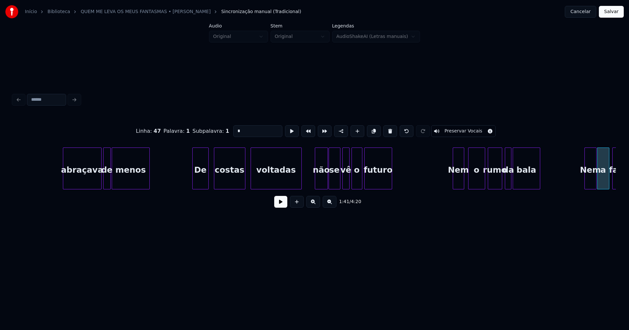
click at [234, 179] on div "costas" at bounding box center [229, 170] width 31 height 45
drag, startPoint x: 243, startPoint y: 192, endPoint x: 237, endPoint y: 195, distance: 6.2
click at [237, 195] on div "Linha : 47 Palavra : 1 Subpalavra : 1 * Preservar Vocais 1:35 / 4:20" at bounding box center [314, 165] width 602 height 100
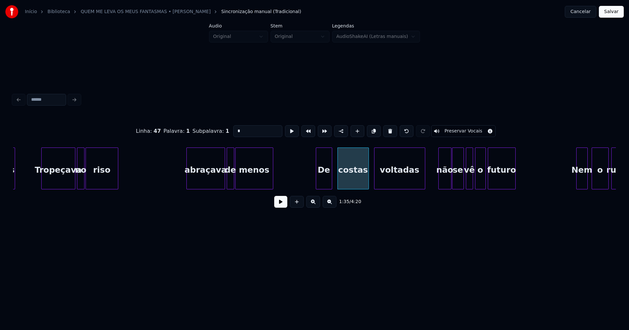
scroll to position [0, 5895]
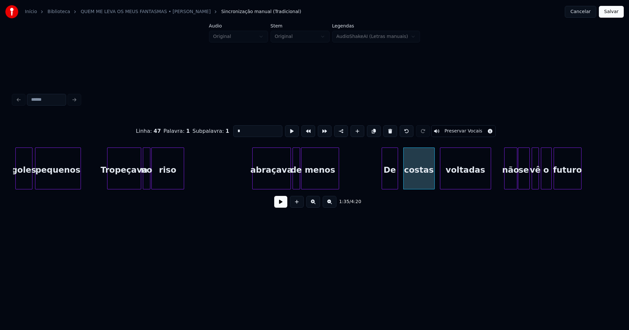
click at [269, 179] on div "abraçava" at bounding box center [271, 170] width 38 height 45
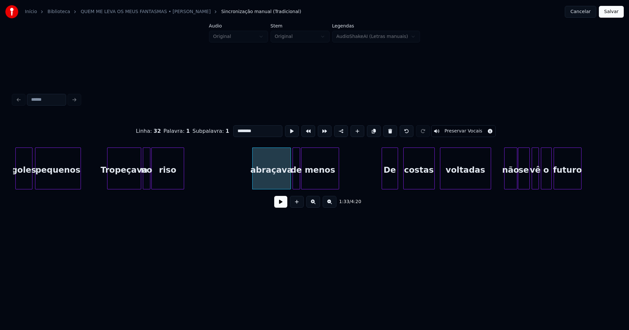
click at [234, 128] on input "********" at bounding box center [257, 131] width 49 height 12
type input "********"
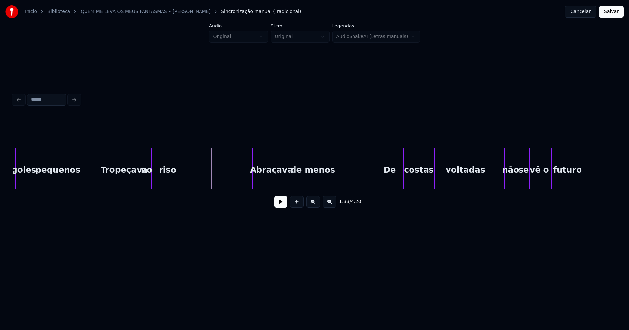
click at [278, 207] on button at bounding box center [280, 202] width 13 height 12
click at [278, 205] on button at bounding box center [280, 202] width 13 height 12
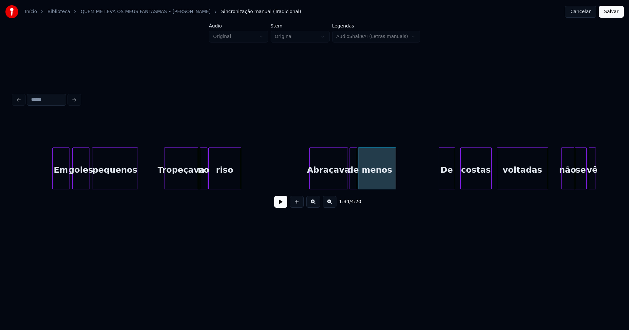
scroll to position [0, 5819]
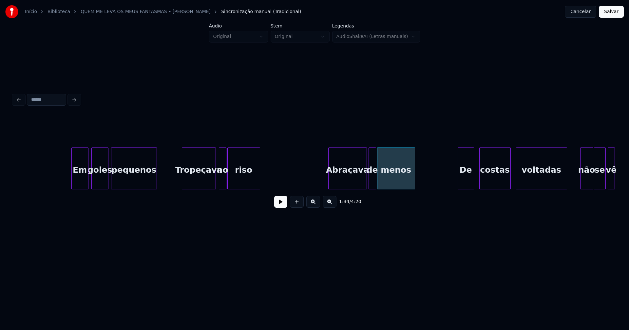
click at [203, 181] on div "Tropeçava" at bounding box center [198, 170] width 33 height 45
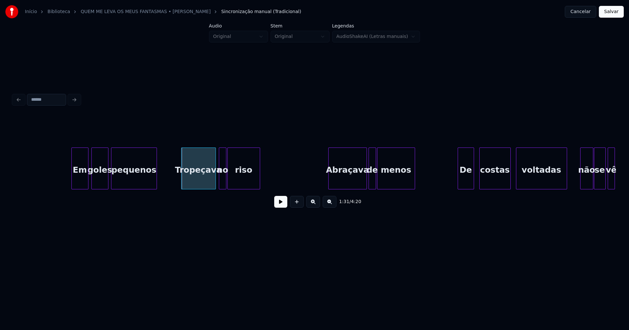
click at [183, 178] on div at bounding box center [182, 168] width 2 height 41
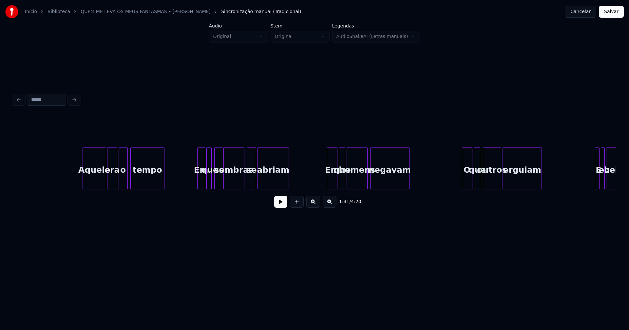
scroll to position [0, 5138]
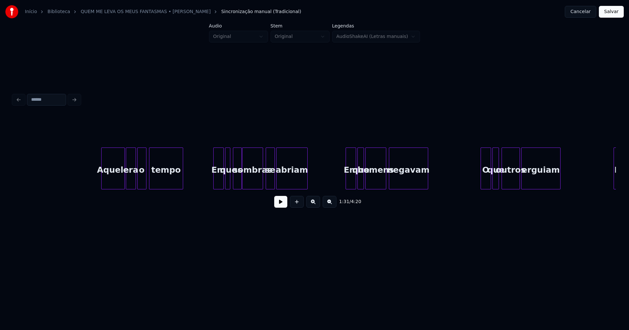
click at [215, 181] on div at bounding box center [214, 168] width 2 height 41
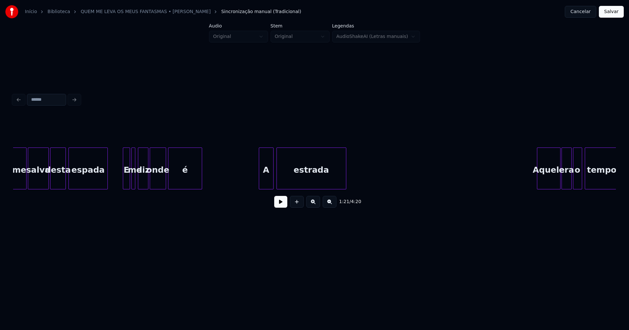
scroll to position [0, 4684]
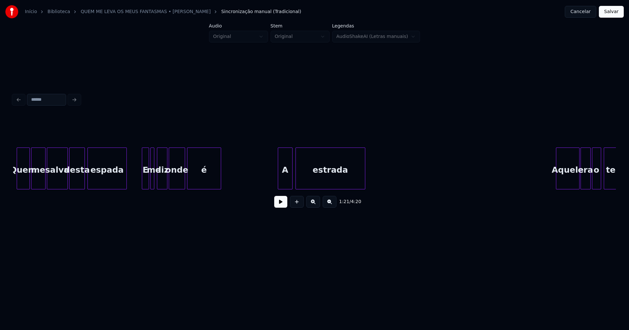
click at [144, 179] on div at bounding box center [143, 168] width 2 height 41
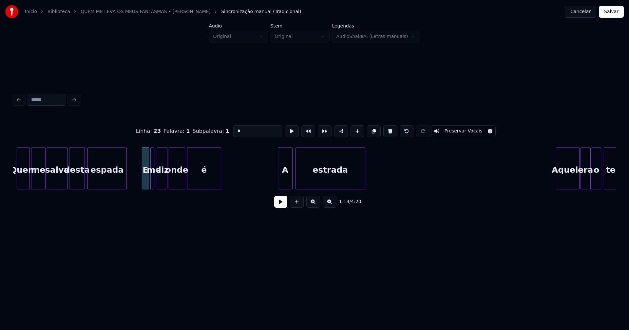
drag, startPoint x: 238, startPoint y: 130, endPoint x: 220, endPoint y: 133, distance: 18.8
click at [220, 133] on div "Linha : 23 Palavra : 1 Subpalavra : 1 * Preservar Vocais" at bounding box center [314, 131] width 602 height 33
type input "*"
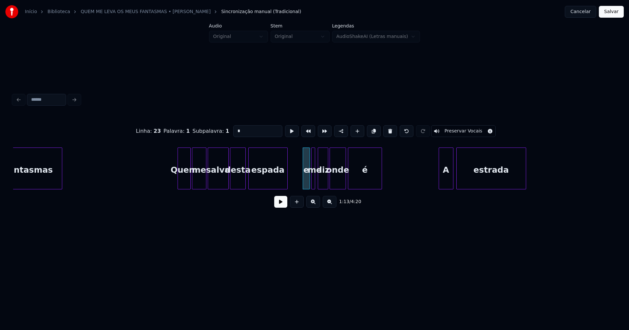
scroll to position [0, 4495]
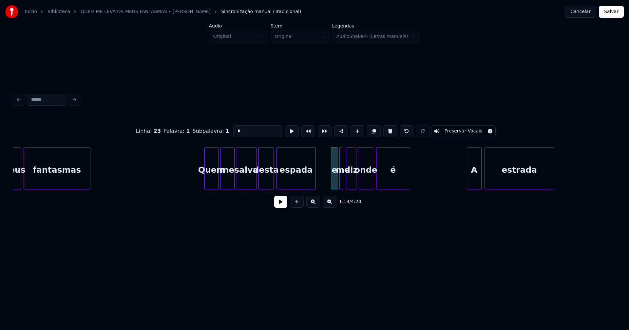
click at [206, 181] on div at bounding box center [206, 168] width 2 height 41
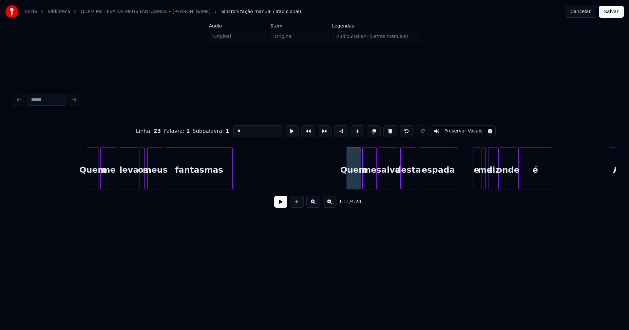
scroll to position [0, 4296]
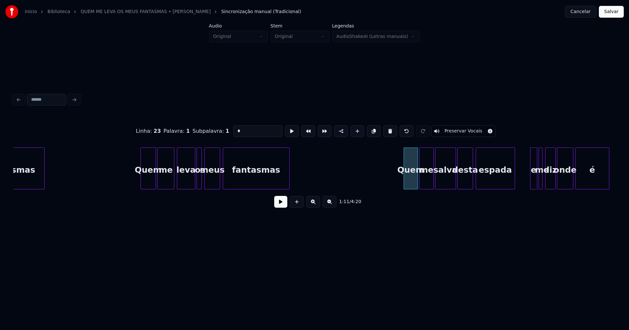
click at [141, 178] on div at bounding box center [142, 168] width 2 height 41
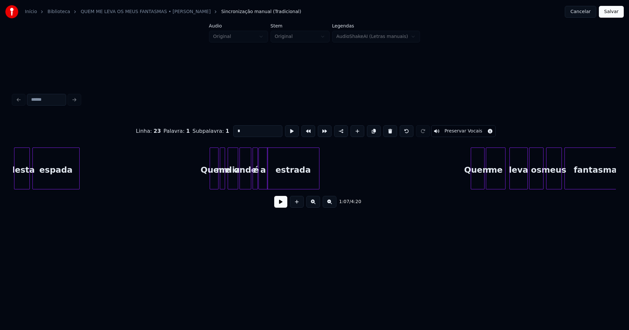
scroll to position [0, 3699]
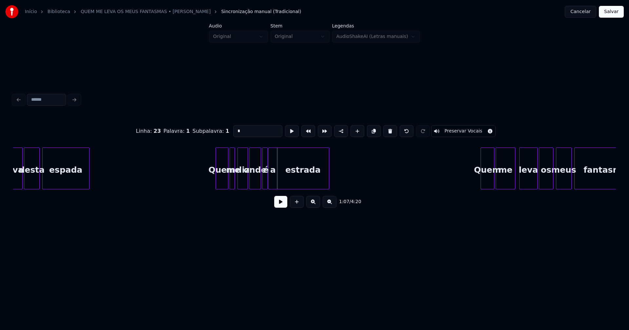
click at [216, 179] on div at bounding box center [217, 168] width 2 height 41
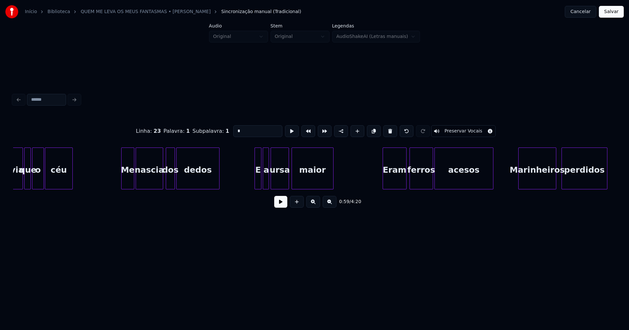
scroll to position [0, 1817]
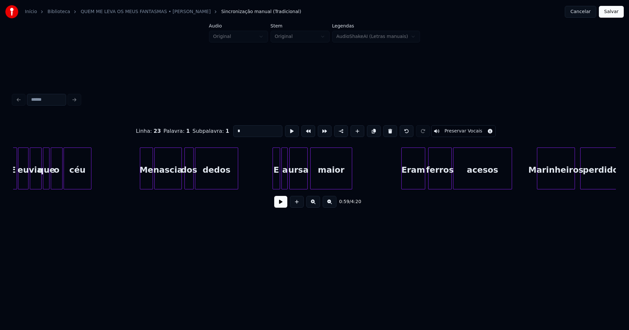
click at [274, 177] on div at bounding box center [274, 168] width 2 height 41
click at [140, 177] on div at bounding box center [139, 168] width 2 height 41
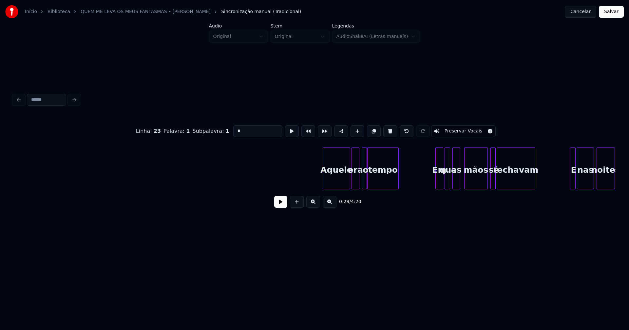
scroll to position [0, 965]
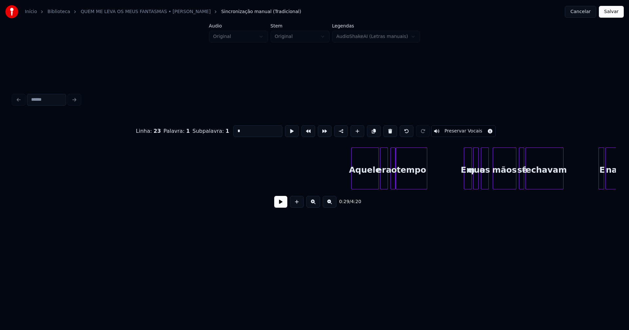
type input "*"
click at [611, 13] on button "Salvar" at bounding box center [611, 12] width 25 height 12
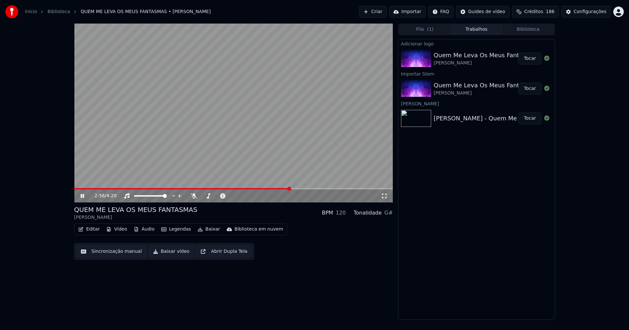
click at [82, 198] on icon at bounding box center [86, 196] width 15 height 5
click at [92, 231] on button "Editar" at bounding box center [89, 229] width 27 height 9
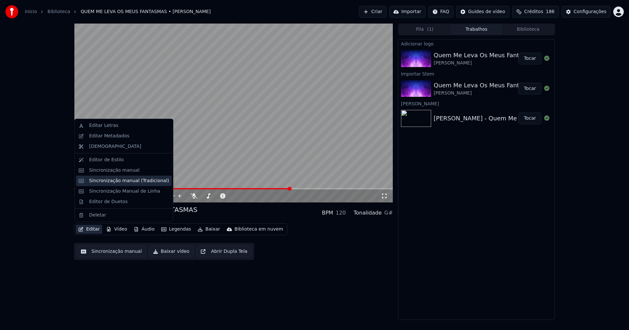
click at [126, 183] on div "Sincronização manual (Tradicional)" at bounding box center [129, 181] width 80 height 7
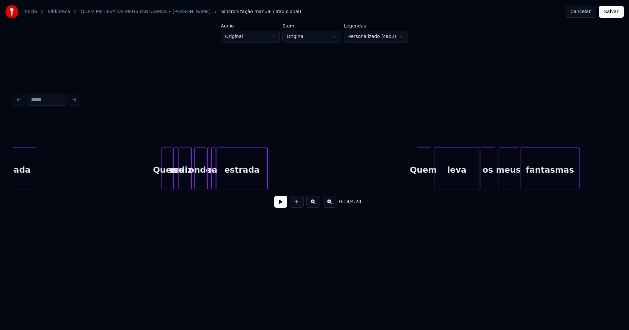
scroll to position [0, 7693]
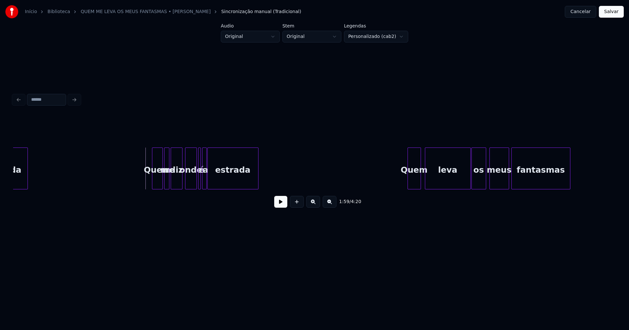
click at [284, 206] on button at bounding box center [280, 202] width 13 height 12
click at [218, 179] on div at bounding box center [218, 168] width 2 height 41
click at [208, 181] on div at bounding box center [208, 168] width 2 height 41
click at [213, 184] on div "a" at bounding box center [212, 170] width 7 height 45
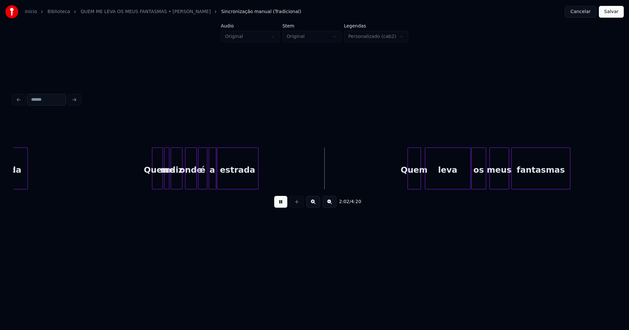
click at [206, 184] on div at bounding box center [206, 168] width 2 height 41
click at [282, 206] on button at bounding box center [280, 202] width 13 height 12
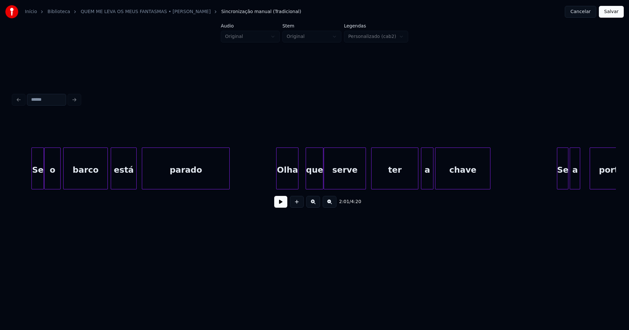
scroll to position [0, 10049]
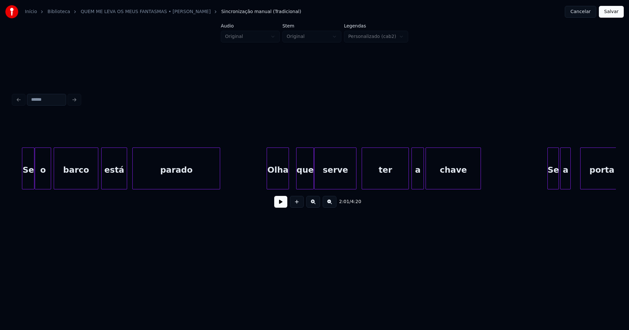
click at [278, 177] on div "Olha" at bounding box center [278, 170] width 22 height 45
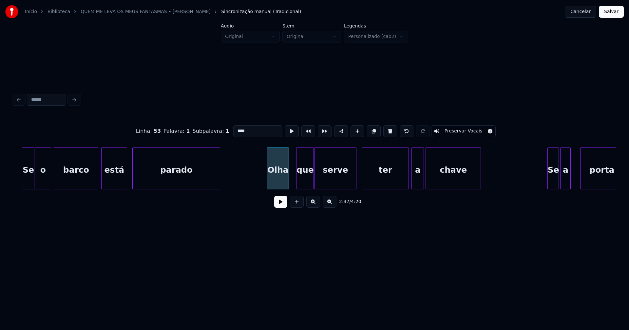
drag, startPoint x: 245, startPoint y: 129, endPoint x: 218, endPoint y: 129, distance: 27.2
click at [219, 129] on div "Linha : 53 [GEOGRAPHIC_DATA] : 1 Subpalavra : 1 **** Preservar Vocais" at bounding box center [314, 131] width 602 height 33
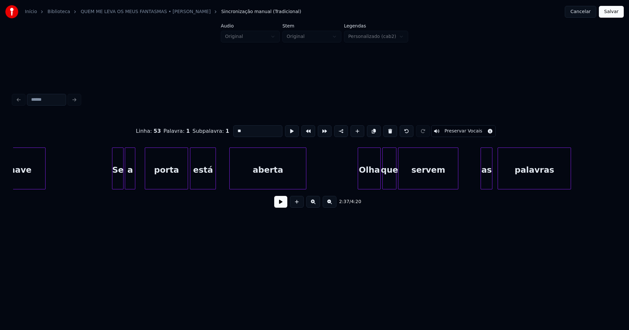
scroll to position [0, 10494]
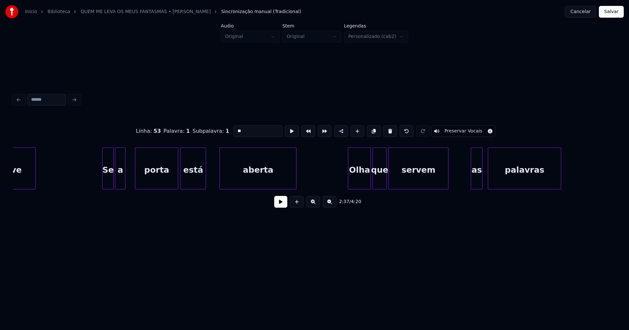
click at [360, 181] on div "Olha" at bounding box center [359, 170] width 22 height 45
click at [358, 181] on div "Olha" at bounding box center [359, 170] width 22 height 45
drag, startPoint x: 249, startPoint y: 128, endPoint x: 215, endPoint y: 129, distance: 33.4
click at [215, 129] on div "Linha : 55 [GEOGRAPHIC_DATA] : 1 Subpalavra : 1 **** Preservar Vocais" at bounding box center [314, 131] width 602 height 33
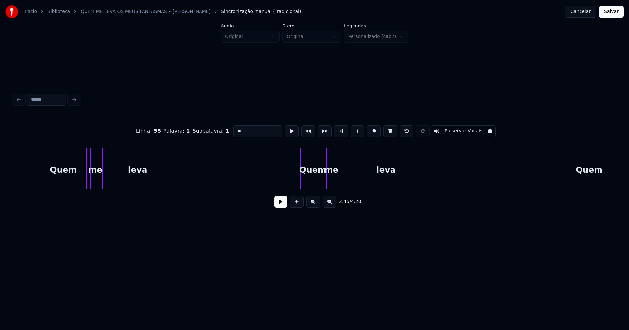
scroll to position [0, 13540]
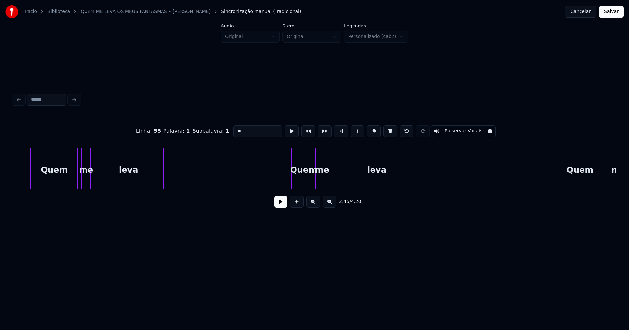
click at [292, 179] on div at bounding box center [292, 168] width 2 height 41
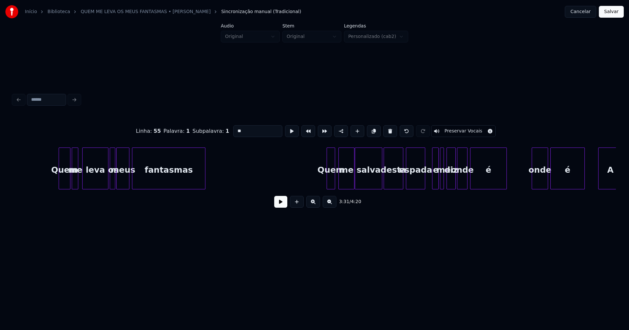
scroll to position [0, 14922]
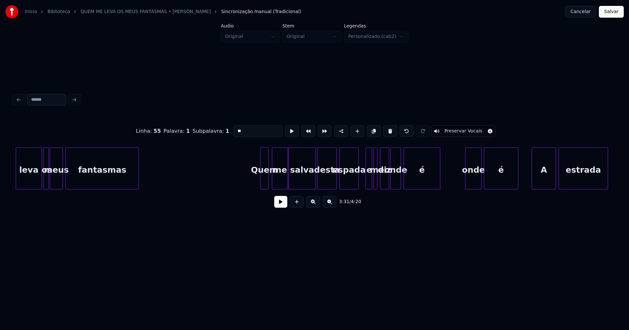
type input "**"
click at [605, 6] on div "Início Biblioteca QUEM ME LEVA OS MEUS FANTASMAS • [PERSON_NAME] Sincronização …" at bounding box center [314, 12] width 629 height 24
click at [608, 9] on button "Salvar" at bounding box center [611, 12] width 25 height 12
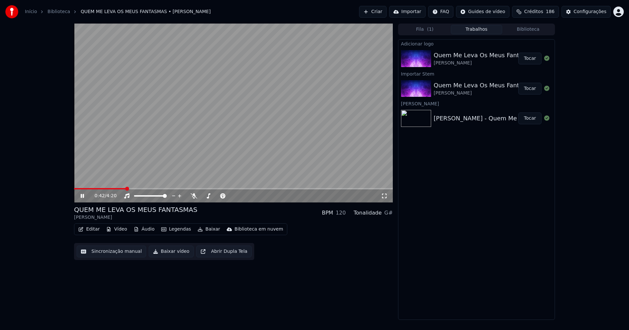
click at [81, 195] on icon at bounding box center [82, 196] width 3 height 4
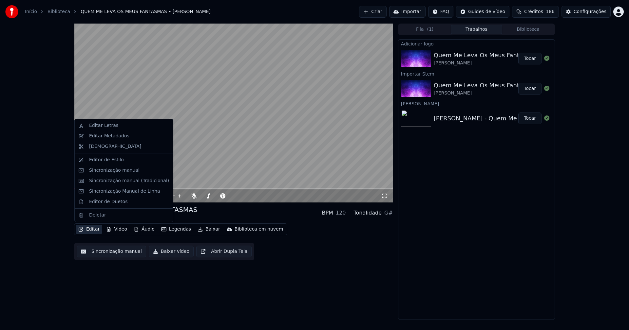
click at [93, 226] on button "Editar" at bounding box center [89, 229] width 27 height 9
click at [107, 138] on div "Editar Metadados" at bounding box center [109, 136] width 40 height 7
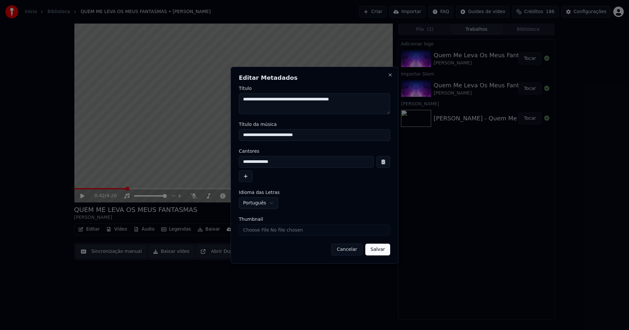
click at [265, 232] on input "Thumbnail" at bounding box center [314, 230] width 151 height 12
type input "**********"
click at [380, 253] on button "Salvar" at bounding box center [377, 250] width 25 height 12
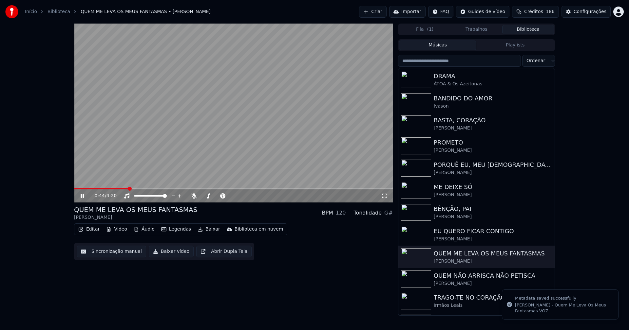
click at [529, 30] on button "Biblioteca" at bounding box center [528, 29] width 52 height 9
click at [386, 197] on icon at bounding box center [384, 196] width 7 height 5
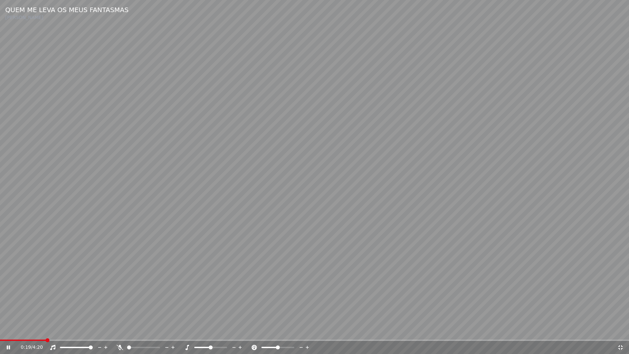
click at [45, 330] on span at bounding box center [23, 339] width 46 height 1
click at [30, 330] on span at bounding box center [27, 339] width 54 height 1
click at [8, 330] on icon at bounding box center [8, 347] width 3 height 4
click at [621, 330] on icon at bounding box center [620, 347] width 5 height 5
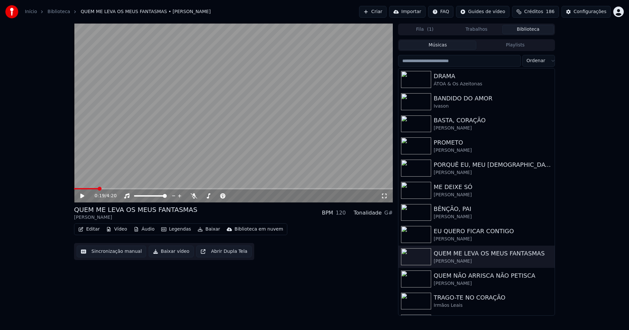
click at [166, 252] on button "Baixar vídeo" at bounding box center [171, 252] width 45 height 12
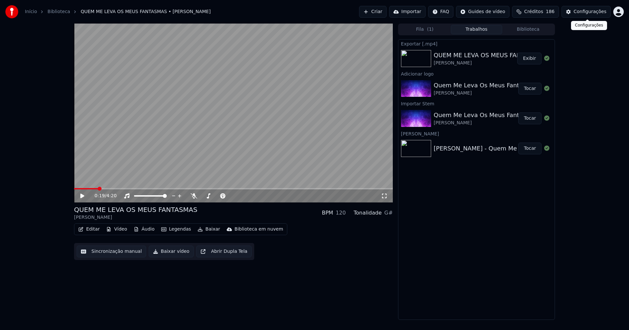
click at [592, 15] on div "Configurações" at bounding box center [589, 12] width 33 height 7
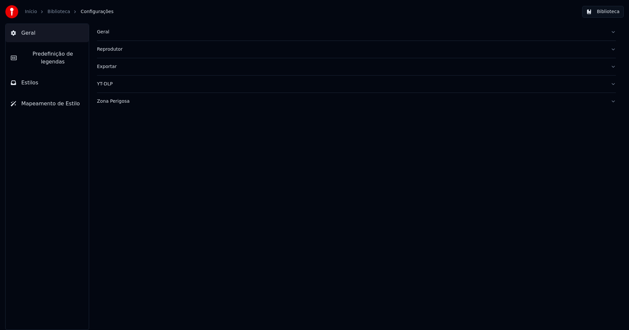
click at [101, 34] on div "Geral" at bounding box center [351, 32] width 508 height 7
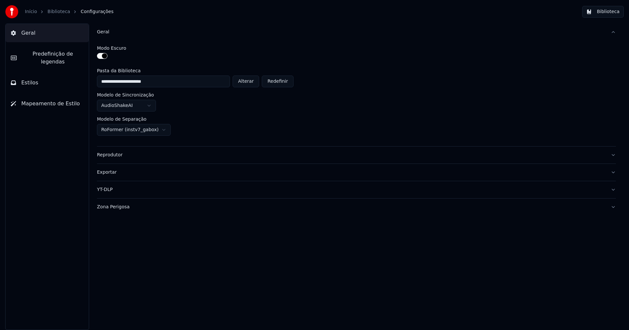
click at [250, 82] on button "Alterar" at bounding box center [245, 82] width 27 height 12
type input "**********"
click at [604, 16] on button "Biblioteca" at bounding box center [603, 12] width 42 height 12
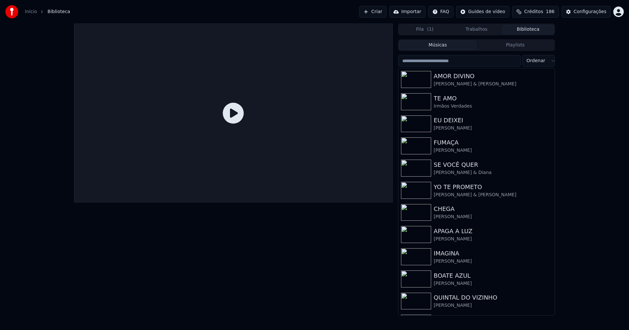
click at [441, 62] on input "search" at bounding box center [459, 61] width 123 height 12
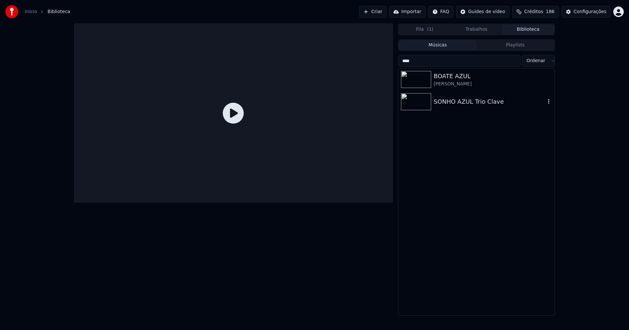
type input "****"
click at [463, 101] on div "SONHO AZUL Trio Clave" at bounding box center [490, 101] width 112 height 9
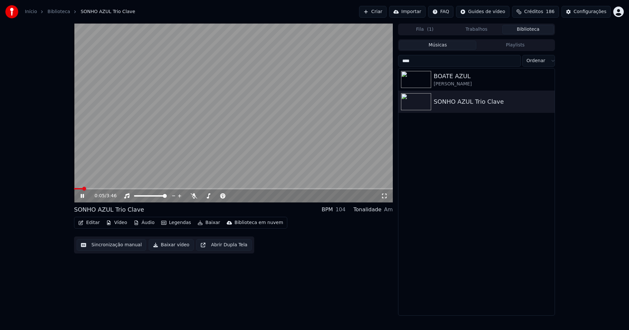
click at [83, 197] on icon at bounding box center [82, 196] width 3 height 4
click at [93, 224] on button "Editar" at bounding box center [89, 222] width 27 height 9
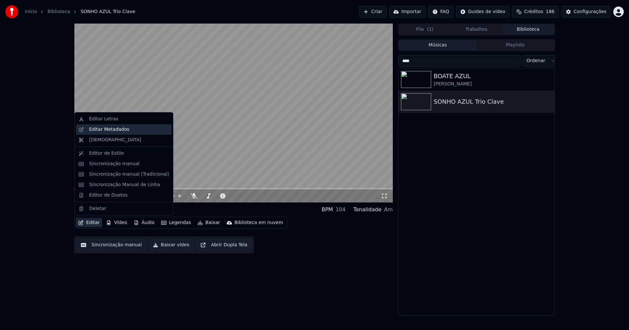
click at [108, 130] on div "Editar Metadados" at bounding box center [109, 129] width 40 height 7
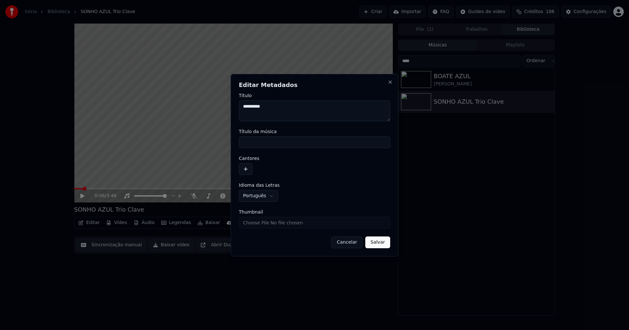
click at [260, 142] on input "Título da música" at bounding box center [314, 143] width 151 height 12
type input "**********"
click at [245, 169] on button "button" at bounding box center [246, 169] width 14 height 12
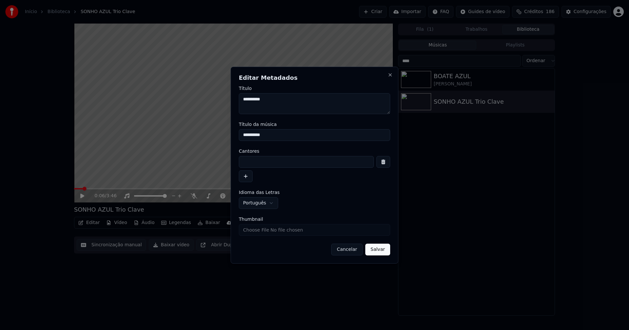
click at [254, 162] on input at bounding box center [306, 162] width 135 height 12
type input "**********"
click at [377, 252] on button "Salvar" at bounding box center [377, 250] width 25 height 12
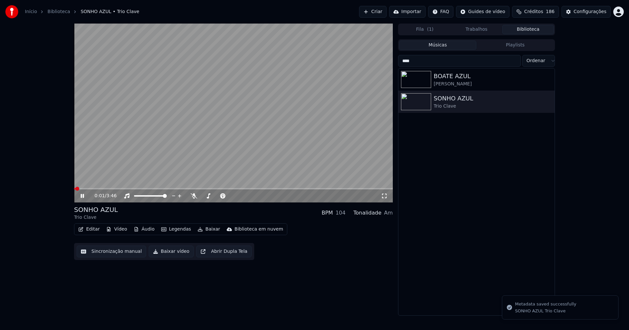
click at [75, 189] on span at bounding box center [74, 188] width 1 height 1
click at [142, 228] on button "Áudio" at bounding box center [144, 229] width 26 height 9
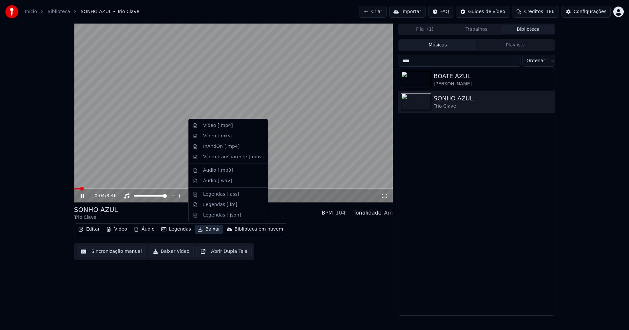
click at [316, 271] on div "0:04 / 3:46 SONHO AZUL Trio Clave BPM 104 Tonalidade Am Editar Vídeo Áudio Lege…" at bounding box center [233, 170] width 319 height 292
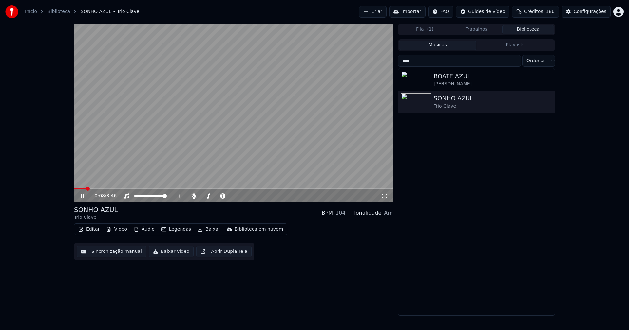
click at [82, 196] on icon at bounding box center [82, 196] width 3 height 4
click at [119, 231] on button "Vídeo" at bounding box center [116, 229] width 26 height 9
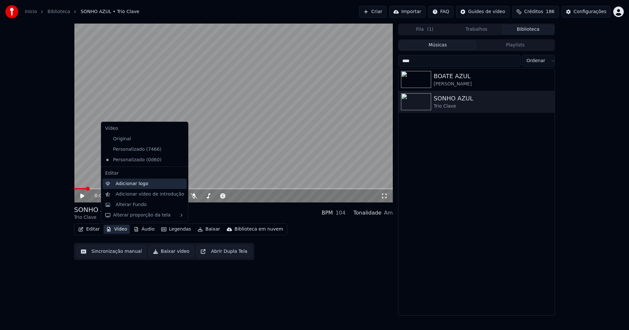
click at [129, 185] on div "Adicionar logo" at bounding box center [132, 184] width 33 height 7
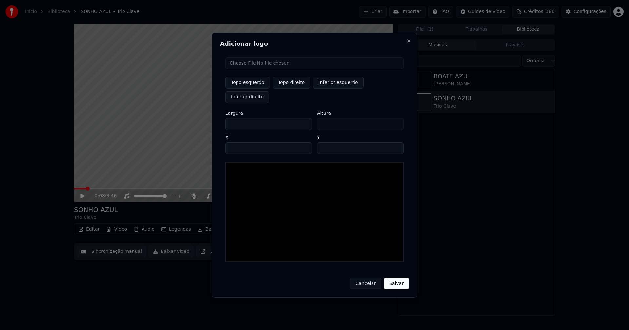
click at [255, 69] on input "file" at bounding box center [314, 63] width 178 height 12
type input "**********"
click at [288, 89] on button "Topo direito" at bounding box center [291, 83] width 38 height 12
type input "****"
drag, startPoint x: 236, startPoint y: 117, endPoint x: 217, endPoint y: 120, distance: 19.3
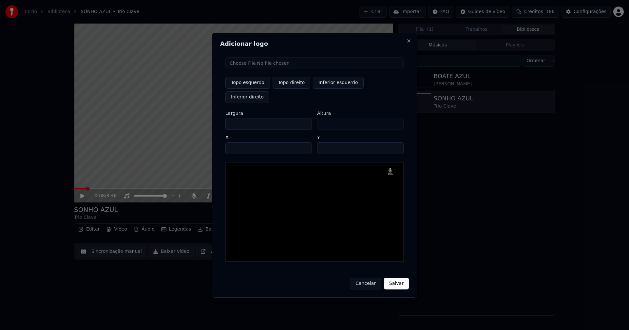
click at [217, 120] on div "Adicionar logo Topo esquerdo Topo direito Inferior esquerdo Inferior direito La…" at bounding box center [314, 165] width 205 height 265
type input "**"
type input "***"
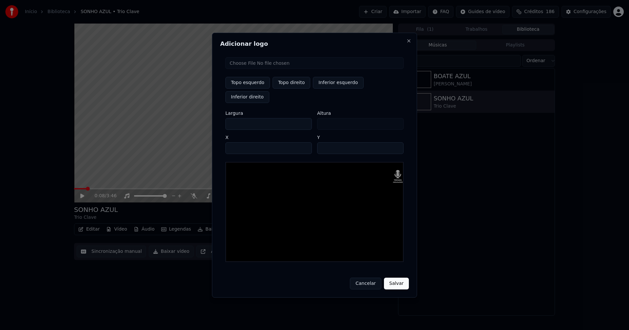
type input "***"
click at [239, 142] on input "****" at bounding box center [268, 148] width 86 height 12
type input "****"
click at [323, 142] on input "**" at bounding box center [360, 148] width 86 height 12
type input "**"
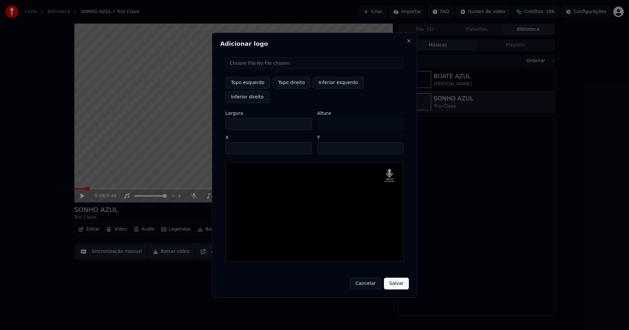
click at [400, 278] on button "Salvar" at bounding box center [396, 284] width 25 height 12
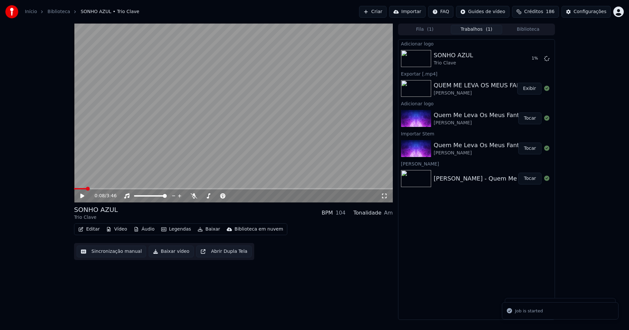
click at [89, 231] on button "Editar" at bounding box center [89, 229] width 27 height 9
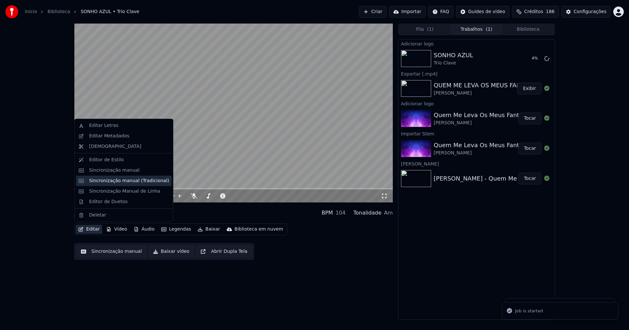
click at [120, 182] on div "Sincronização manual (Tradicional)" at bounding box center [129, 181] width 80 height 7
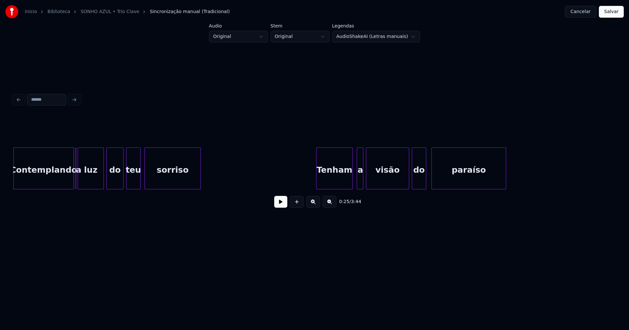
scroll to position [0, 1611]
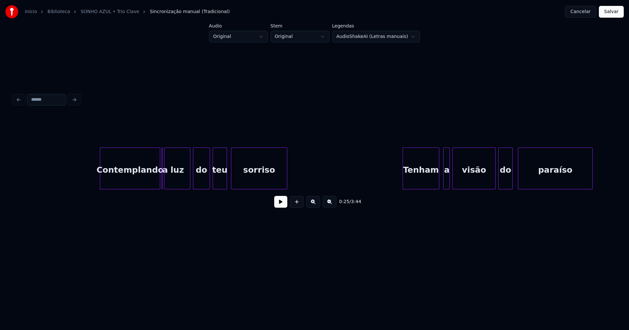
click at [279, 206] on button at bounding box center [280, 202] width 13 height 12
click at [164, 182] on div "luz" at bounding box center [177, 169] width 26 height 42
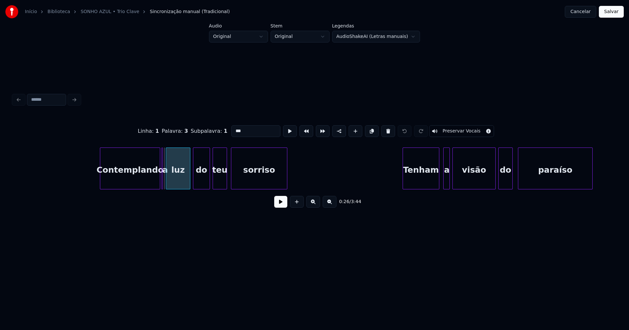
click at [166, 183] on div at bounding box center [167, 168] width 2 height 41
click at [165, 186] on div at bounding box center [165, 168] width 2 height 41
click at [278, 206] on button at bounding box center [280, 202] width 13 height 12
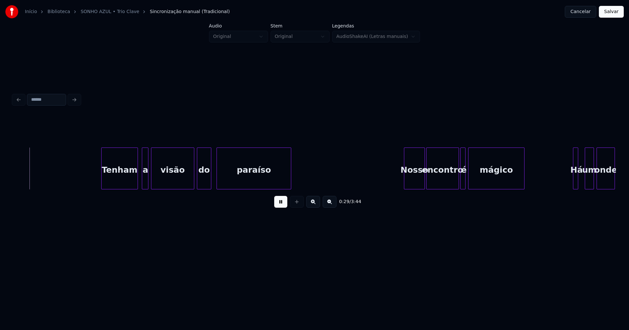
scroll to position [0, 1928]
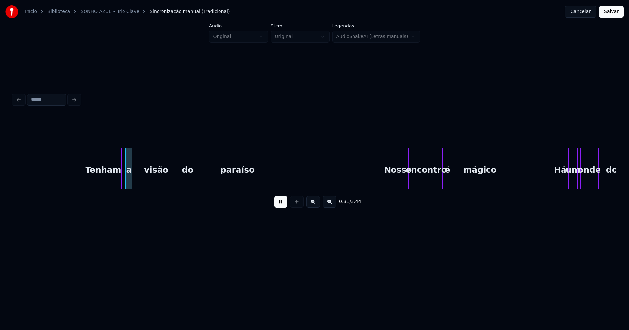
click at [280, 208] on button at bounding box center [280, 202] width 13 height 12
drag, startPoint x: 57, startPoint y: 181, endPoint x: 243, endPoint y: 202, distance: 186.8
click at [278, 208] on button at bounding box center [280, 202] width 13 height 12
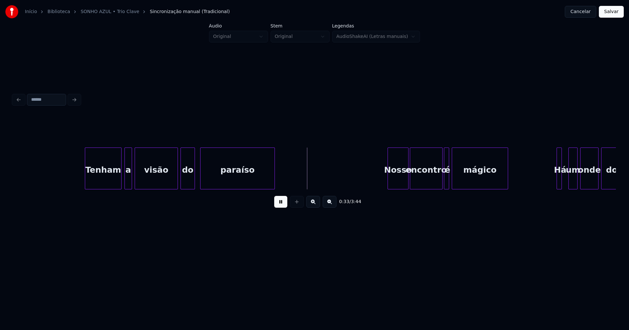
click at [126, 180] on div at bounding box center [126, 168] width 2 height 41
click at [388, 177] on div at bounding box center [387, 168] width 2 height 41
click at [279, 207] on button at bounding box center [280, 202] width 13 height 12
click at [112, 179] on div "Tenham" at bounding box center [103, 170] width 36 height 45
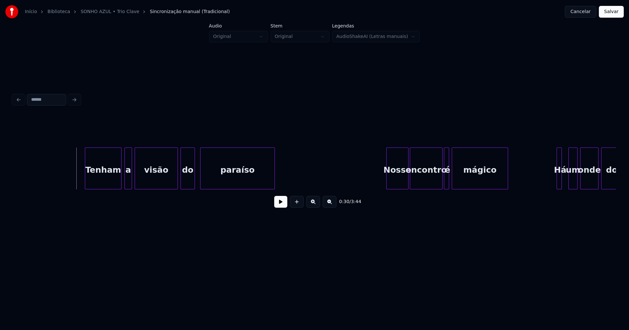
click at [282, 208] on button at bounding box center [280, 202] width 13 height 12
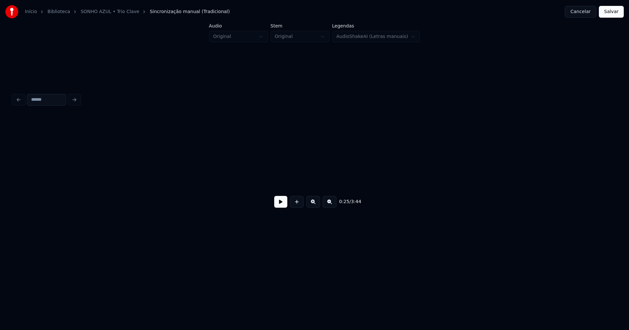
scroll to position [0, 1697]
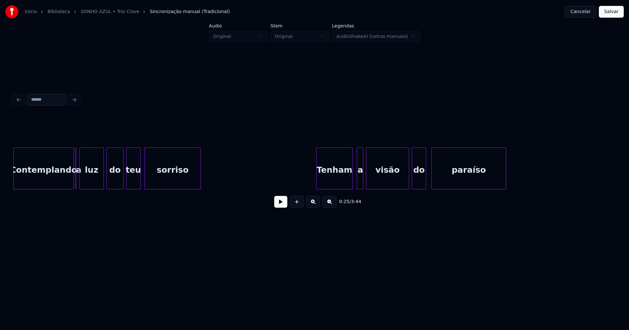
click at [80, 181] on div at bounding box center [81, 168] width 2 height 41
click at [77, 184] on div at bounding box center [78, 168] width 2 height 41
click at [276, 207] on button at bounding box center [280, 202] width 13 height 12
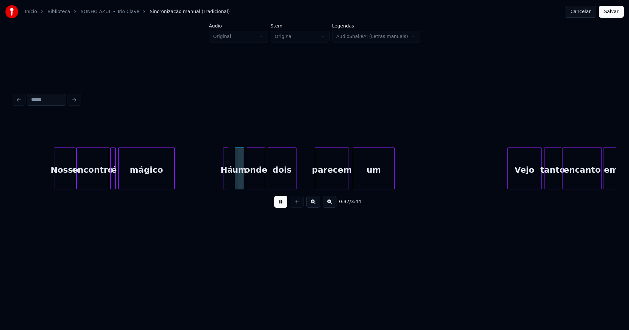
scroll to position [0, 2318]
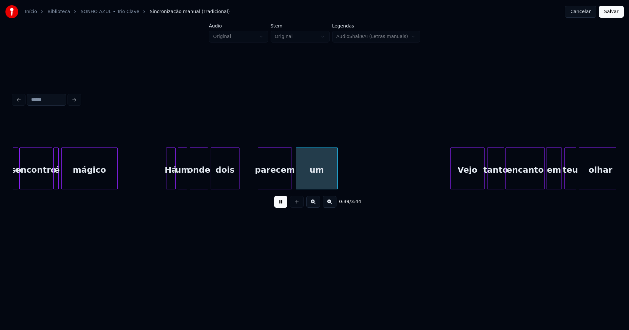
click at [175, 183] on div at bounding box center [174, 168] width 2 height 41
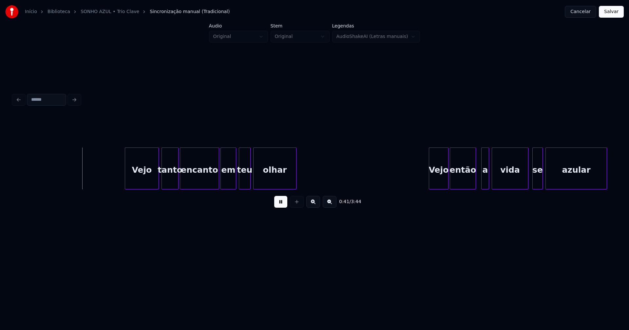
scroll to position [0, 2652]
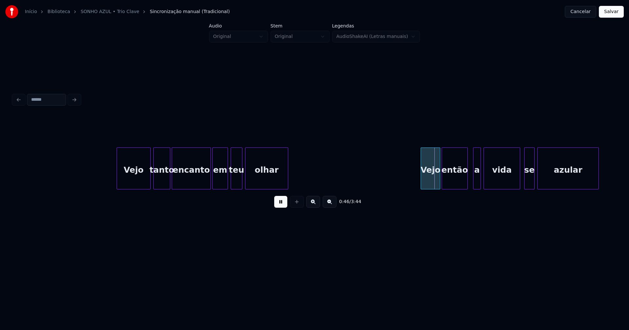
click at [285, 179] on div "olhar" at bounding box center [266, 170] width 43 height 45
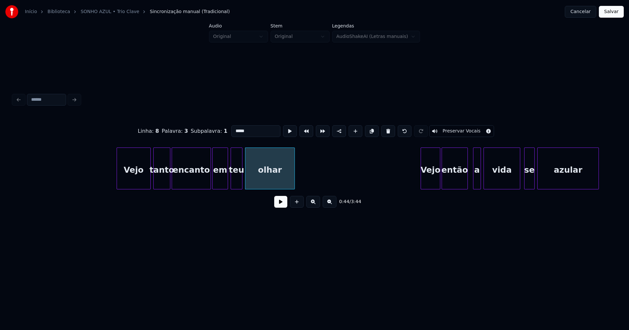
click at [293, 178] on div at bounding box center [293, 168] width 2 height 41
drag, startPoint x: 274, startPoint y: 206, endPoint x: 283, endPoint y: 206, distance: 8.8
click at [274, 206] on button at bounding box center [280, 202] width 13 height 12
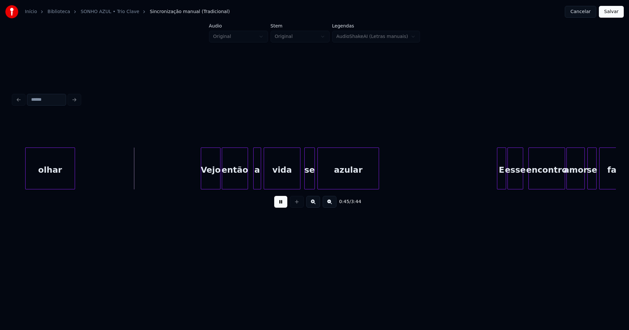
scroll to position [0, 2929]
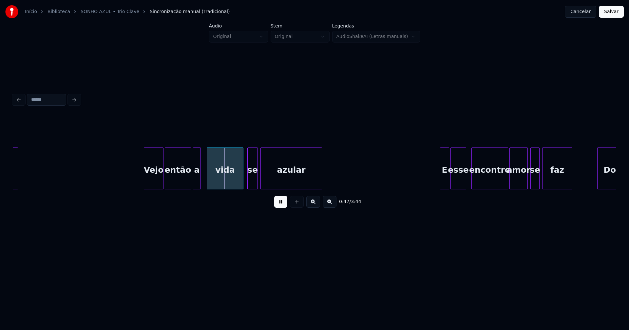
click at [197, 183] on div "a" at bounding box center [196, 170] width 7 height 45
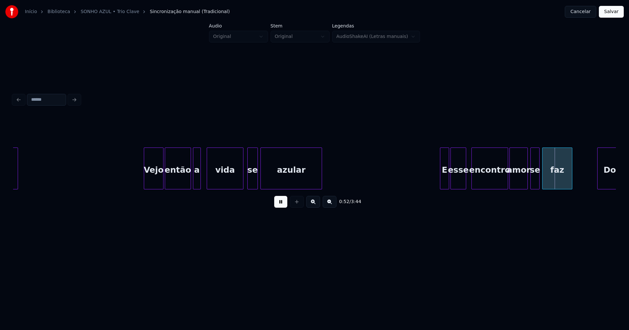
click at [278, 205] on button at bounding box center [280, 202] width 13 height 12
click at [439, 182] on div at bounding box center [439, 168] width 2 height 41
click at [280, 204] on button at bounding box center [280, 202] width 13 height 12
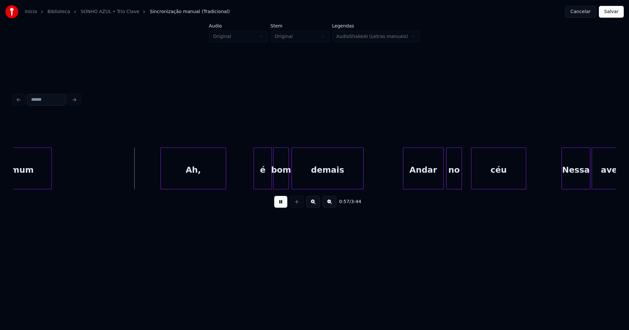
scroll to position [0, 3677]
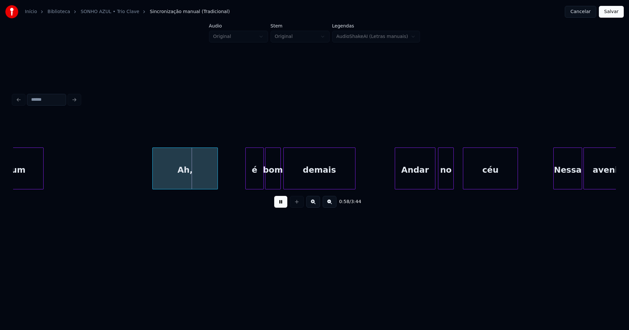
click at [195, 179] on div "Ah," at bounding box center [185, 170] width 65 height 45
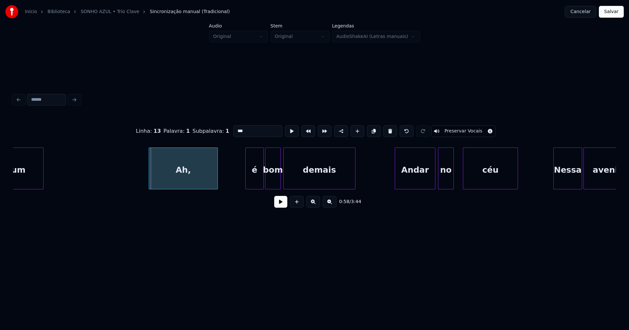
click at [150, 183] on div at bounding box center [150, 168] width 2 height 41
drag, startPoint x: 281, startPoint y: 205, endPoint x: 268, endPoint y: 196, distance: 15.6
click at [281, 205] on button at bounding box center [280, 202] width 13 height 12
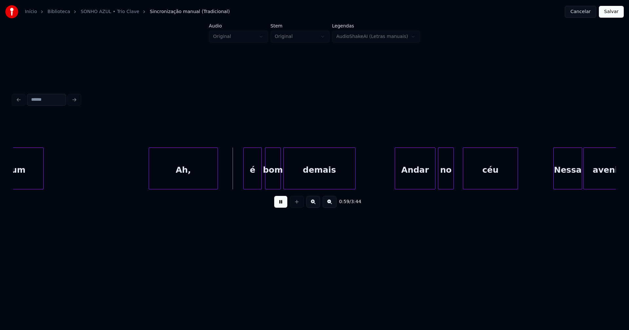
click at [251, 183] on div "é" at bounding box center [253, 170] width 18 height 45
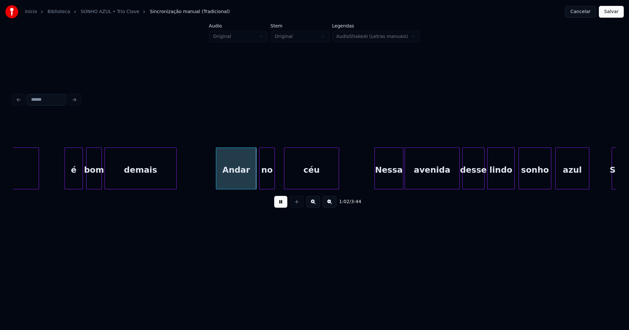
scroll to position [0, 3864]
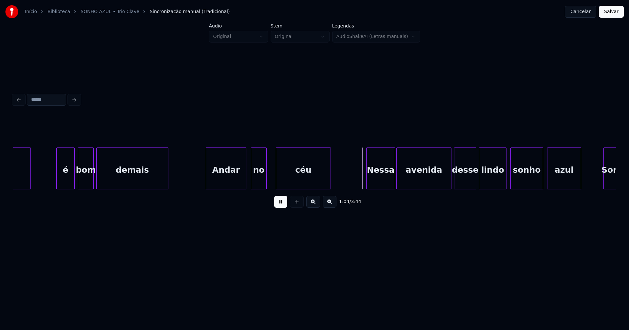
click at [227, 179] on div "Andar" at bounding box center [226, 170] width 40 height 45
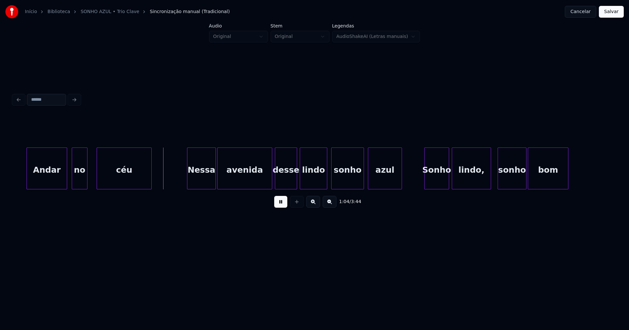
scroll to position [0, 4051]
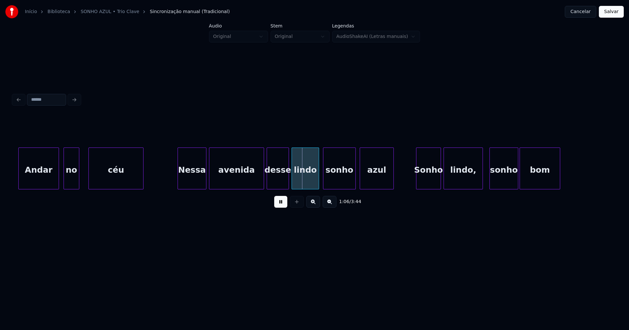
click at [193, 180] on div "Nessa" at bounding box center [192, 170] width 28 height 45
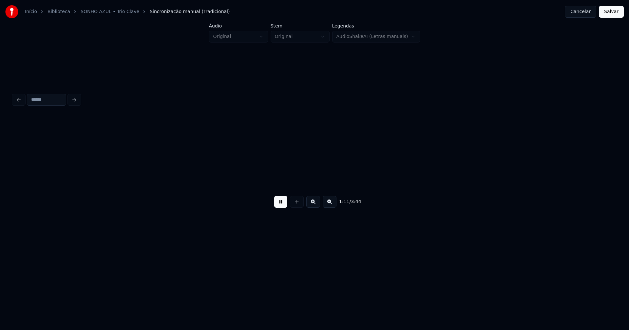
scroll to position [0, 4655]
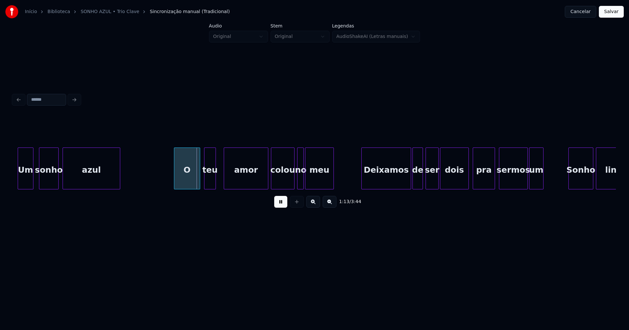
click at [27, 180] on div "Um" at bounding box center [25, 170] width 15 height 45
click at [180, 181] on div "O" at bounding box center [184, 170] width 26 height 45
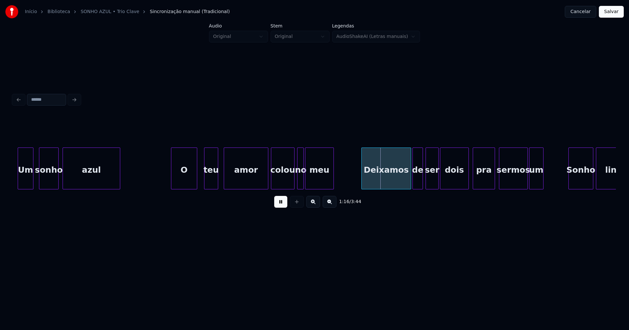
click at [216, 180] on div at bounding box center [217, 168] width 2 height 41
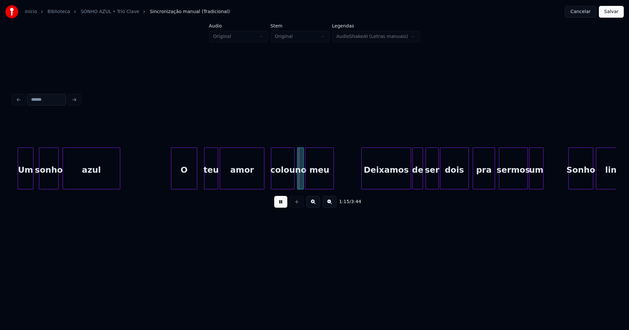
click at [239, 183] on div "amor" at bounding box center [242, 170] width 44 height 45
click at [266, 178] on div at bounding box center [266, 168] width 2 height 41
click at [466, 182] on div at bounding box center [465, 168] width 2 height 41
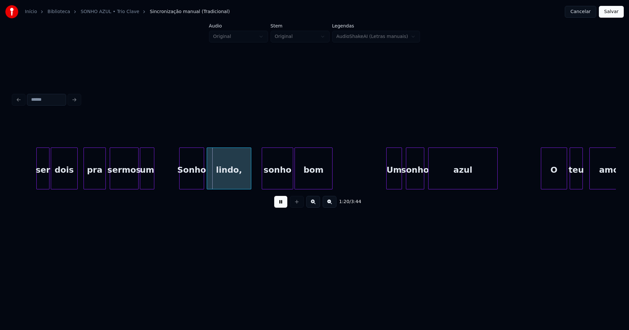
scroll to position [0, 5068]
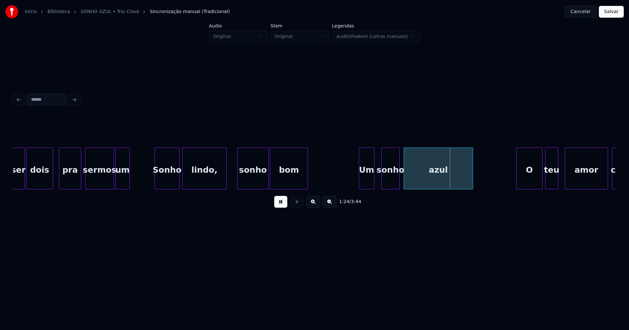
click at [364, 184] on div "Um" at bounding box center [366, 170] width 15 height 45
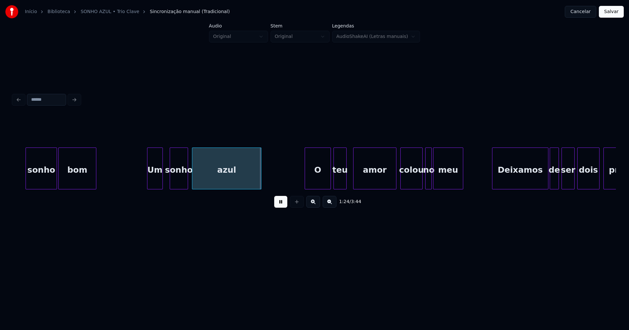
scroll to position [0, 5321]
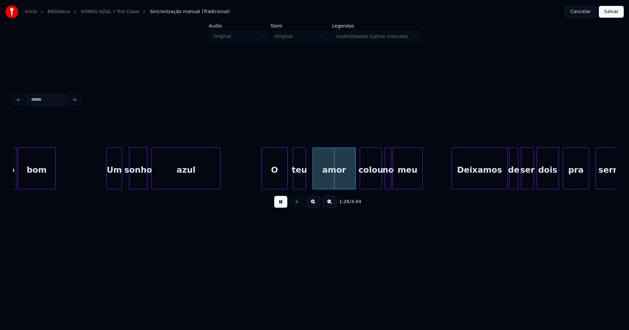
click at [280, 184] on div "O" at bounding box center [275, 170] width 26 height 45
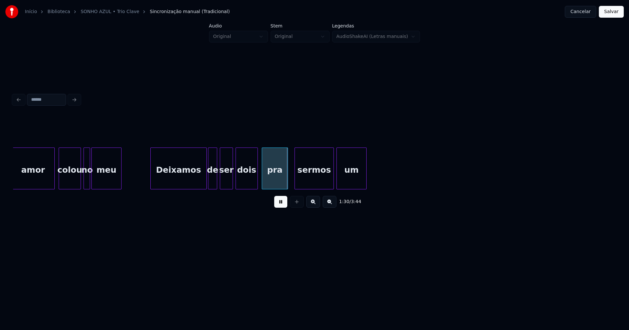
scroll to position [0, 5638]
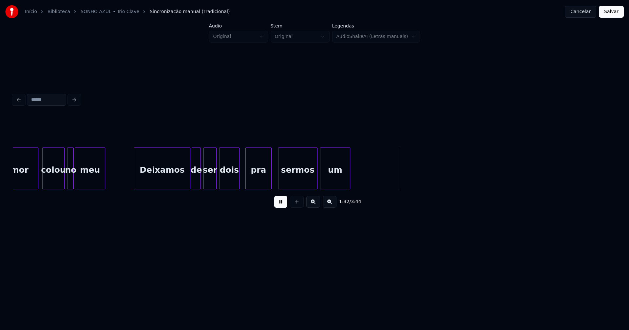
click at [238, 181] on div at bounding box center [238, 168] width 2 height 41
click at [364, 174] on div at bounding box center [365, 168] width 2 height 41
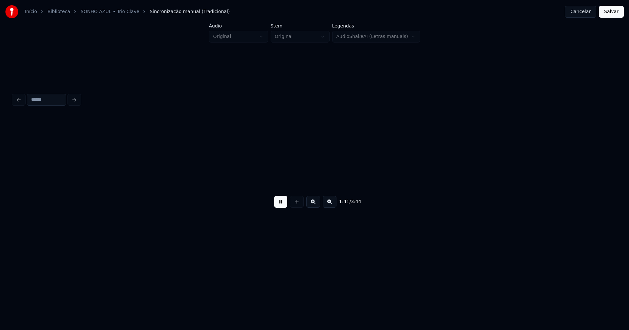
scroll to position [0, 6637]
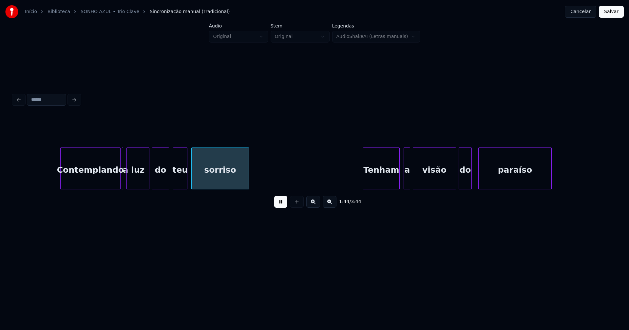
click at [128, 182] on div at bounding box center [128, 168] width 2 height 41
click at [123, 186] on div "a" at bounding box center [121, 169] width 3 height 42
click at [125, 184] on div at bounding box center [125, 168] width 2 height 41
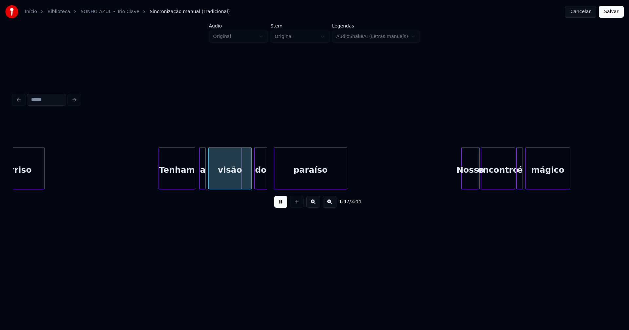
scroll to position [0, 6858]
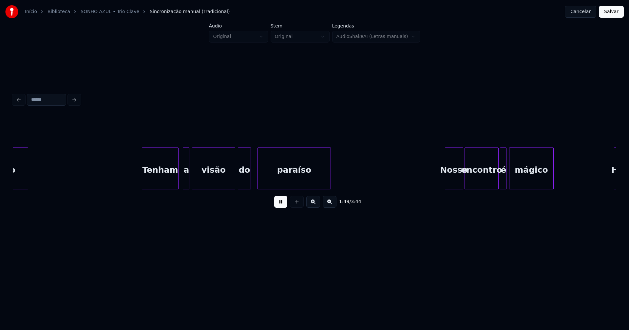
click at [160, 177] on div "Tenham" at bounding box center [160, 170] width 36 height 45
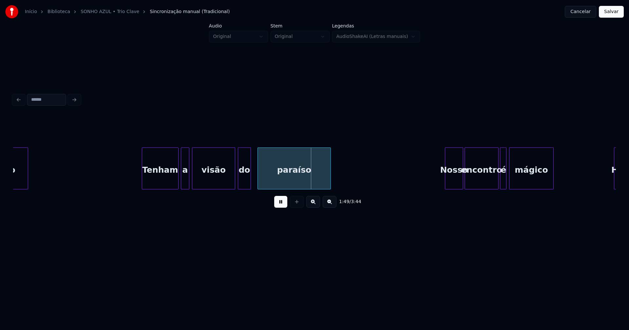
click at [181, 186] on div "a" at bounding box center [185, 169] width 9 height 42
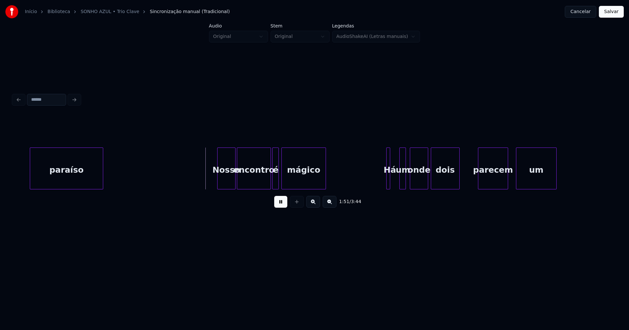
scroll to position [0, 7118]
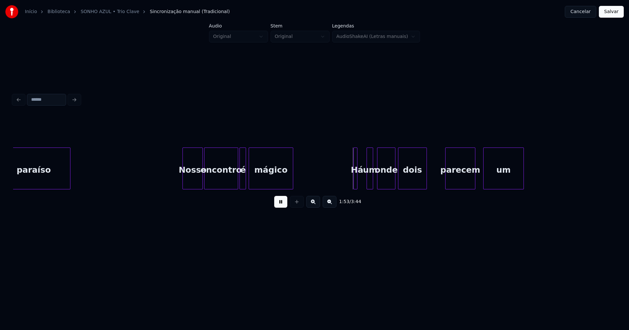
click at [184, 181] on div at bounding box center [184, 168] width 2 height 41
click at [231, 185] on div at bounding box center [232, 168] width 2 height 41
click at [236, 181] on div at bounding box center [236, 168] width 2 height 41
click at [363, 176] on div at bounding box center [364, 168] width 2 height 41
click at [344, 175] on div "paraíso Nosso encontro é mágico Há um onde dois parecem um" at bounding box center [241, 169] width 14693 height 42
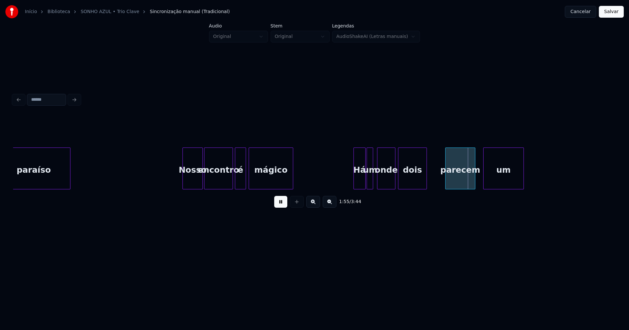
click at [343, 179] on div "paraíso Nosso encontro é mágico Há um onde dois parecem um" at bounding box center [241, 169] width 14693 height 42
click at [342, 171] on div "paraíso Nosso encontro é mágico Há um onde dois parecem um" at bounding box center [241, 169] width 14693 height 42
click at [280, 205] on button at bounding box center [280, 202] width 13 height 12
click at [334, 177] on div "paraíso Nosso encontro é mágico Há um onde dois parecem um" at bounding box center [241, 169] width 14693 height 42
click at [280, 205] on button at bounding box center [280, 202] width 13 height 12
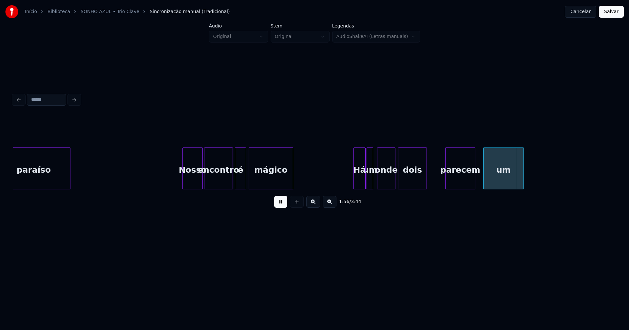
click at [335, 172] on div "paraíso Nosso encontro é mágico Há um onde dois parecem um" at bounding box center [241, 169] width 14693 height 42
click at [326, 169] on div "paraíso Nosso encontro é mágico Há um onde dois parecem um" at bounding box center [241, 169] width 14693 height 42
click at [335, 175] on div "paraíso Nosso encontro é mágico Há um onde dois parecem um" at bounding box center [241, 169] width 14693 height 42
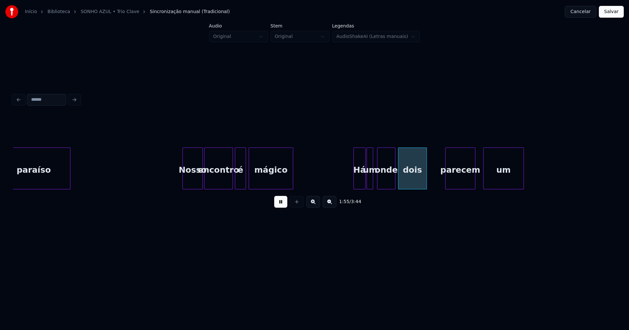
click at [338, 173] on div "paraíso Nosso encontro é mágico Há um onde dois parecem um" at bounding box center [241, 169] width 14693 height 42
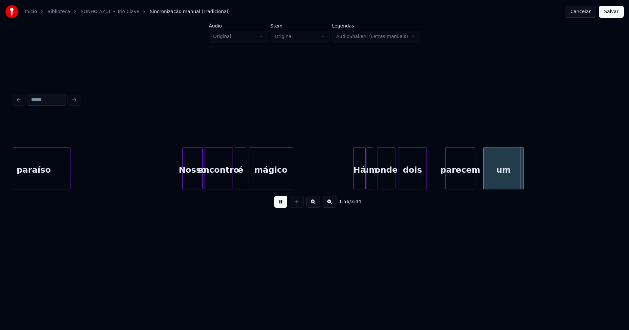
click at [345, 174] on div "paraíso Nosso encontro é mágico Há um onde dois parecem um" at bounding box center [241, 169] width 14693 height 42
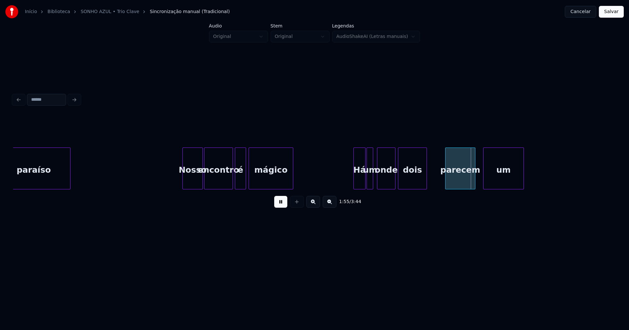
drag, startPoint x: 283, startPoint y: 205, endPoint x: 286, endPoint y: 203, distance: 4.1
click at [283, 205] on button at bounding box center [280, 202] width 13 height 12
click at [344, 172] on div "paraíso Nosso encontro é mágico Há um onde dois parecem um" at bounding box center [241, 169] width 14693 height 42
click at [278, 206] on button at bounding box center [280, 202] width 13 height 12
click at [282, 206] on button at bounding box center [280, 202] width 13 height 12
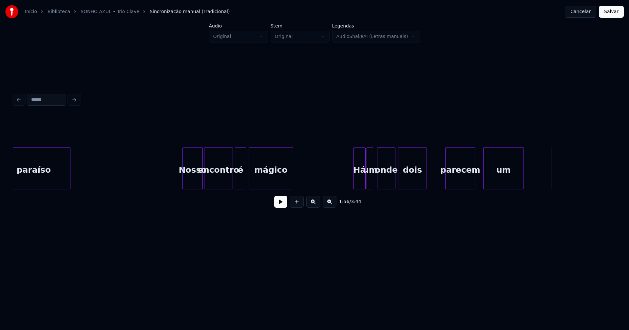
click at [359, 177] on div "Há" at bounding box center [359, 170] width 11 height 45
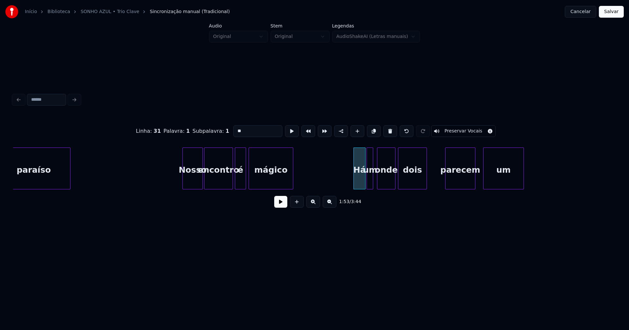
drag, startPoint x: 244, startPoint y: 128, endPoint x: 224, endPoint y: 131, distance: 19.5
click at [224, 131] on div "Linha : 31 Palavra : 1 Subpalavra : 1 ** Preservar Vocais" at bounding box center [314, 131] width 602 height 33
click at [371, 179] on div at bounding box center [372, 168] width 2 height 41
click at [387, 131] on button at bounding box center [390, 131] width 14 height 12
type input "*"
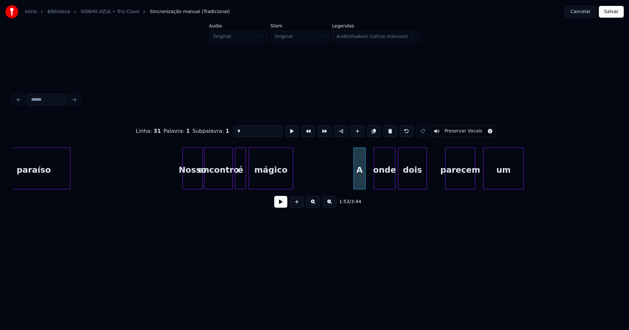
click at [374, 178] on div at bounding box center [375, 168] width 2 height 41
drag, startPoint x: 340, startPoint y: 172, endPoint x: 317, endPoint y: 196, distance: 33.6
click at [340, 172] on div "paraíso Nosso encontro é mágico A onde dois parecem um" at bounding box center [241, 169] width 14693 height 42
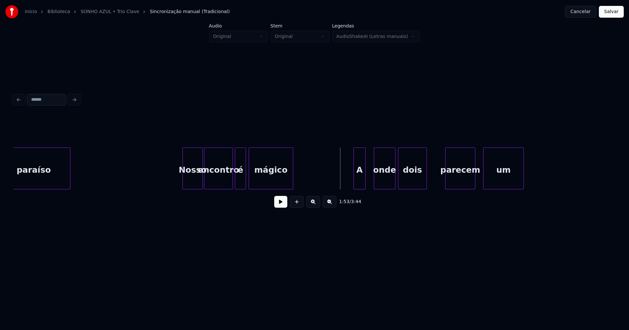
click at [278, 206] on button at bounding box center [280, 202] width 13 height 12
click at [361, 181] on div at bounding box center [361, 168] width 2 height 41
click at [365, 187] on div "onde" at bounding box center [379, 169] width 31 height 42
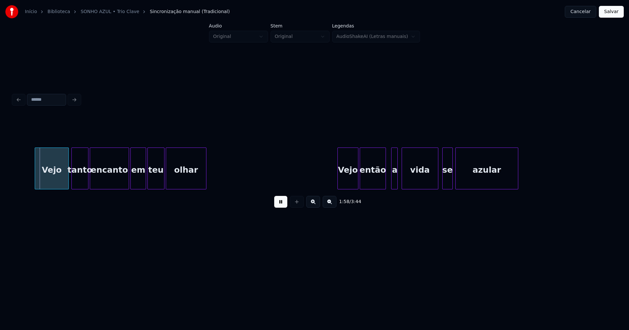
scroll to position [0, 7550]
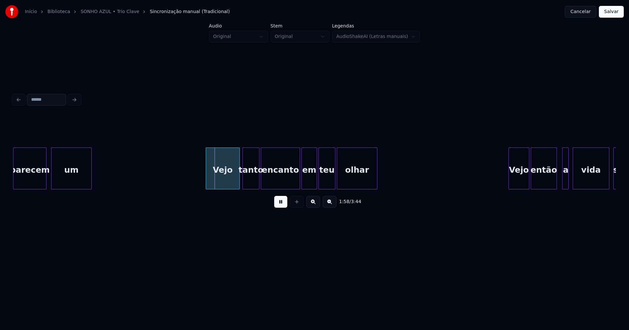
click at [45, 175] on div at bounding box center [45, 168] width 2 height 41
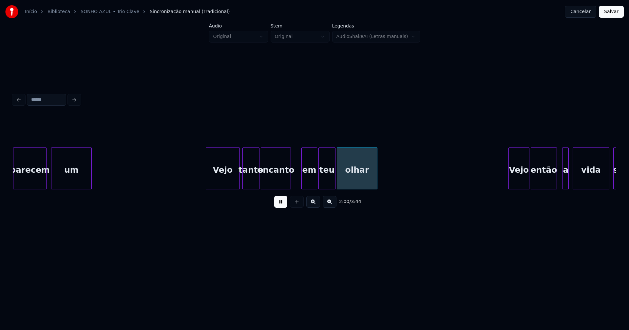
click at [289, 190] on div "Vejo tanto encanto em teu olhar Vejo então a vida se parecem um" at bounding box center [314, 169] width 602 height 42
click at [297, 179] on div at bounding box center [297, 168] width 2 height 41
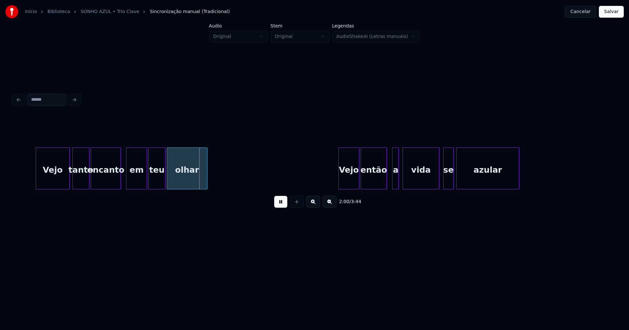
scroll to position [0, 7883]
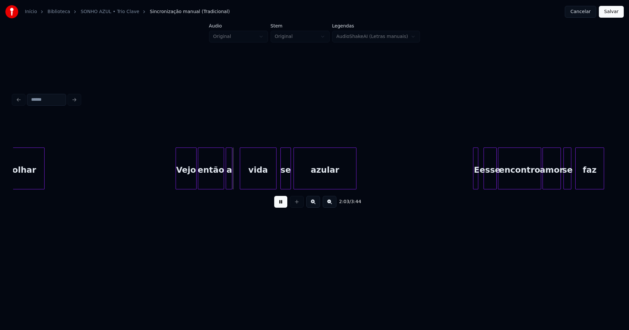
click at [228, 180] on div "a" at bounding box center [229, 170] width 7 height 45
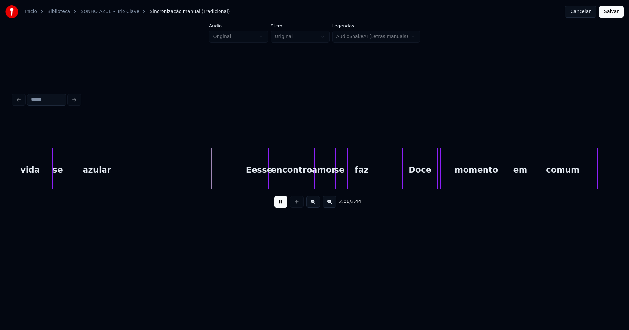
scroll to position [0, 8151]
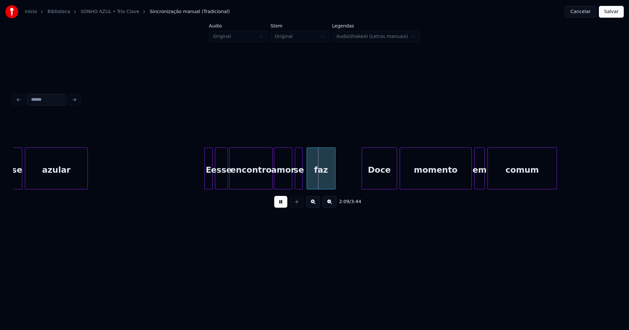
click at [211, 181] on div at bounding box center [211, 168] width 2 height 41
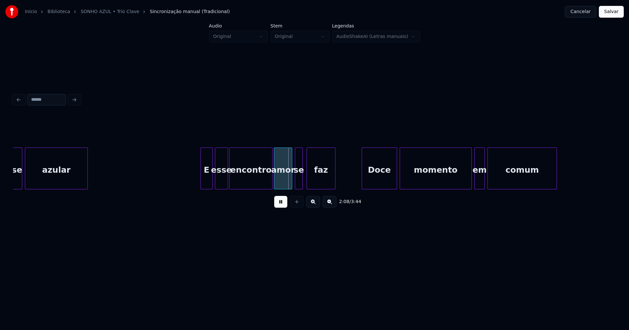
click at [201, 184] on div at bounding box center [202, 168] width 2 height 41
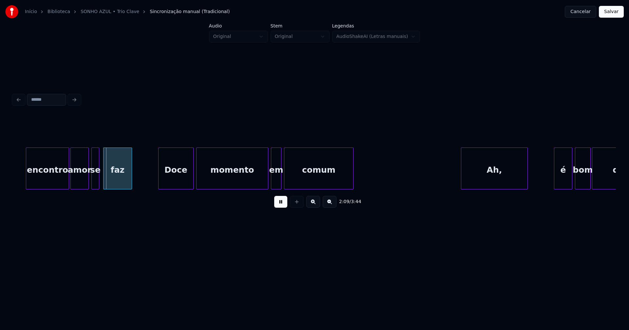
scroll to position [0, 8379]
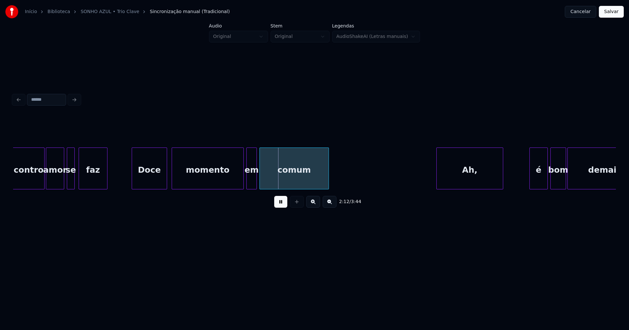
click at [154, 178] on div "Doce" at bounding box center [149, 170] width 35 height 45
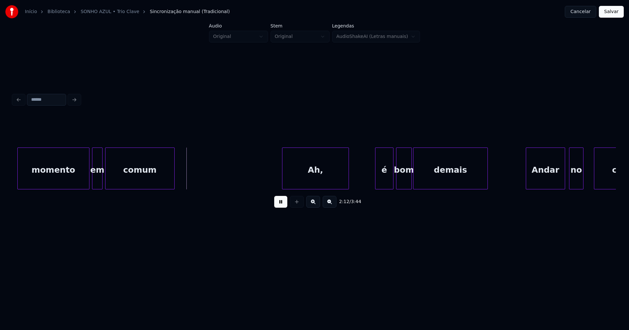
scroll to position [0, 8575]
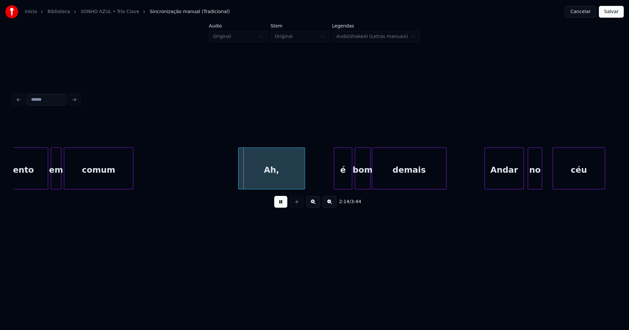
click at [284, 181] on div "Ah," at bounding box center [271, 170] width 66 height 45
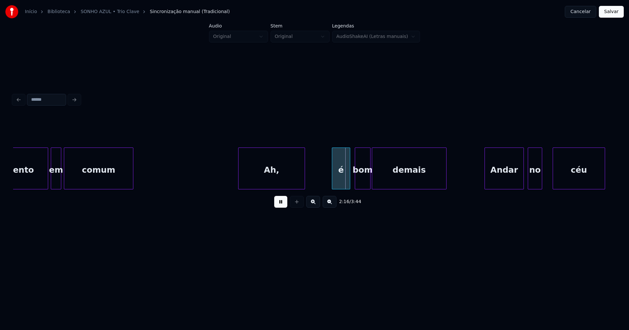
click at [343, 179] on div "é" at bounding box center [341, 170] width 18 height 45
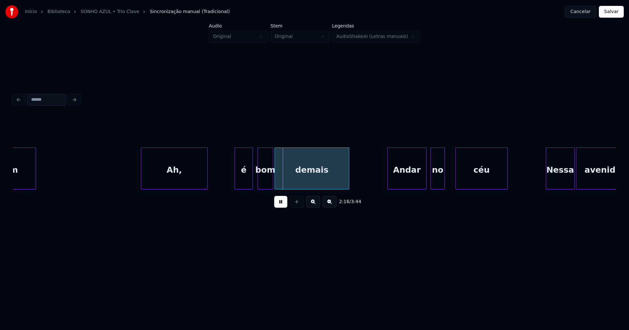
scroll to position [0, 8688]
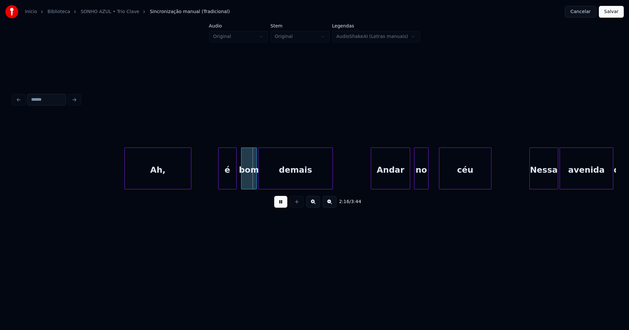
scroll to position [0, 8819]
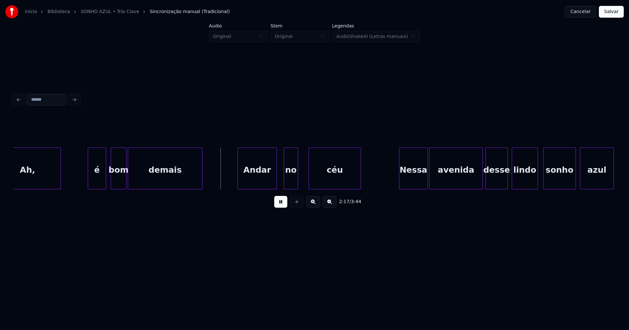
click at [261, 181] on div "Andar" at bounding box center [257, 170] width 39 height 45
click at [288, 185] on div "no" at bounding box center [289, 170] width 14 height 45
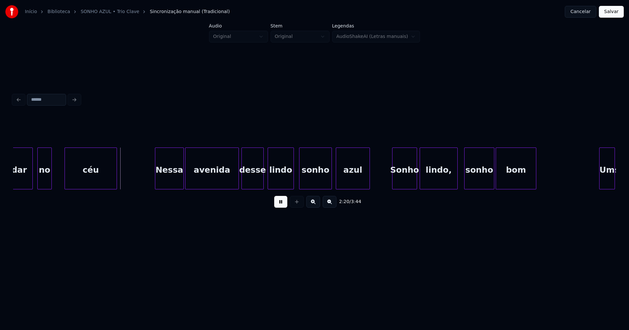
scroll to position [0, 9087]
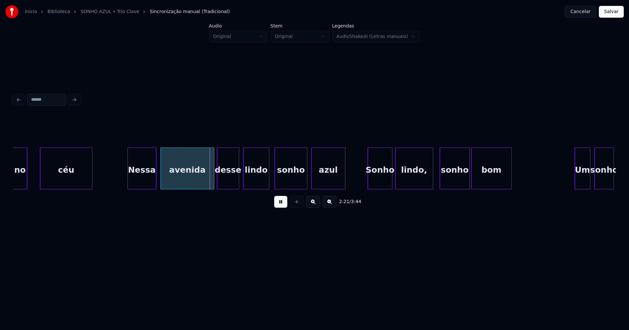
click at [142, 185] on div "Nessa" at bounding box center [142, 170] width 28 height 45
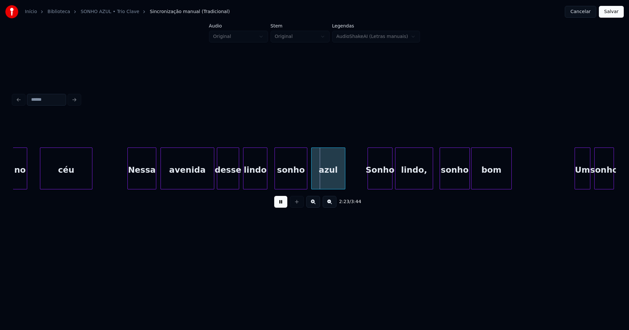
click at [266, 181] on div at bounding box center [266, 168] width 2 height 41
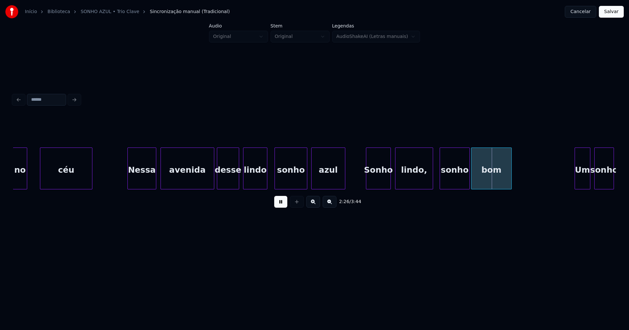
click at [384, 185] on div "Sonho" at bounding box center [378, 170] width 24 height 45
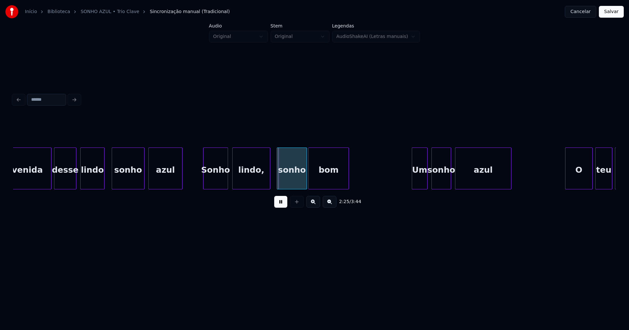
scroll to position [0, 9404]
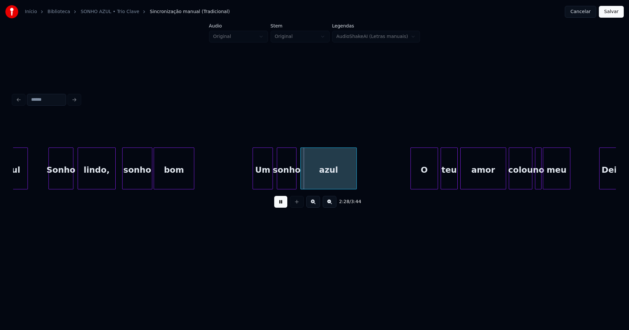
click at [253, 184] on div at bounding box center [254, 168] width 2 height 41
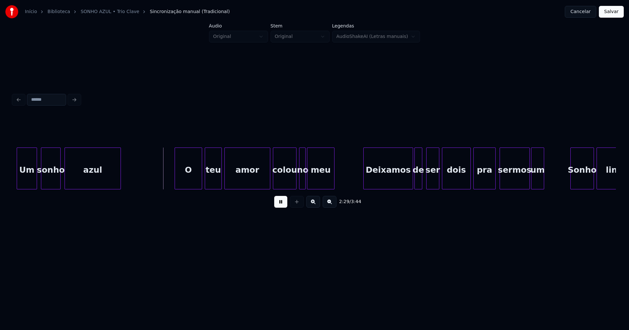
scroll to position [0, 9648]
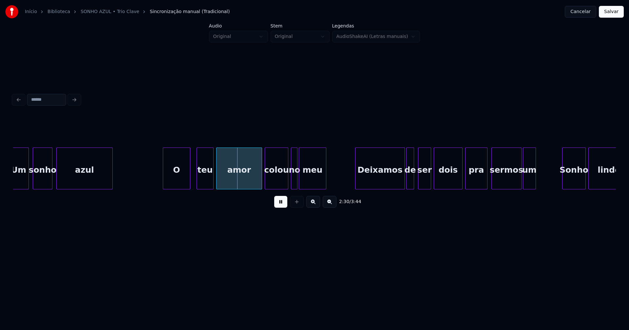
click at [174, 181] on div "O" at bounding box center [176, 170] width 27 height 45
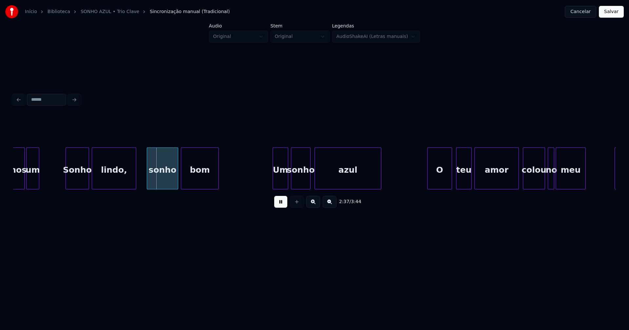
scroll to position [0, 10153]
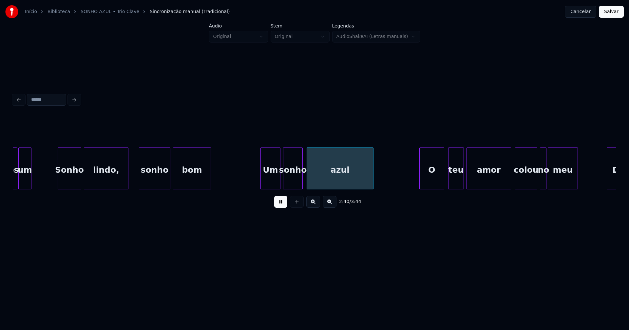
click at [262, 185] on div at bounding box center [262, 168] width 2 height 41
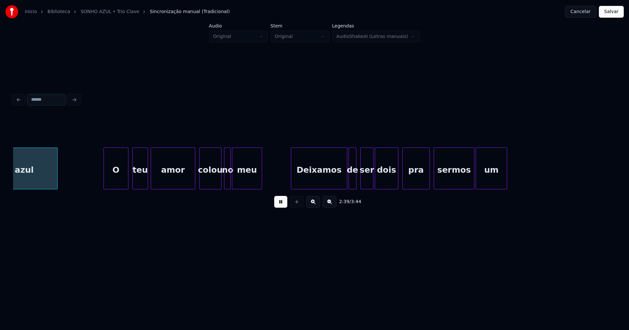
scroll to position [0, 10482]
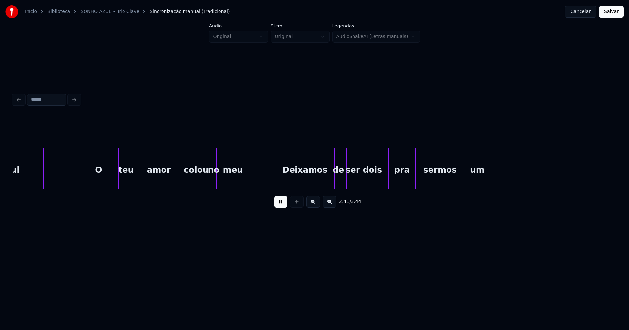
click at [101, 182] on div "O" at bounding box center [98, 170] width 24 height 45
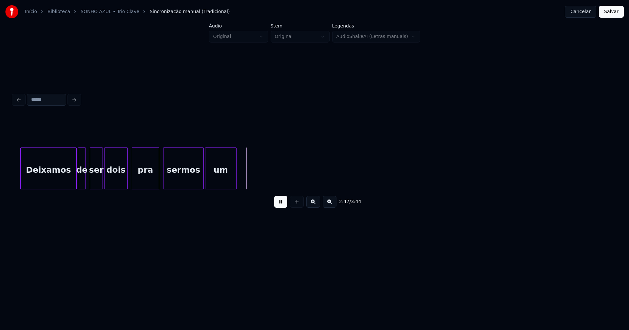
scroll to position [0, 10747]
click at [241, 177] on div at bounding box center [241, 168] width 2 height 41
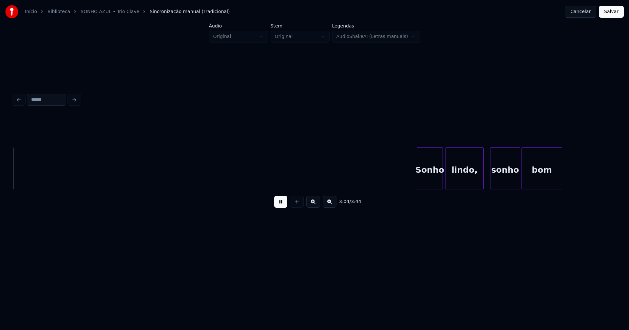
scroll to position [0, 12064]
click at [413, 181] on div at bounding box center [412, 168] width 2 height 41
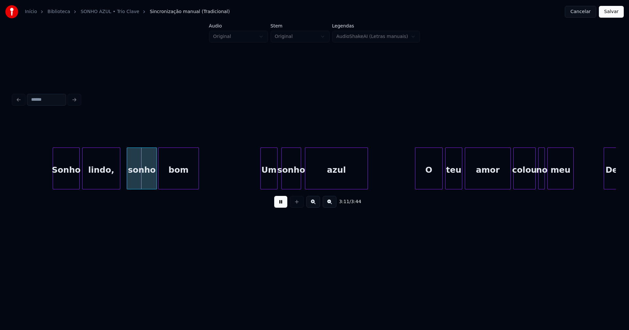
scroll to position [0, 12463]
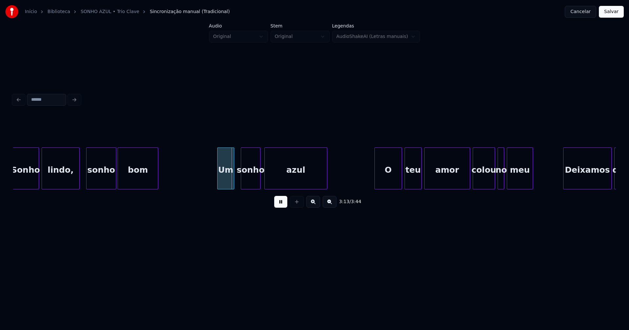
click at [227, 181] on div "Um" at bounding box center [225, 170] width 16 height 45
click at [388, 180] on div "O" at bounding box center [384, 170] width 27 height 45
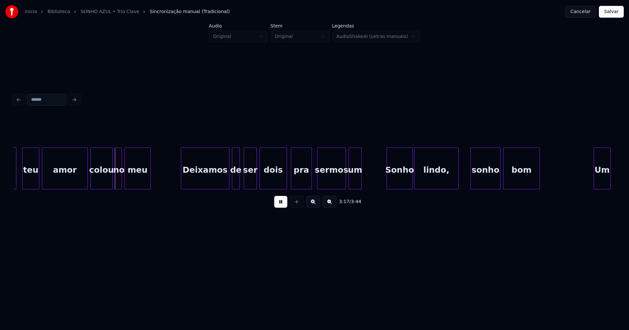
scroll to position [0, 12846]
click at [285, 179] on div at bounding box center [284, 168] width 2 height 41
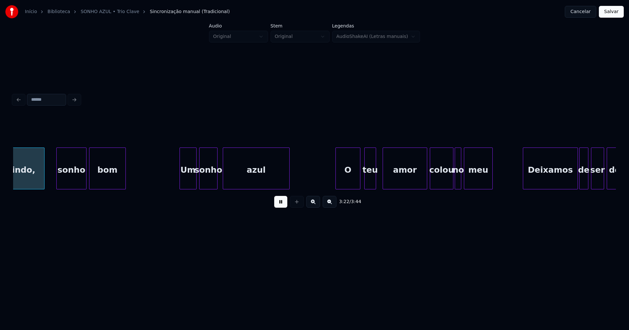
scroll to position [0, 13263]
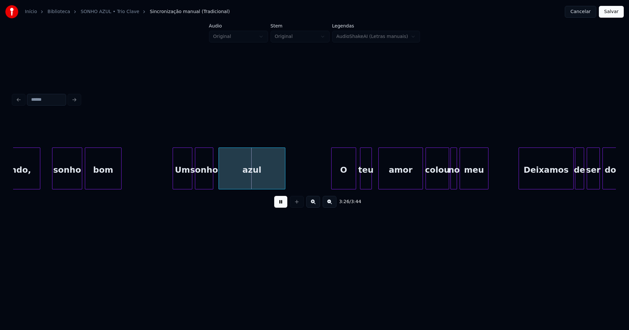
click at [174, 183] on div at bounding box center [174, 168] width 2 height 41
click at [340, 183] on div "O" at bounding box center [340, 170] width 24 height 45
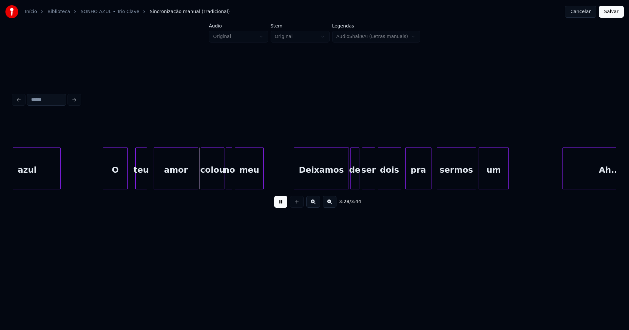
scroll to position [0, 13496]
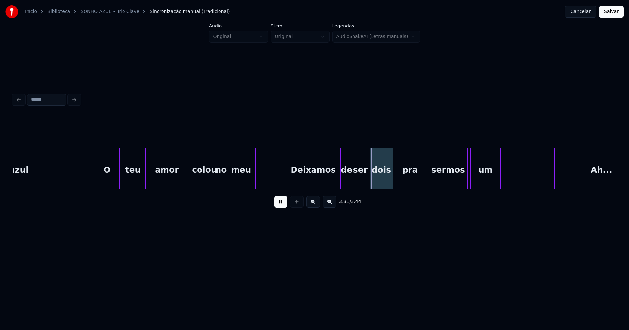
click at [186, 178] on div at bounding box center [187, 168] width 2 height 41
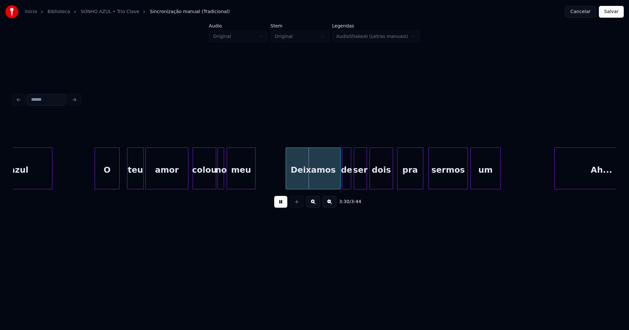
click at [142, 176] on div at bounding box center [142, 168] width 2 height 41
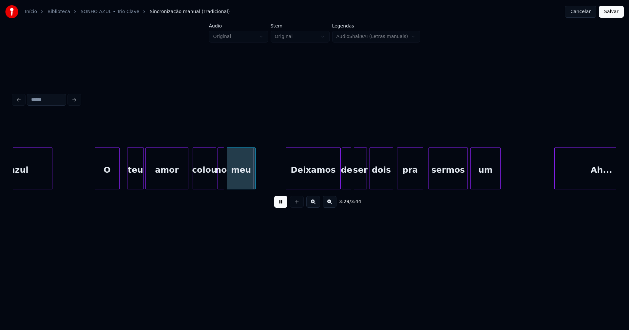
click at [149, 183] on div at bounding box center [150, 168] width 2 height 41
click at [145, 182] on div at bounding box center [145, 168] width 2 height 41
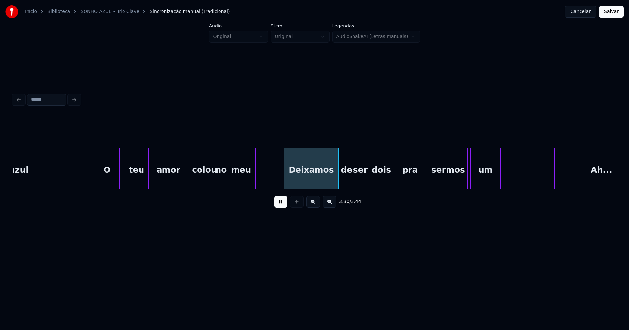
click at [321, 180] on div "Deixamos" at bounding box center [311, 170] width 54 height 45
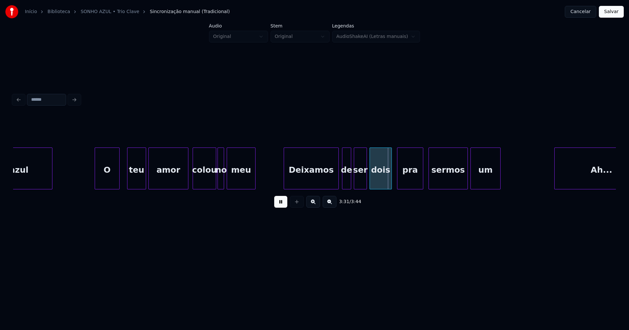
click at [391, 178] on div at bounding box center [390, 168] width 2 height 41
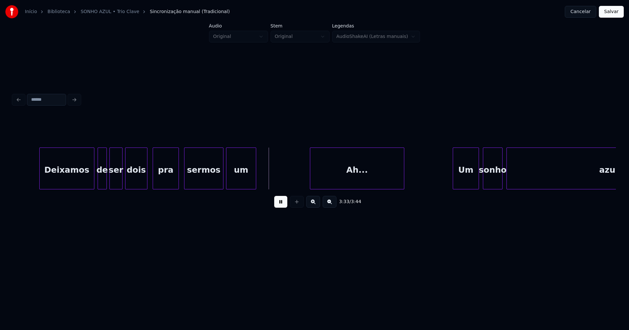
scroll to position [0, 13749]
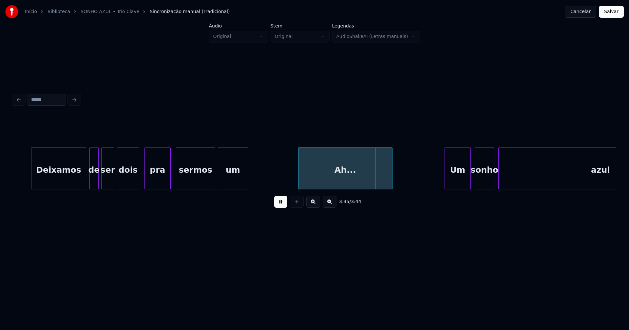
click at [364, 181] on div "Ah..." at bounding box center [345, 170] width 94 height 45
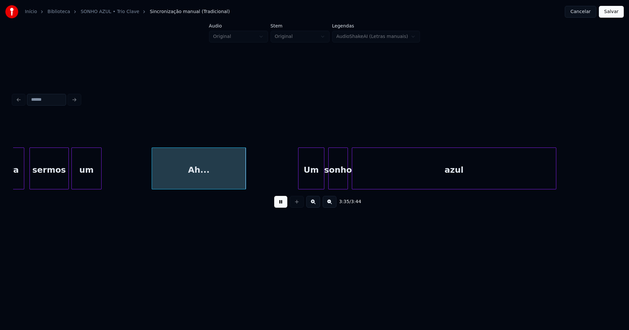
scroll to position [0, 13927]
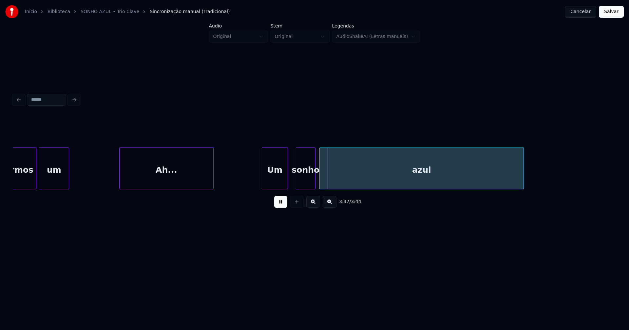
click at [275, 185] on div "Um" at bounding box center [275, 170] width 26 height 45
click at [328, 180] on div at bounding box center [328, 168] width 2 height 41
click at [324, 178] on div at bounding box center [324, 168] width 2 height 41
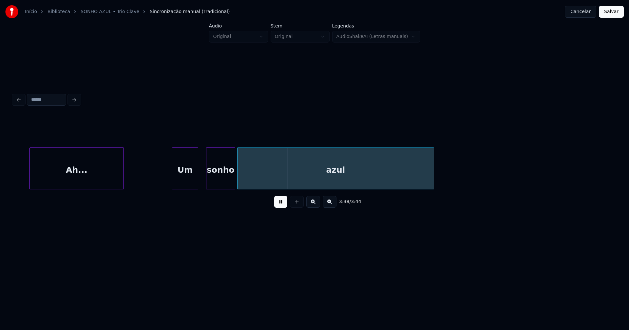
scroll to position [0, 14025]
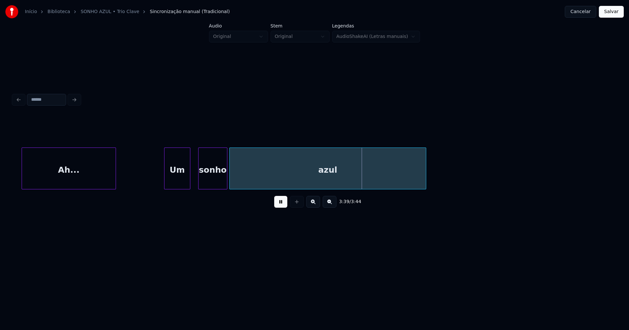
click at [282, 208] on button at bounding box center [280, 202] width 13 height 12
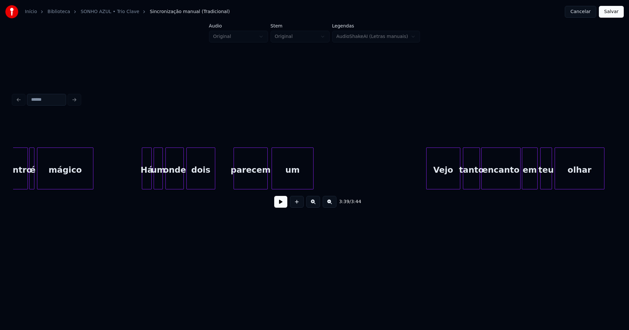
scroll to position [0, 2351]
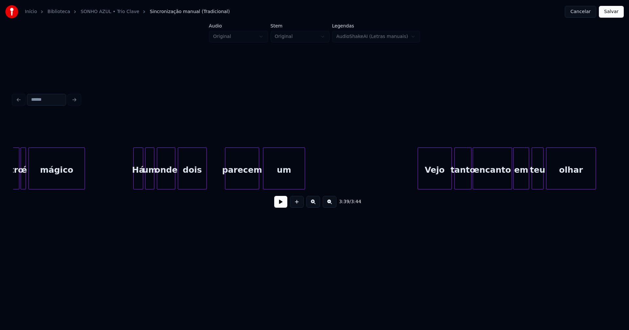
click at [138, 181] on div "Há" at bounding box center [138, 170] width 9 height 45
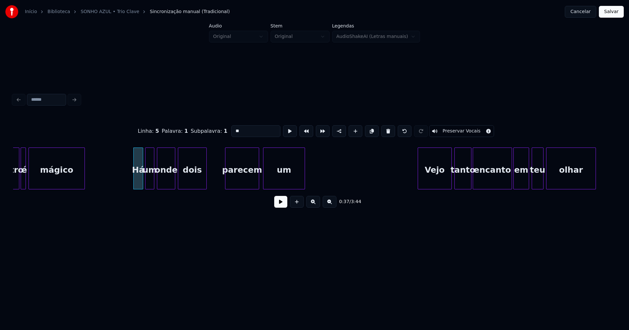
drag, startPoint x: 231, startPoint y: 129, endPoint x: 219, endPoint y: 131, distance: 11.9
click at [219, 131] on div "Linha : 5 Palavra : 1 Subpalavra : 1 ** Preservar Vocais" at bounding box center [314, 131] width 602 height 33
click at [150, 159] on div "um" at bounding box center [149, 170] width 9 height 45
click at [381, 130] on button at bounding box center [388, 131] width 14 height 12
type input "*"
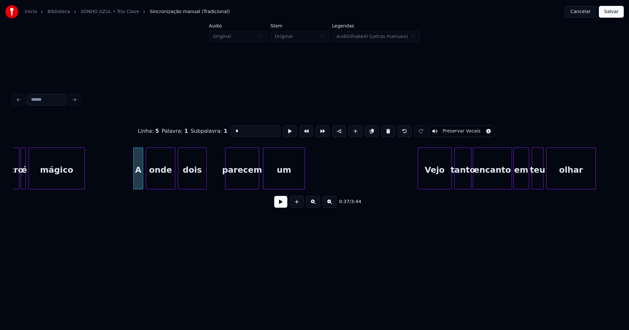
click at [147, 186] on div at bounding box center [147, 168] width 2 height 41
click at [278, 207] on button at bounding box center [280, 202] width 13 height 12
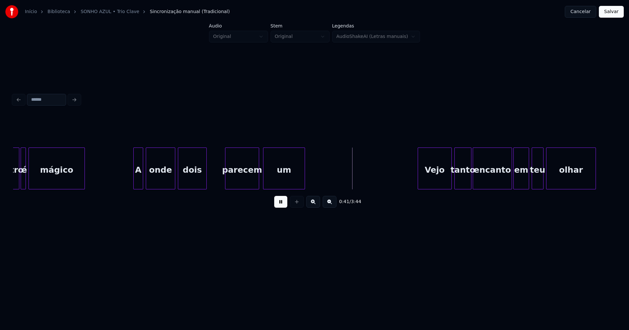
click at [616, 14] on button "Salvar" at bounding box center [611, 12] width 25 height 12
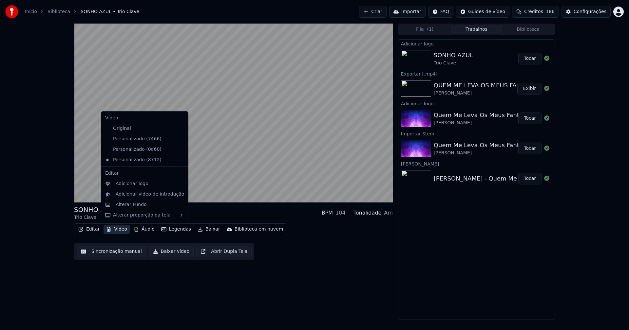
click at [118, 231] on button "Vídeo" at bounding box center [116, 229] width 26 height 9
click at [179, 139] on icon at bounding box center [182, 139] width 7 height 5
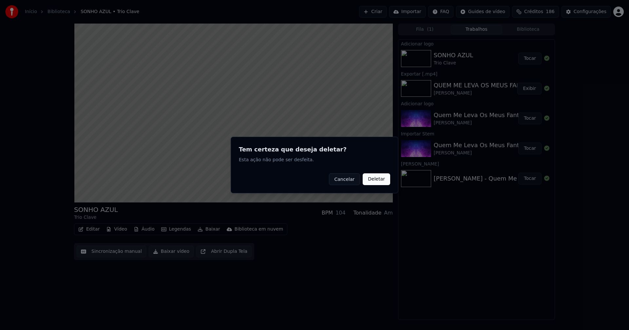
click at [375, 179] on button "Deletar" at bounding box center [376, 180] width 28 height 12
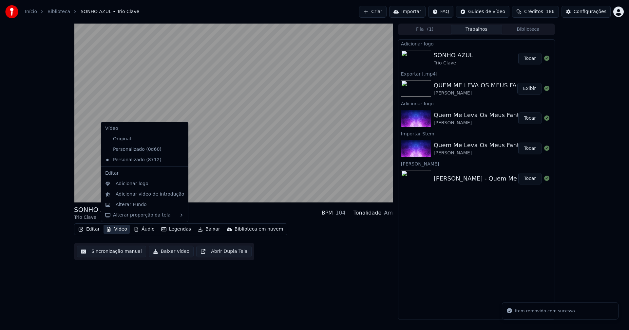
click at [121, 228] on button "Vídeo" at bounding box center [116, 229] width 26 height 9
click at [179, 150] on icon at bounding box center [181, 149] width 5 height 5
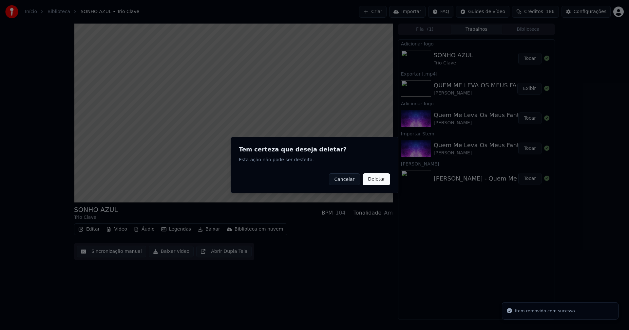
click at [375, 178] on button "Deletar" at bounding box center [376, 180] width 28 height 12
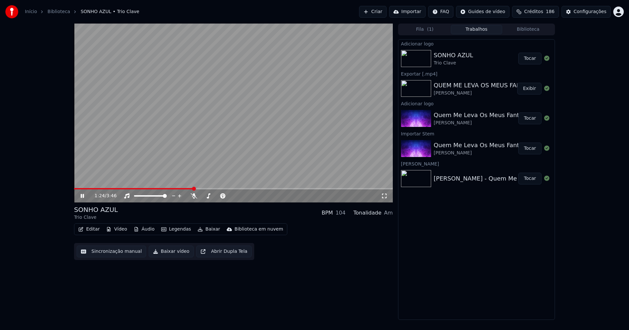
click at [84, 196] on icon at bounding box center [86, 196] width 15 height 5
click at [161, 251] on button "Baixar vídeo" at bounding box center [171, 252] width 45 height 12
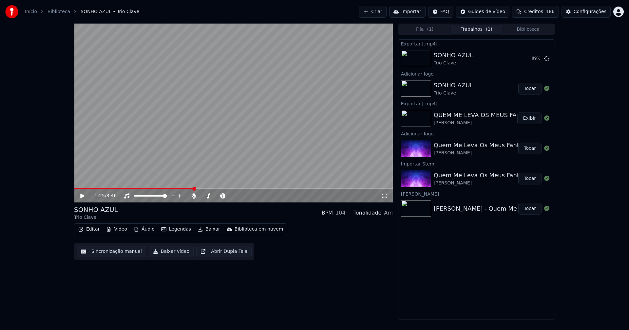
click at [97, 232] on button "Editar" at bounding box center [89, 229] width 27 height 9
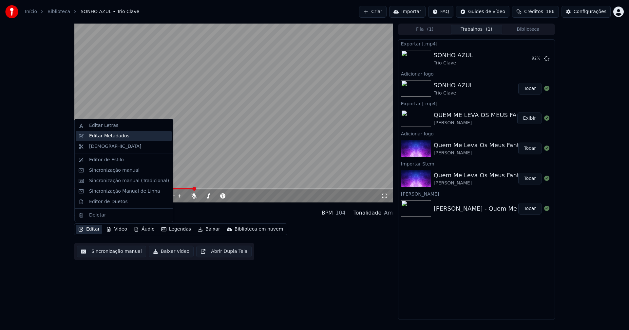
click at [113, 136] on div "Editar Metadados" at bounding box center [109, 136] width 40 height 7
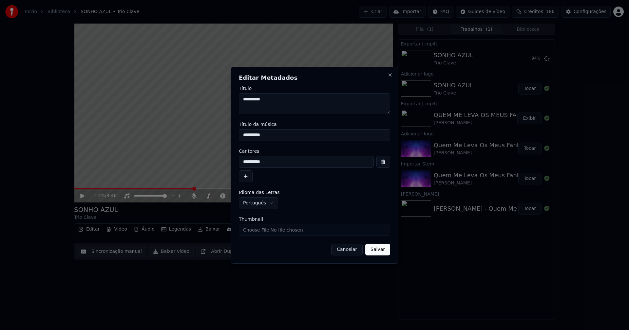
click at [252, 230] on input "Thumbnail" at bounding box center [314, 230] width 151 height 12
type input "**********"
click at [378, 251] on button "Salvar" at bounding box center [377, 250] width 25 height 12
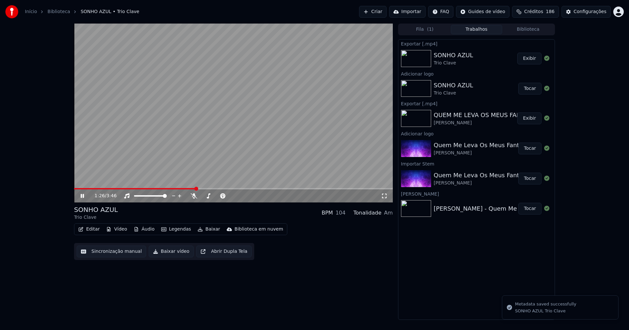
click at [85, 198] on icon at bounding box center [86, 196] width 15 height 5
